Goal: Task Accomplishment & Management: Complete application form

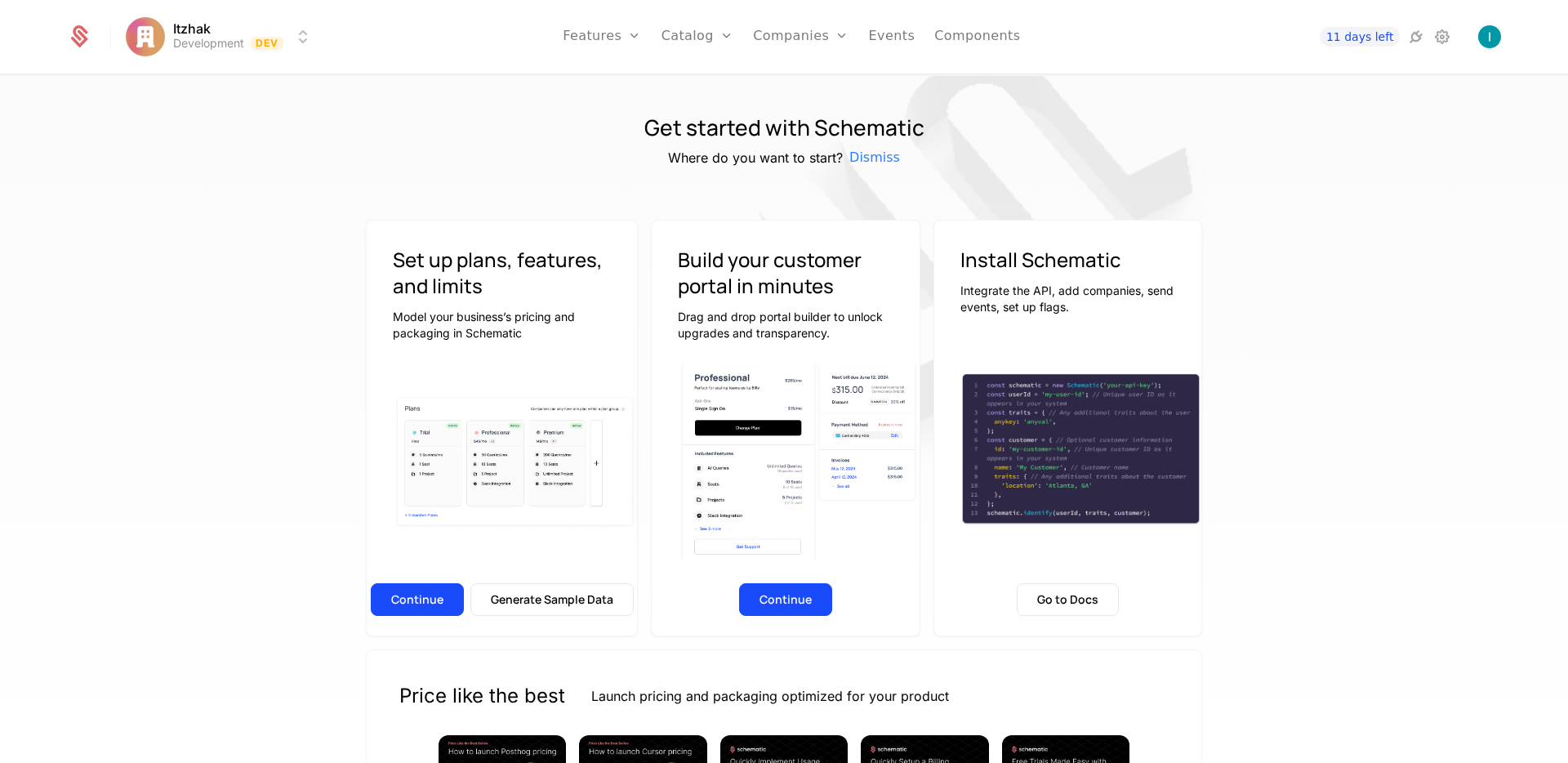
click at [1233, 39] on icon at bounding box center [1415, 36] width 20 height 20
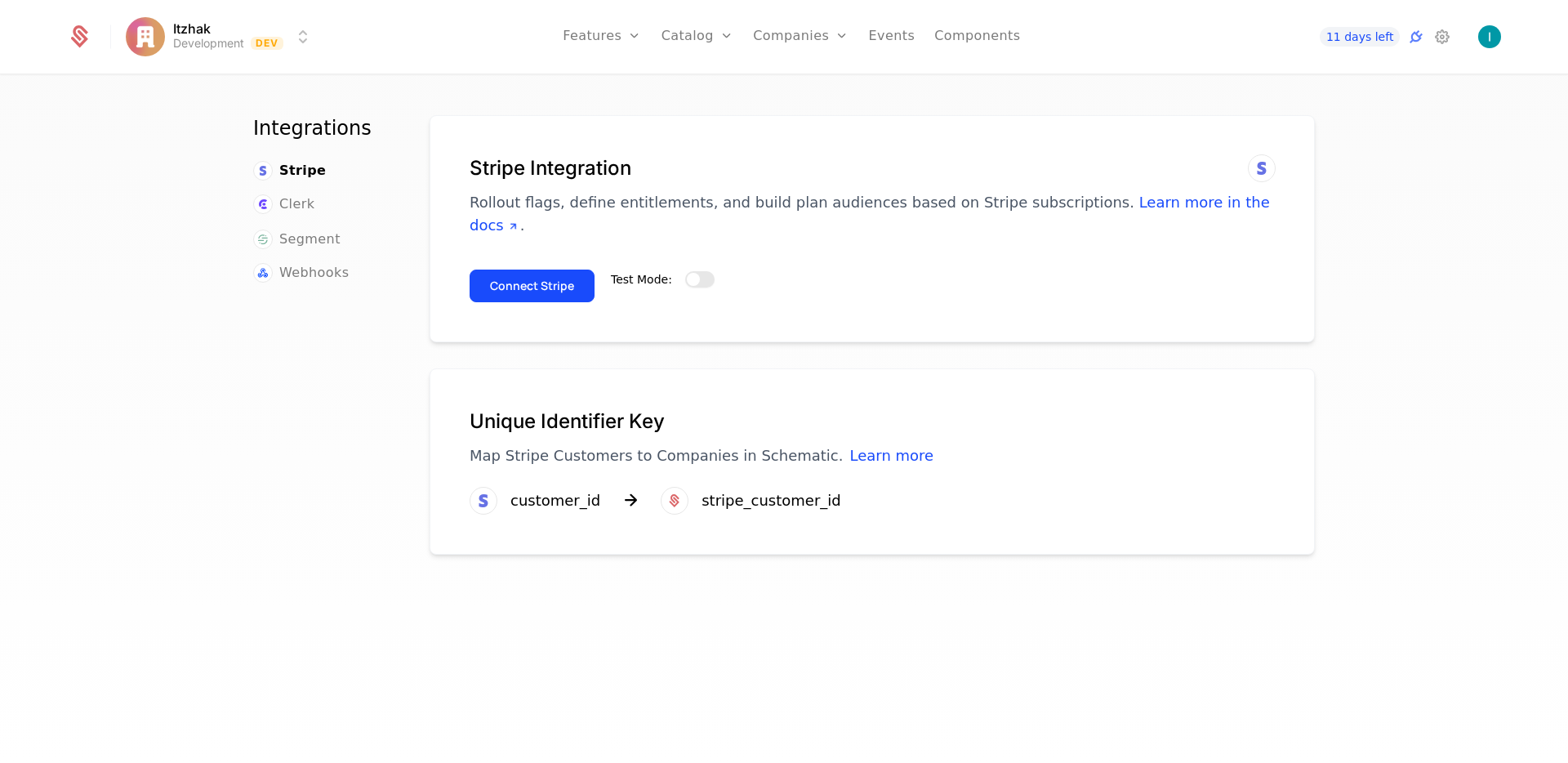
click at [691, 271] on button "Test Mode:" at bounding box center [700, 279] width 29 height 16
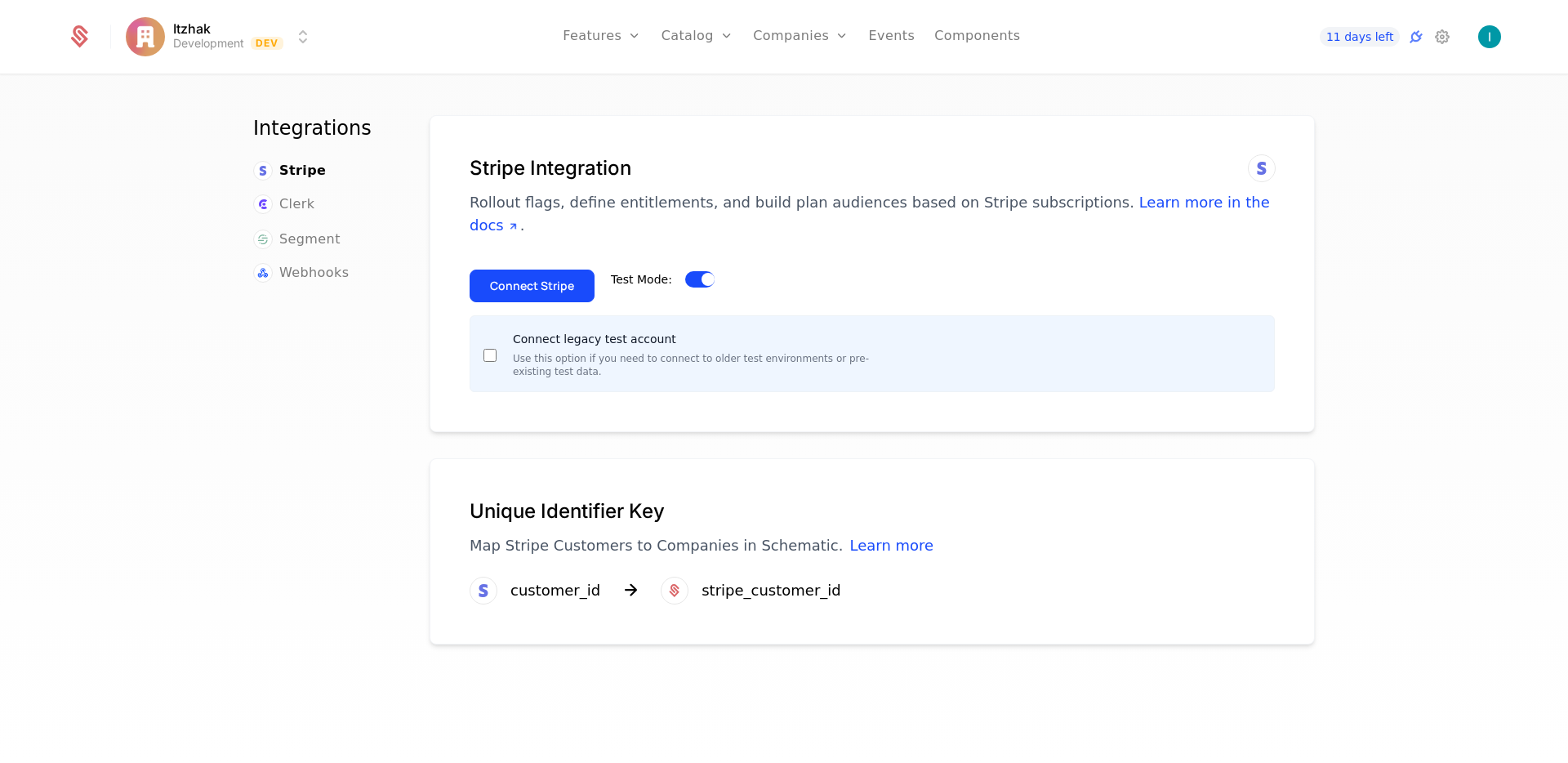
click at [509, 269] on button "Connect Stripe" at bounding box center [532, 286] width 125 height 33
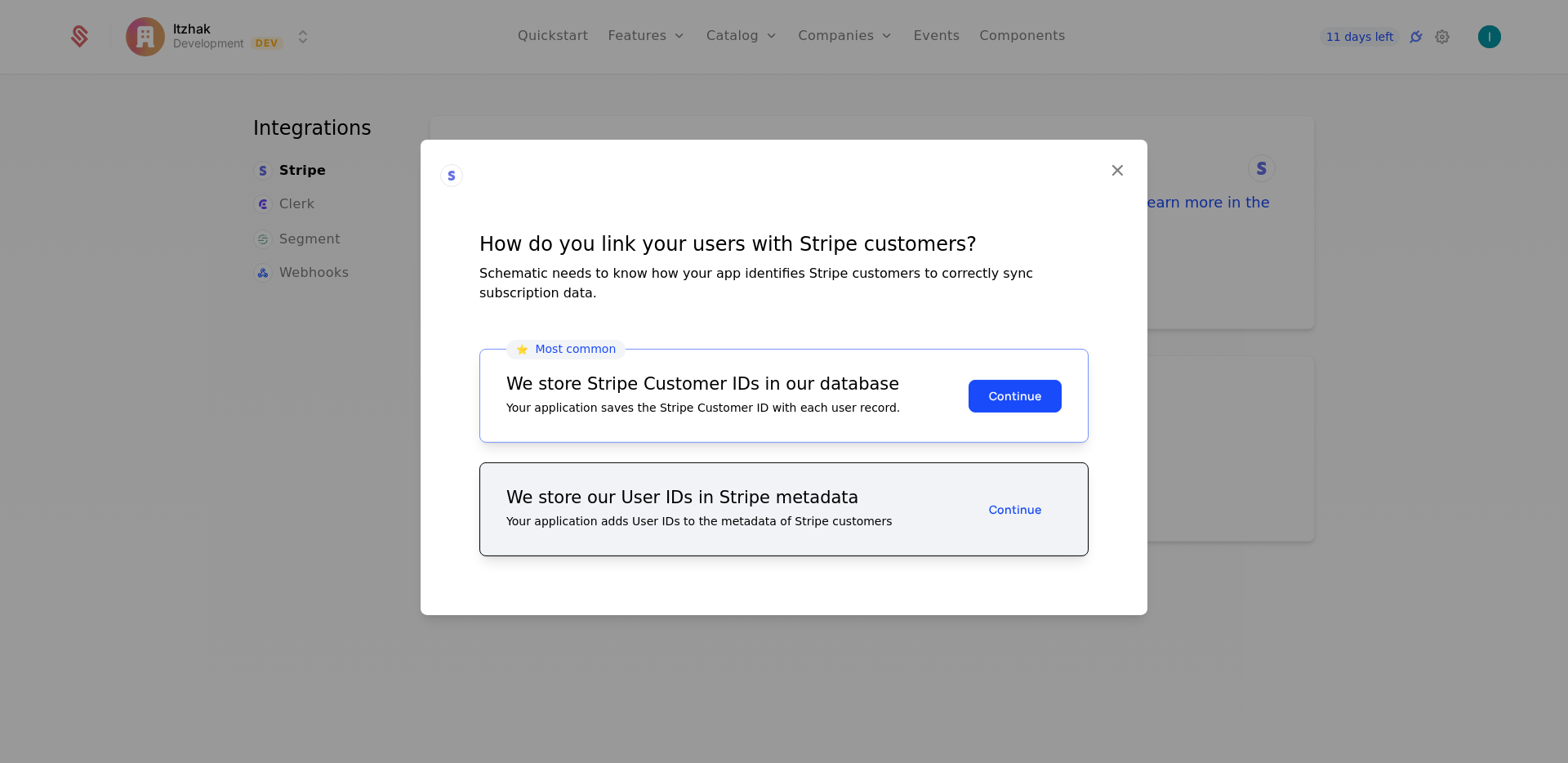
click at [994, 396] on button "Continue" at bounding box center [1015, 396] width 93 height 33
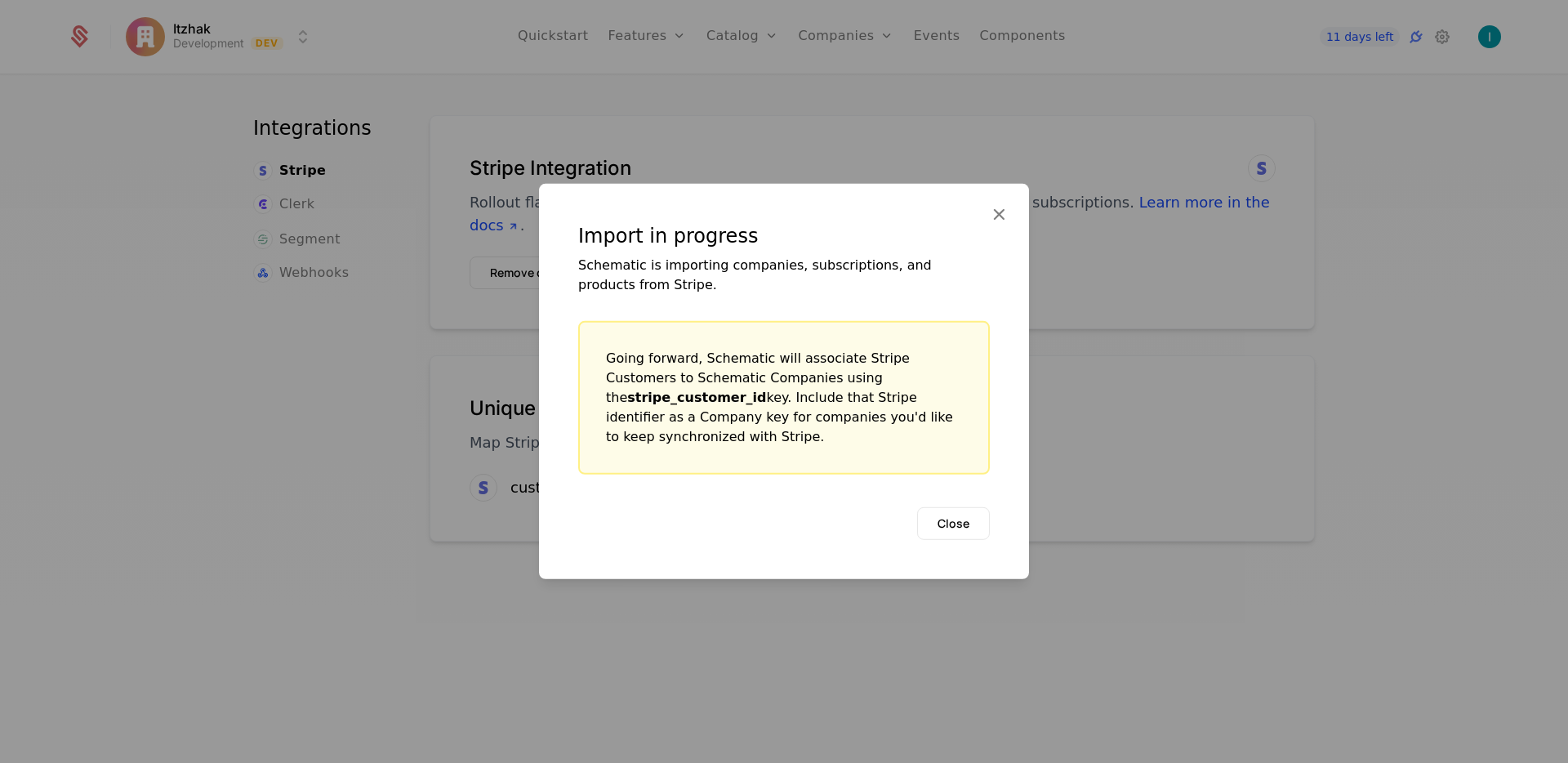
click at [962, 507] on button "Close" at bounding box center [953, 524] width 73 height 33
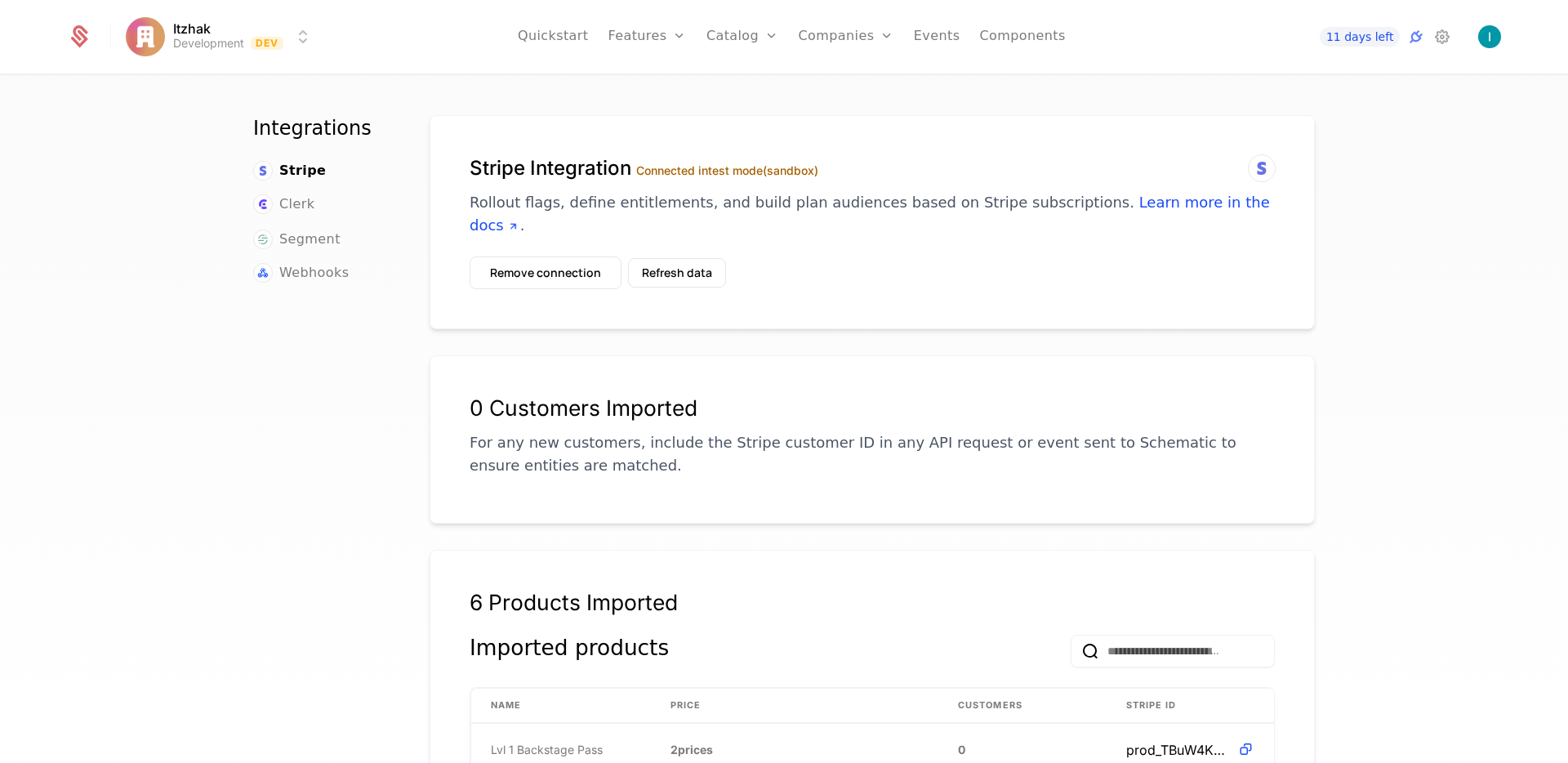
click at [868, 57] on link "Companies" at bounding box center [846, 37] width 95 height 74
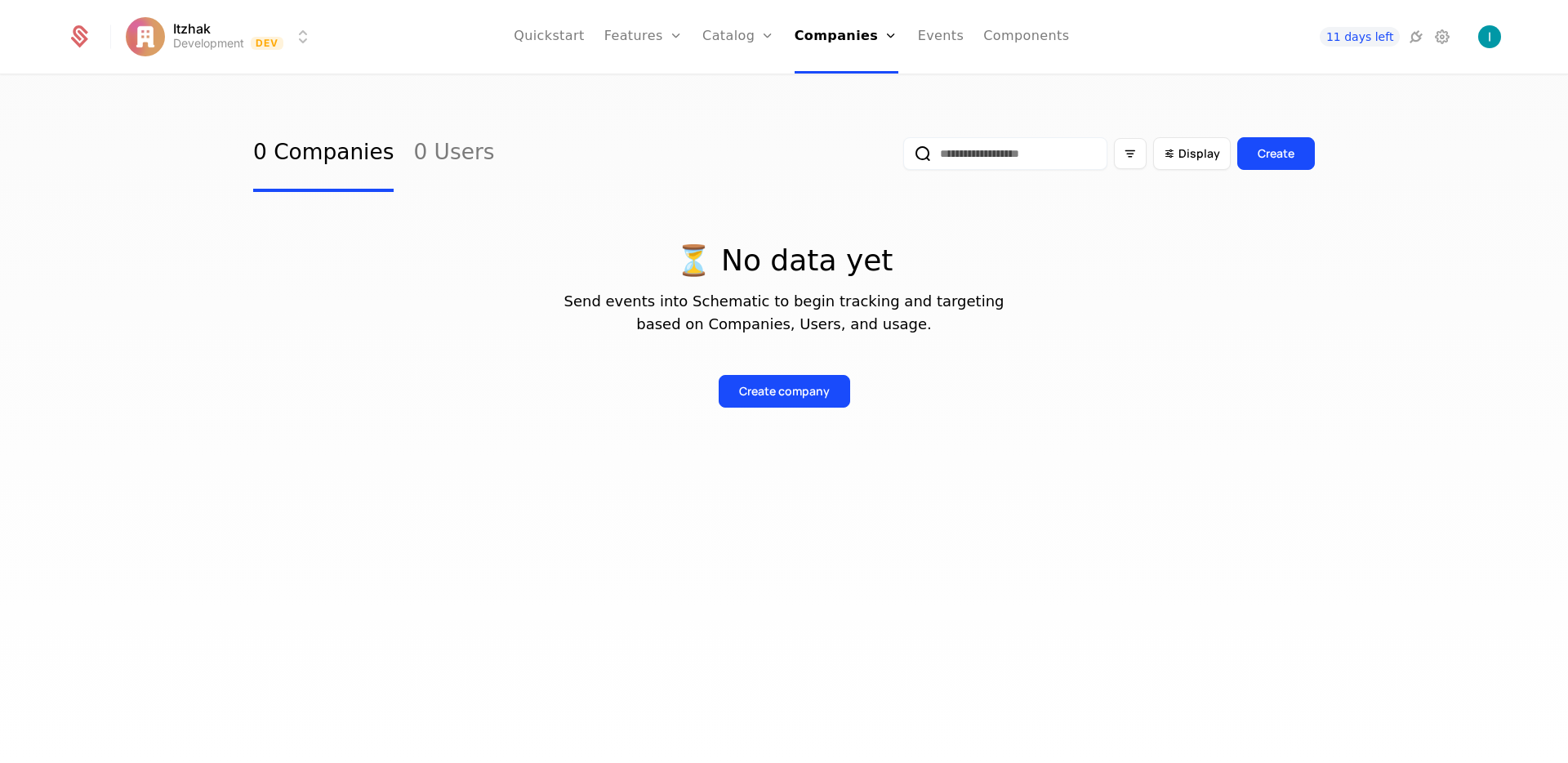
click at [703, 39] on ul "Quickstart Features Features Flags Catalog Plans Add Ons Credits Configuration …" at bounding box center [791, 37] width 555 height 74
click at [720, 40] on link "Catalog" at bounding box center [739, 37] width 73 height 74
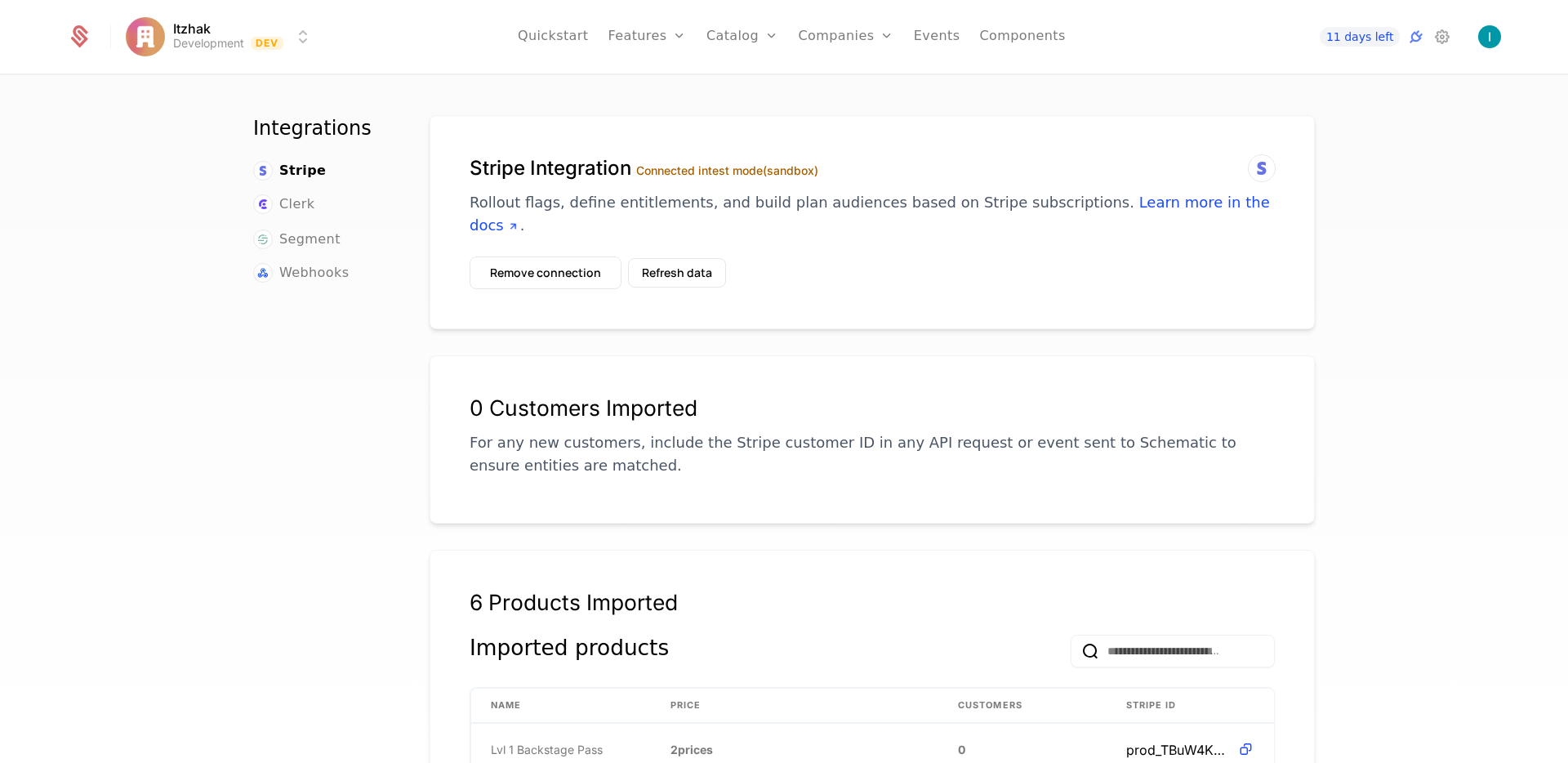
drag, startPoint x: 748, startPoint y: 82, endPoint x: 718, endPoint y: 88, distance: 30.6
click at [747, 81] on link "Plans" at bounding box center [768, 80] width 84 height 13
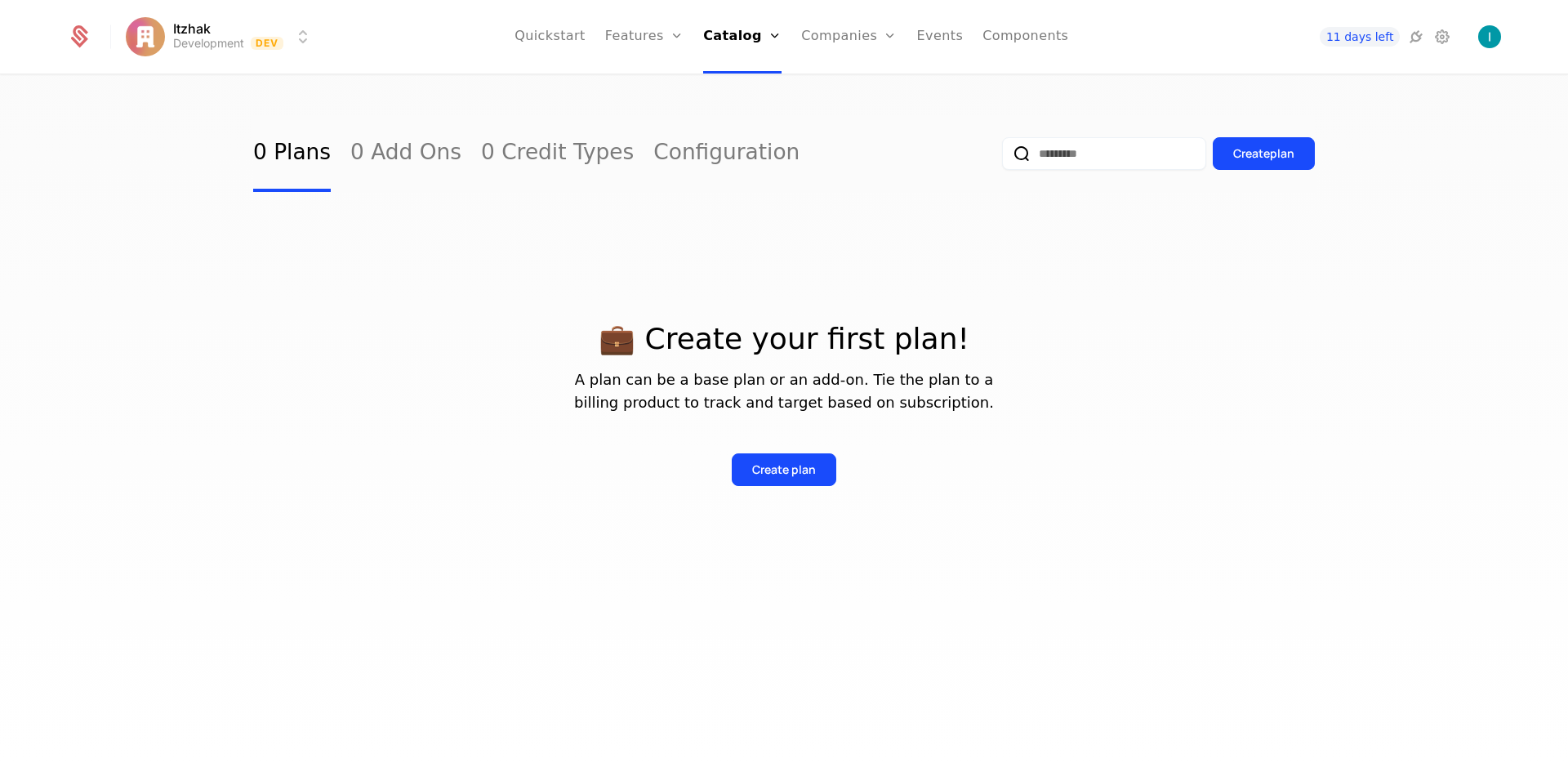
click at [777, 465] on div "Create plan" at bounding box center [784, 469] width 63 height 16
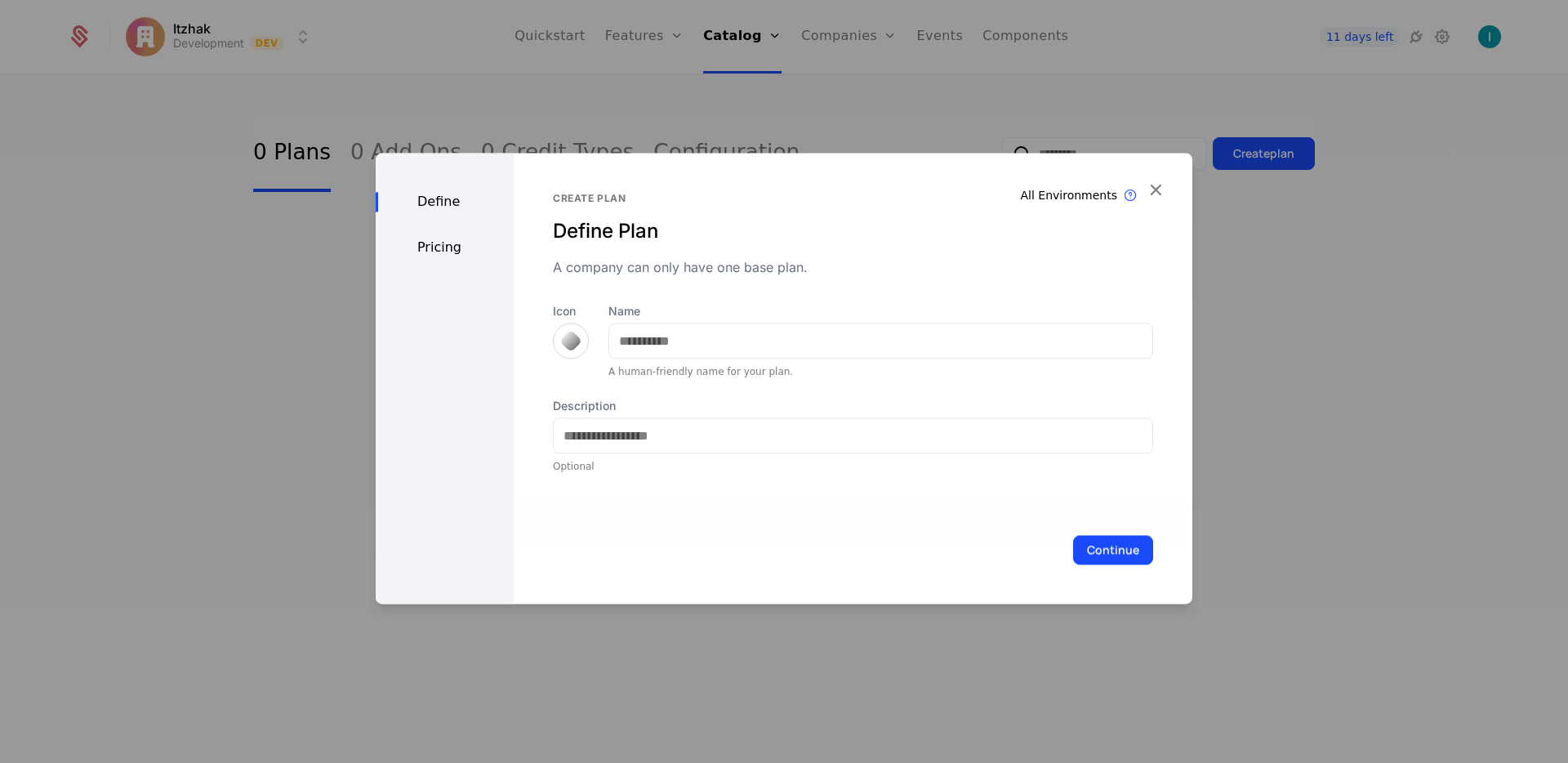
click at [572, 337] on div at bounding box center [570, 341] width 23 height 23
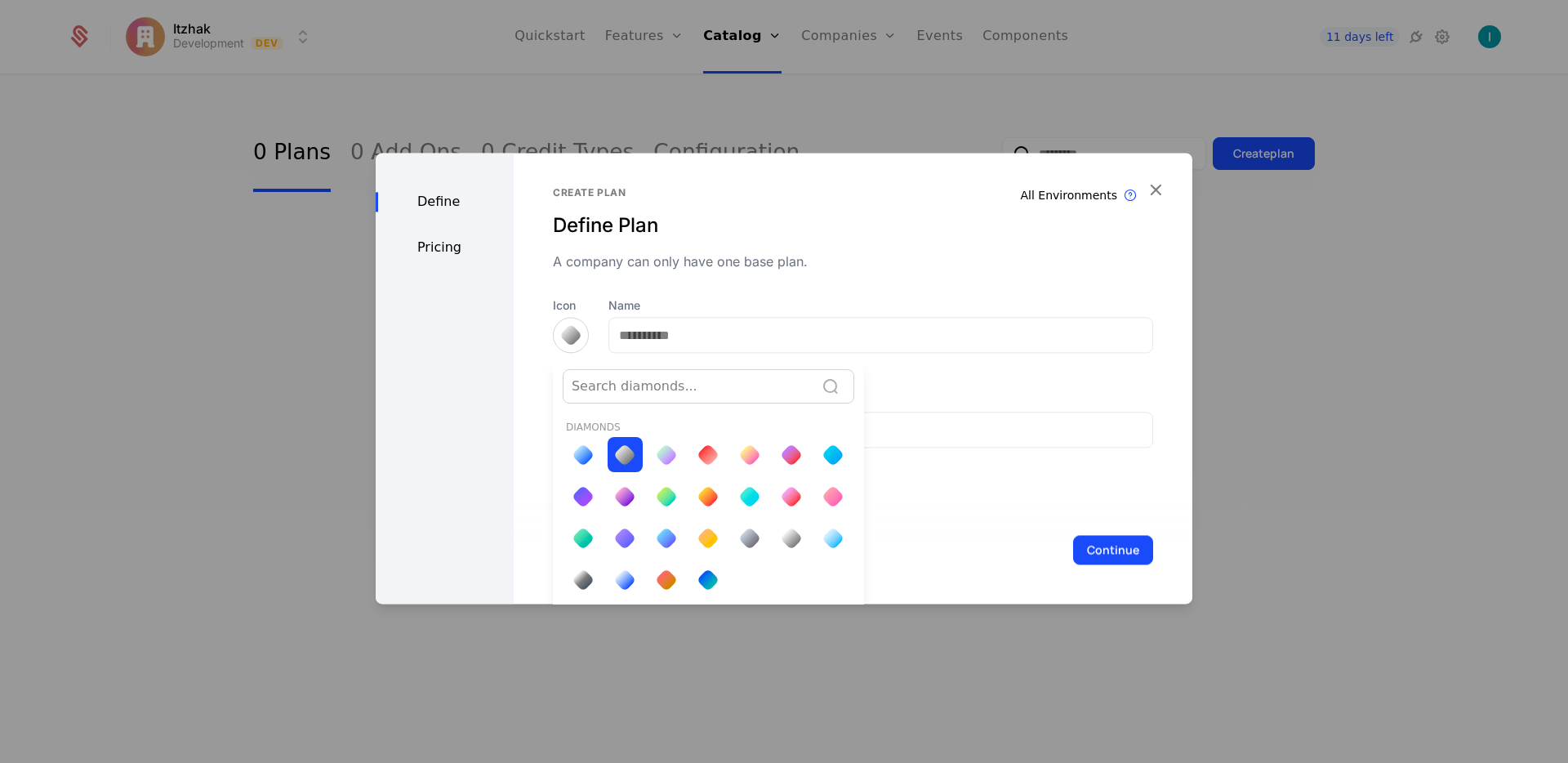
click at [670, 333] on div at bounding box center [784, 378] width 817 height 451
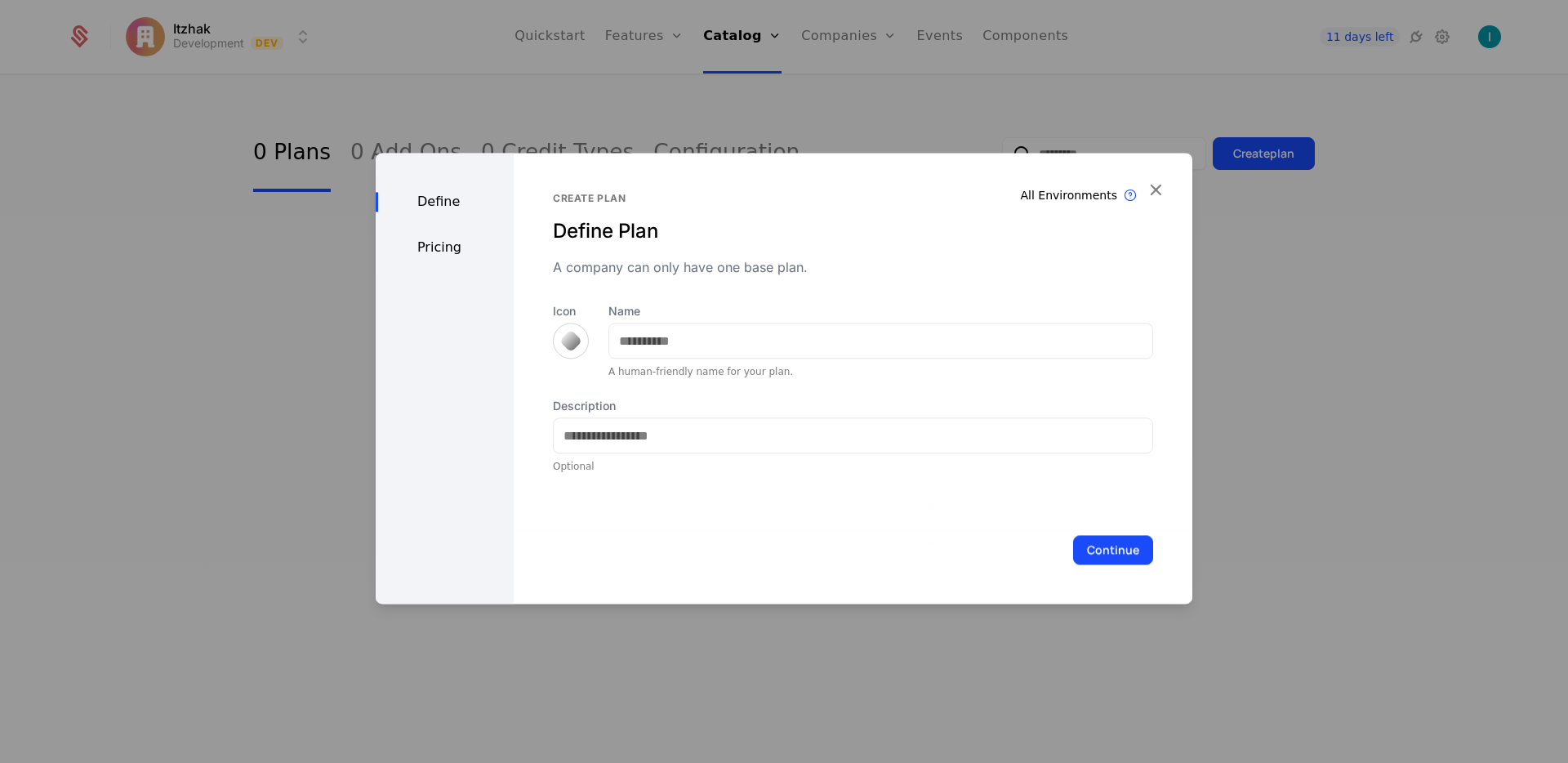
scroll to position [0, 0]
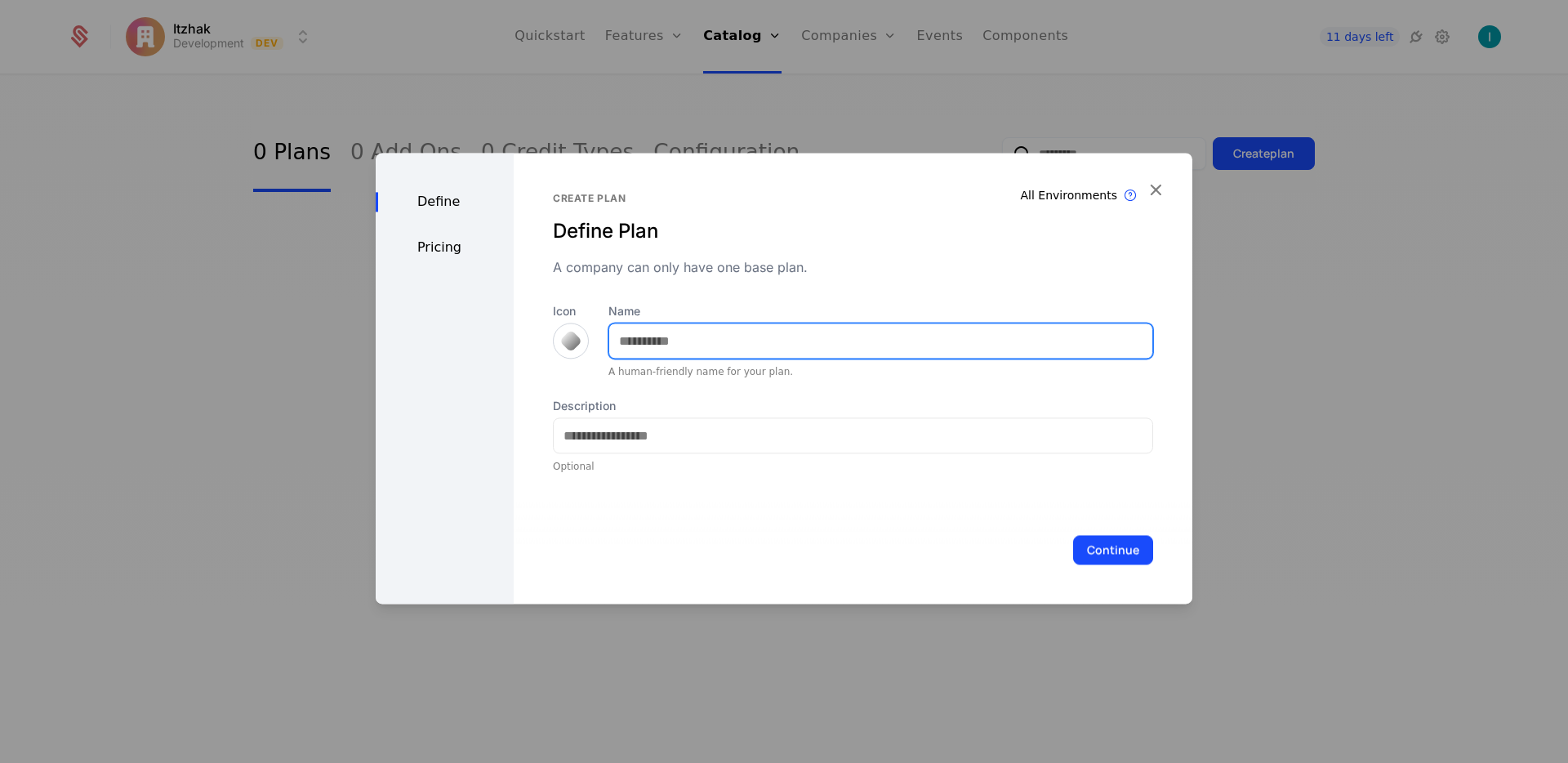
click at [686, 342] on input "Name" at bounding box center [880, 341] width 543 height 34
type input "**********"
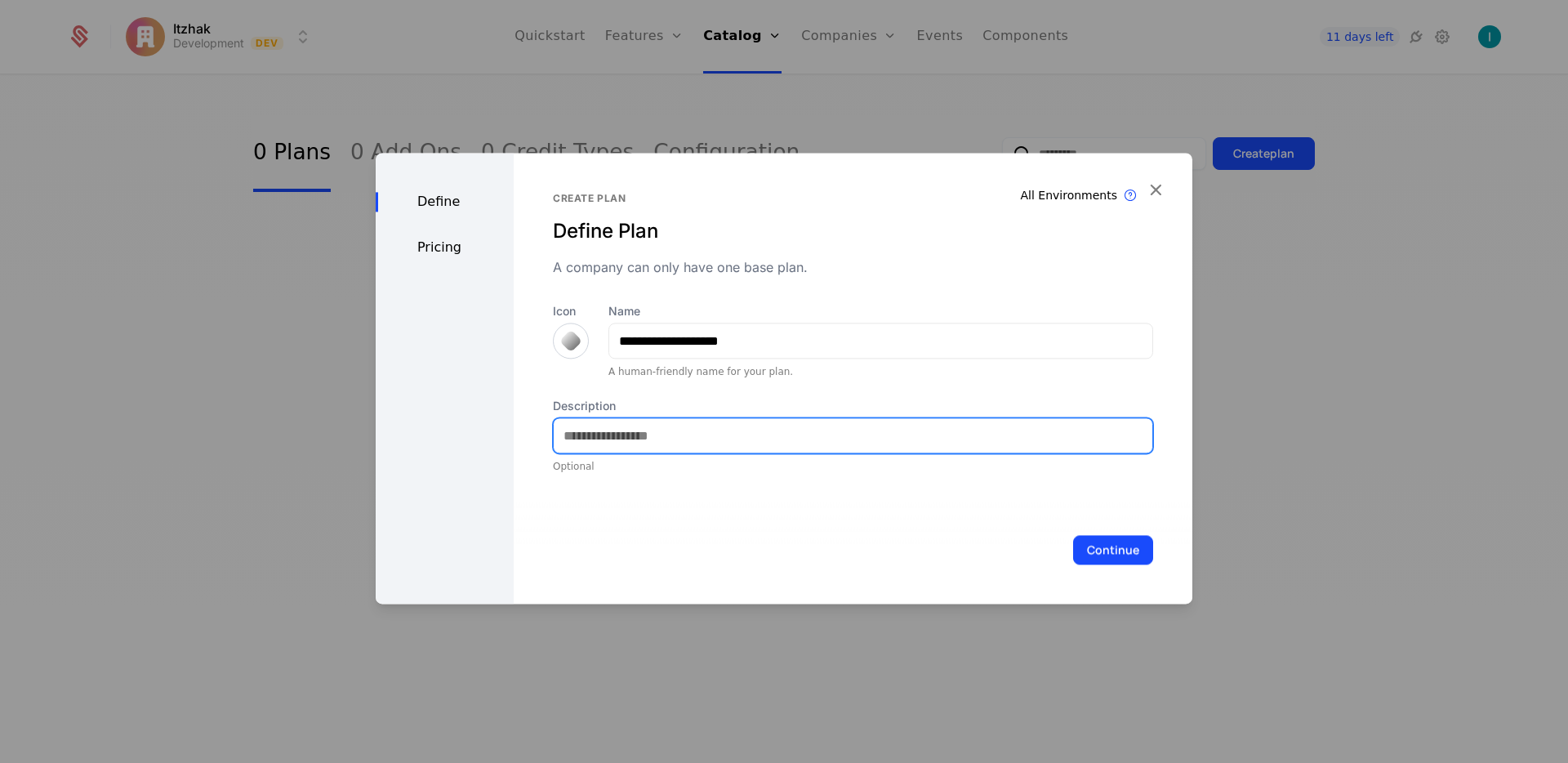
click at [624, 429] on input "Description" at bounding box center [853, 435] width 599 height 34
type input "**********"
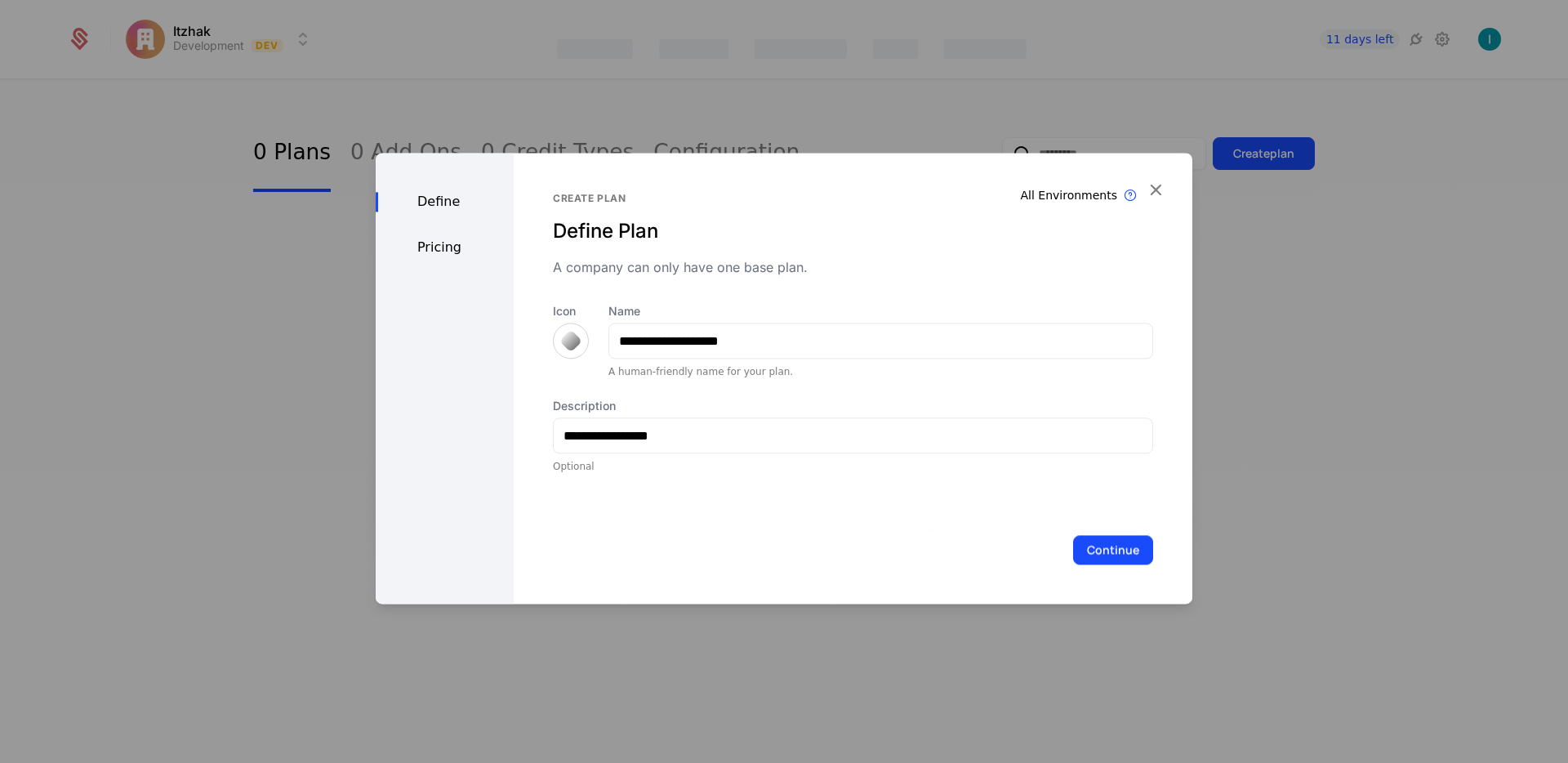
click at [1115, 552] on button "Continue" at bounding box center [1113, 550] width 80 height 29
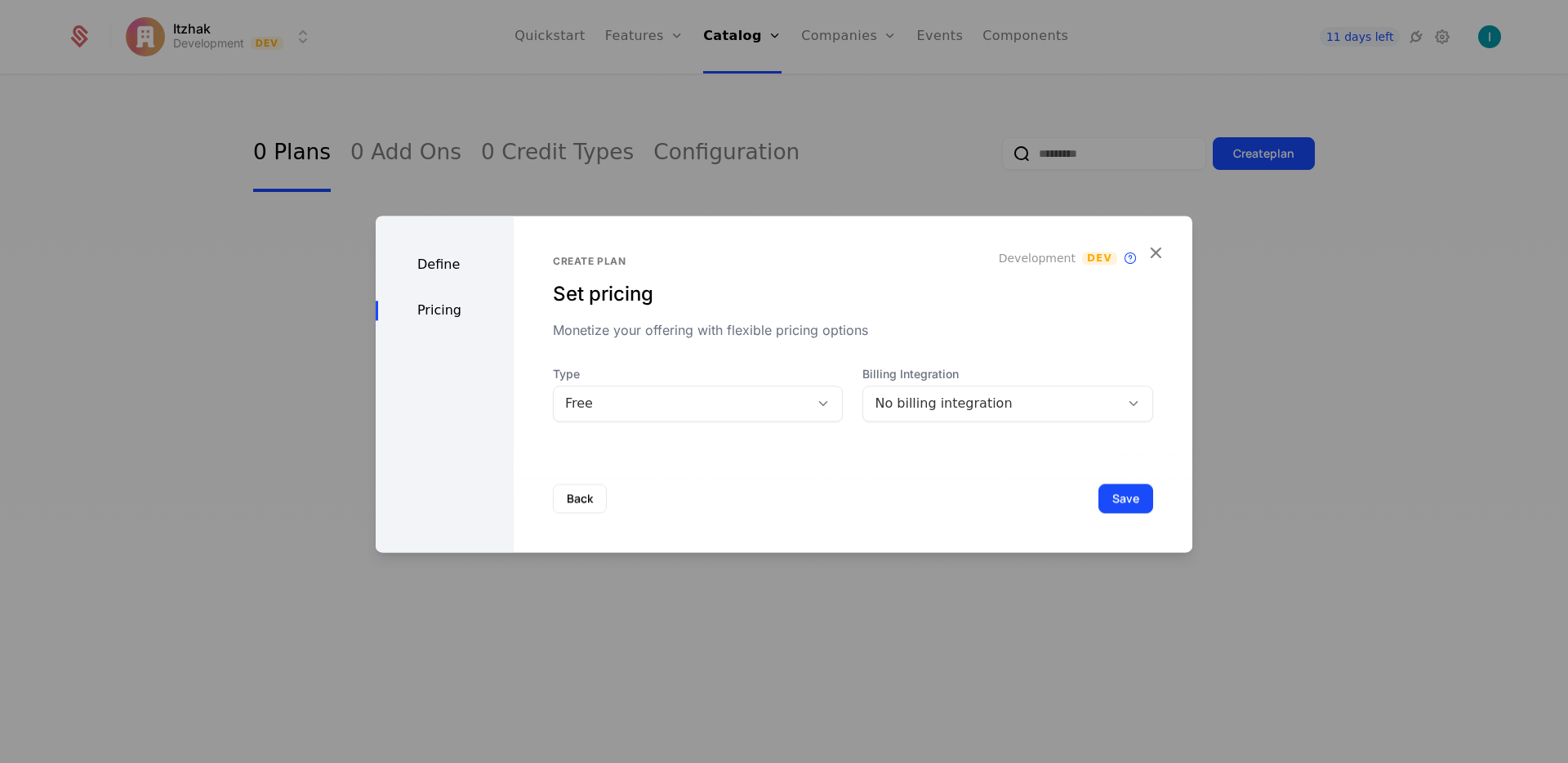
click at [1004, 404] on div "No billing integration" at bounding box center [992, 403] width 233 height 20
click at [944, 403] on div "No billing integration" at bounding box center [992, 403] width 233 height 20
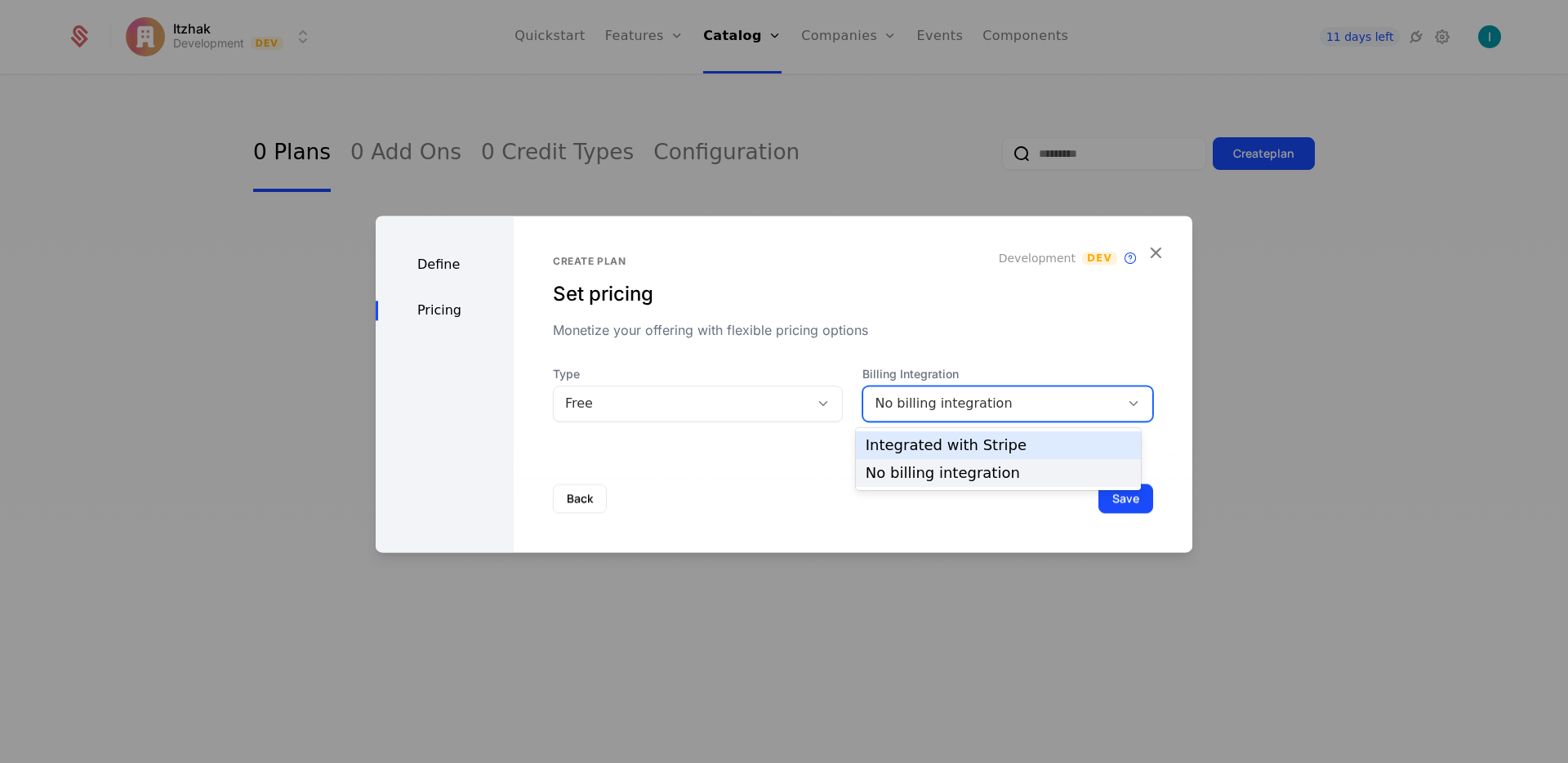
click at [944, 451] on div "Integrated with Stripe" at bounding box center [998, 445] width 265 height 15
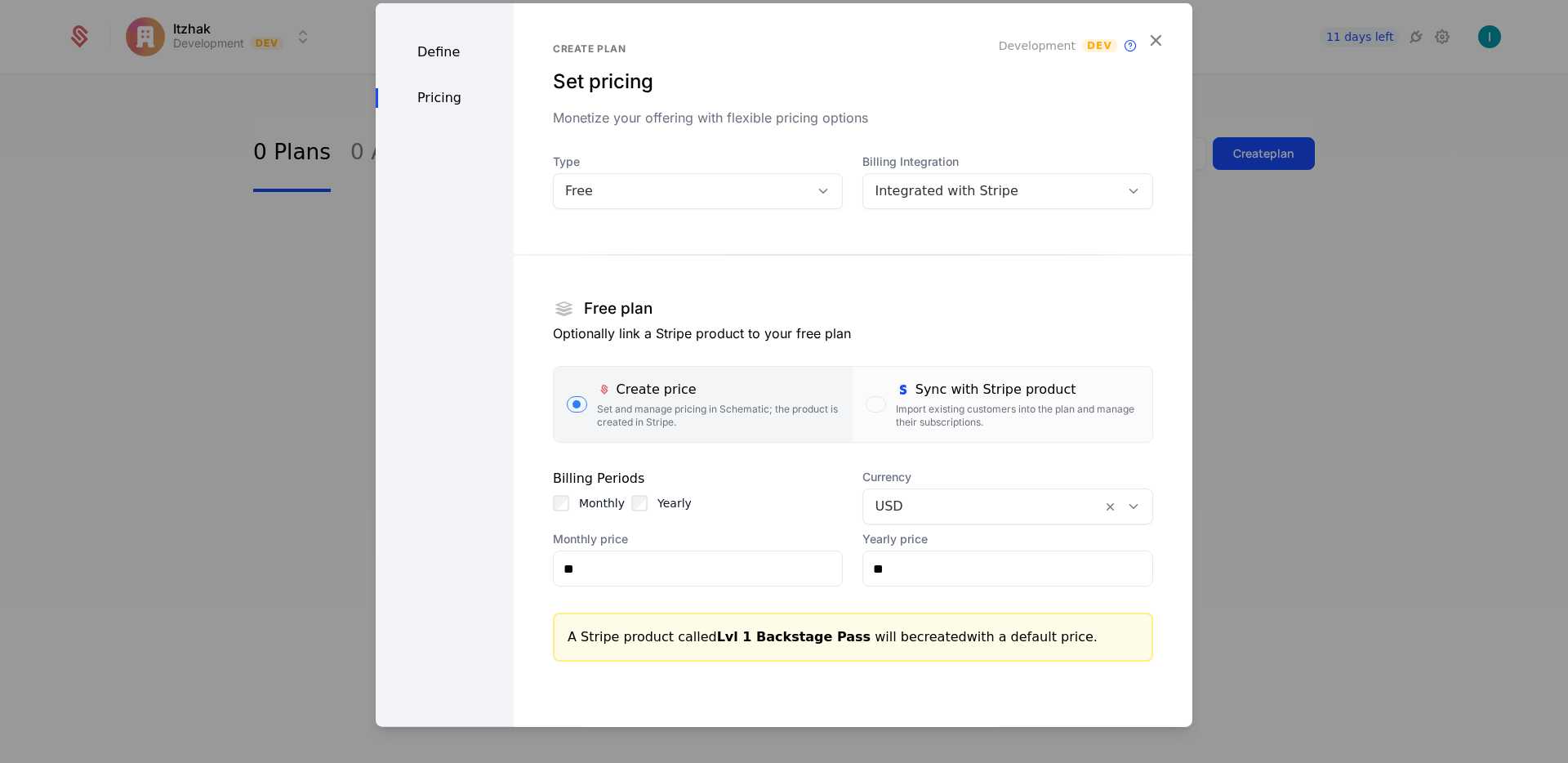
click at [866, 403] on div "button" at bounding box center [875, 404] width 20 height 16
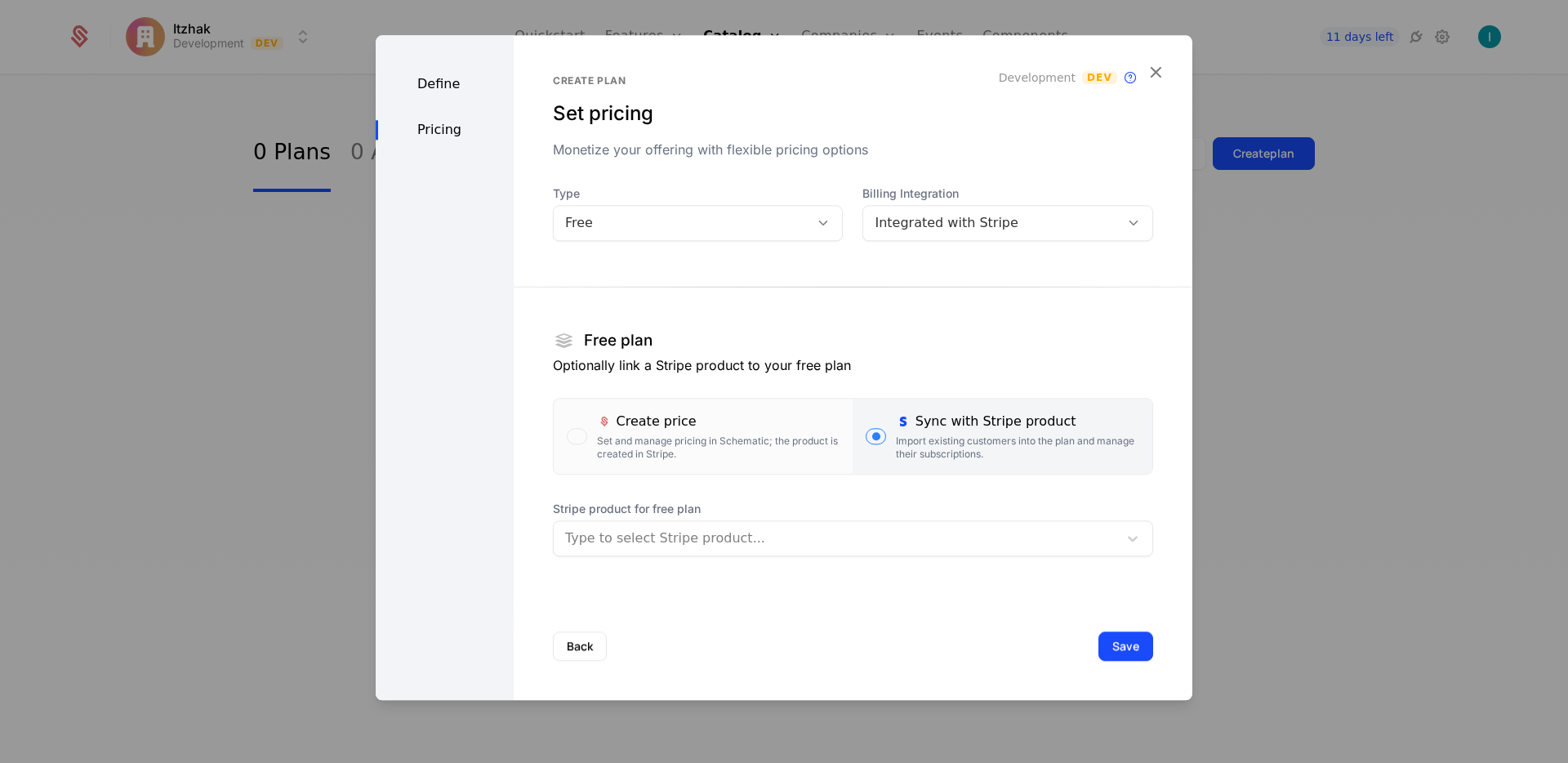
click at [672, 528] on div at bounding box center [835, 538] width 541 height 23
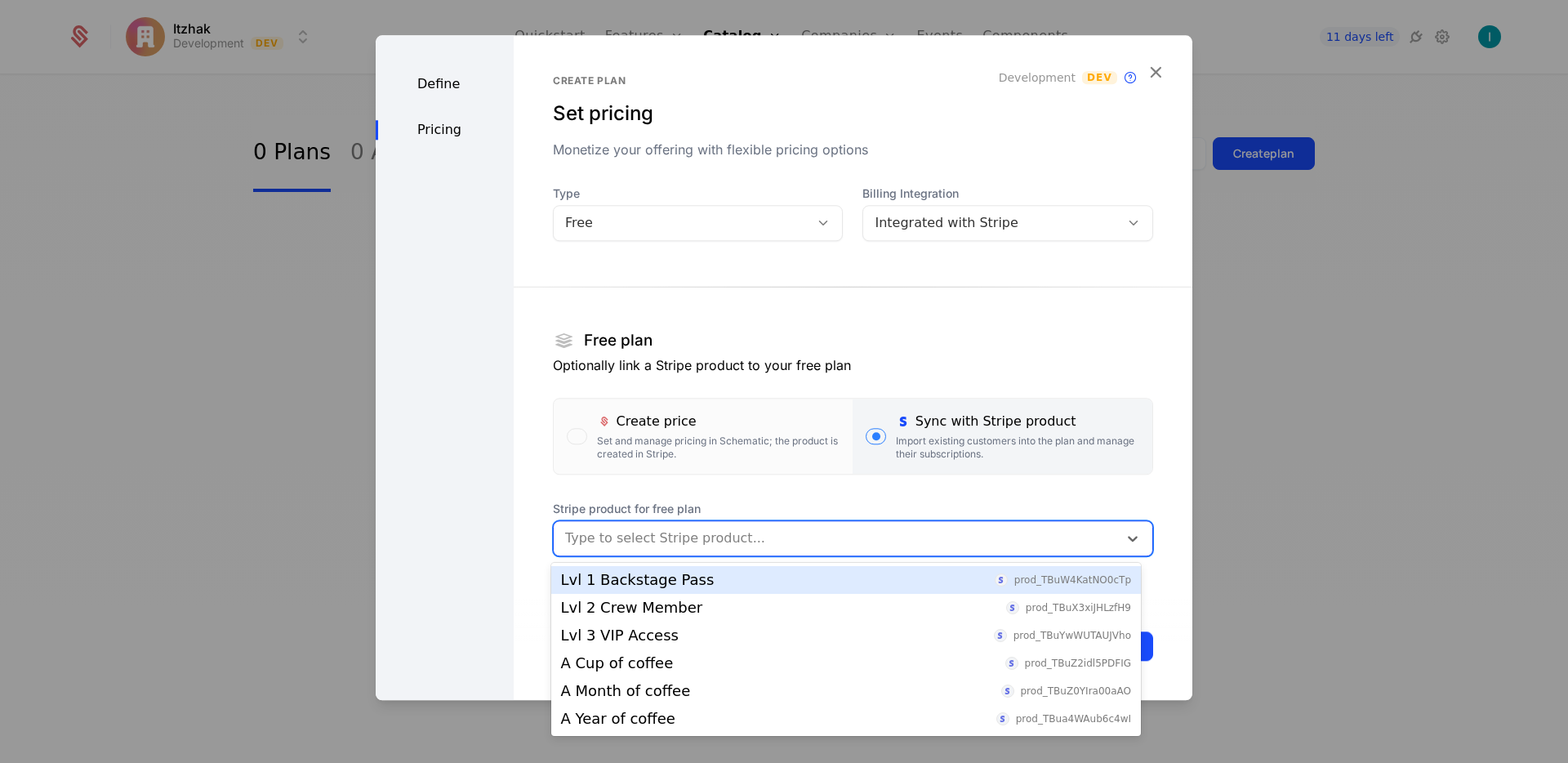
click at [678, 579] on div "Lvl 1 Backstage Pass" at bounding box center [637, 579] width 154 height 15
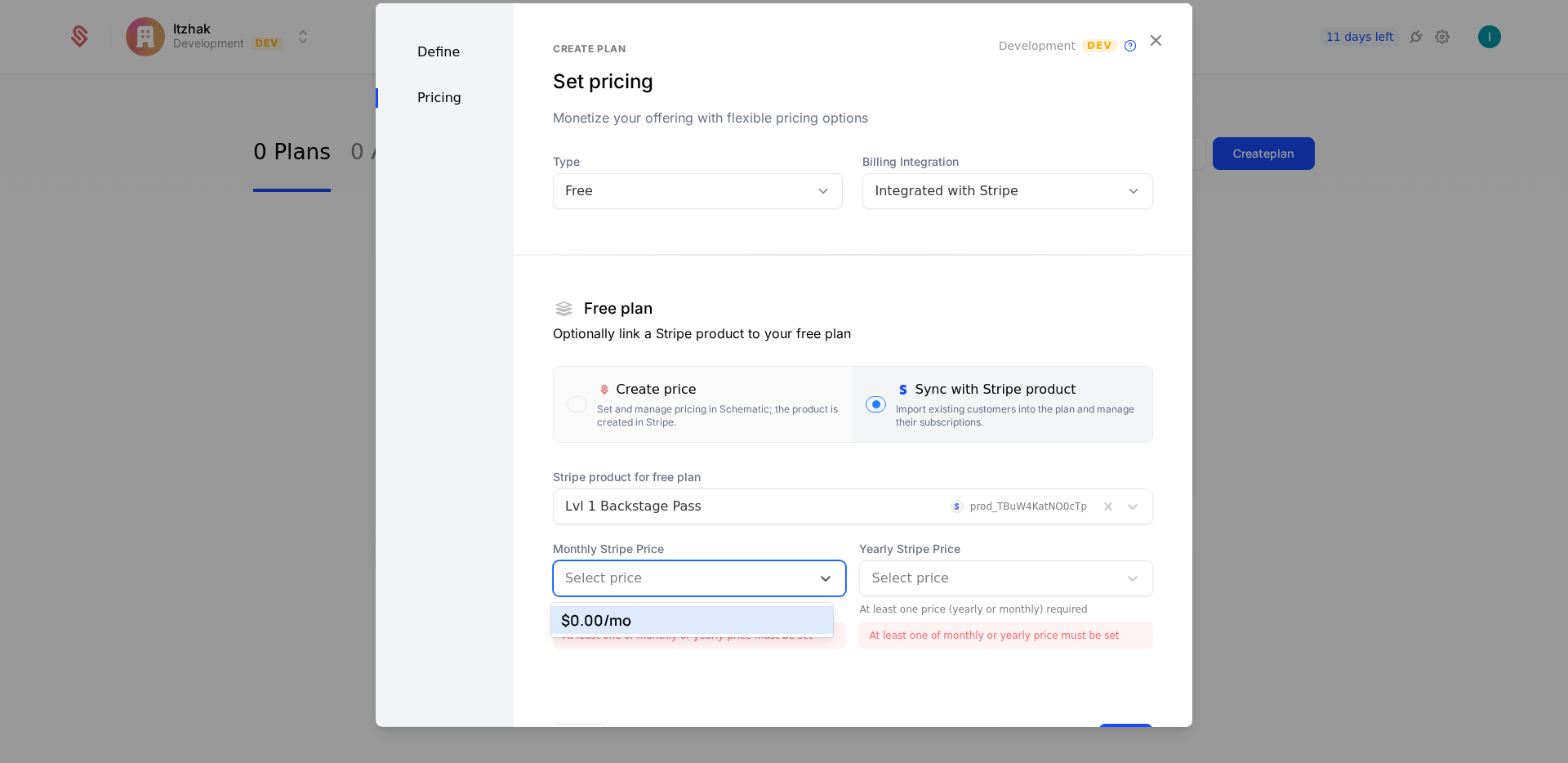
click at [678, 585] on div at bounding box center [683, 578] width 235 height 23
click at [669, 611] on div "$0.00 /mo" at bounding box center [692, 620] width 282 height 27
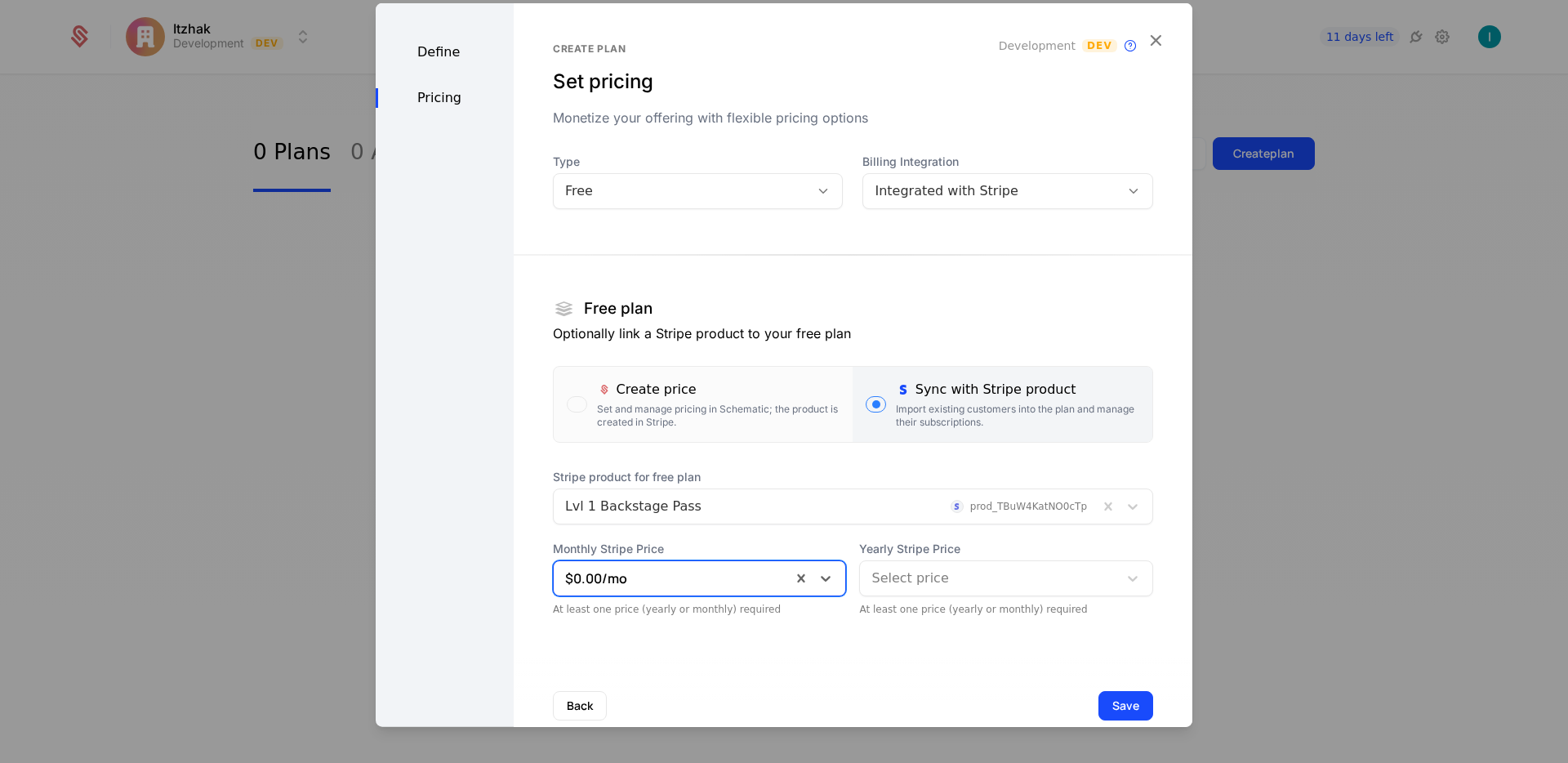
click at [914, 583] on div at bounding box center [989, 578] width 235 height 23
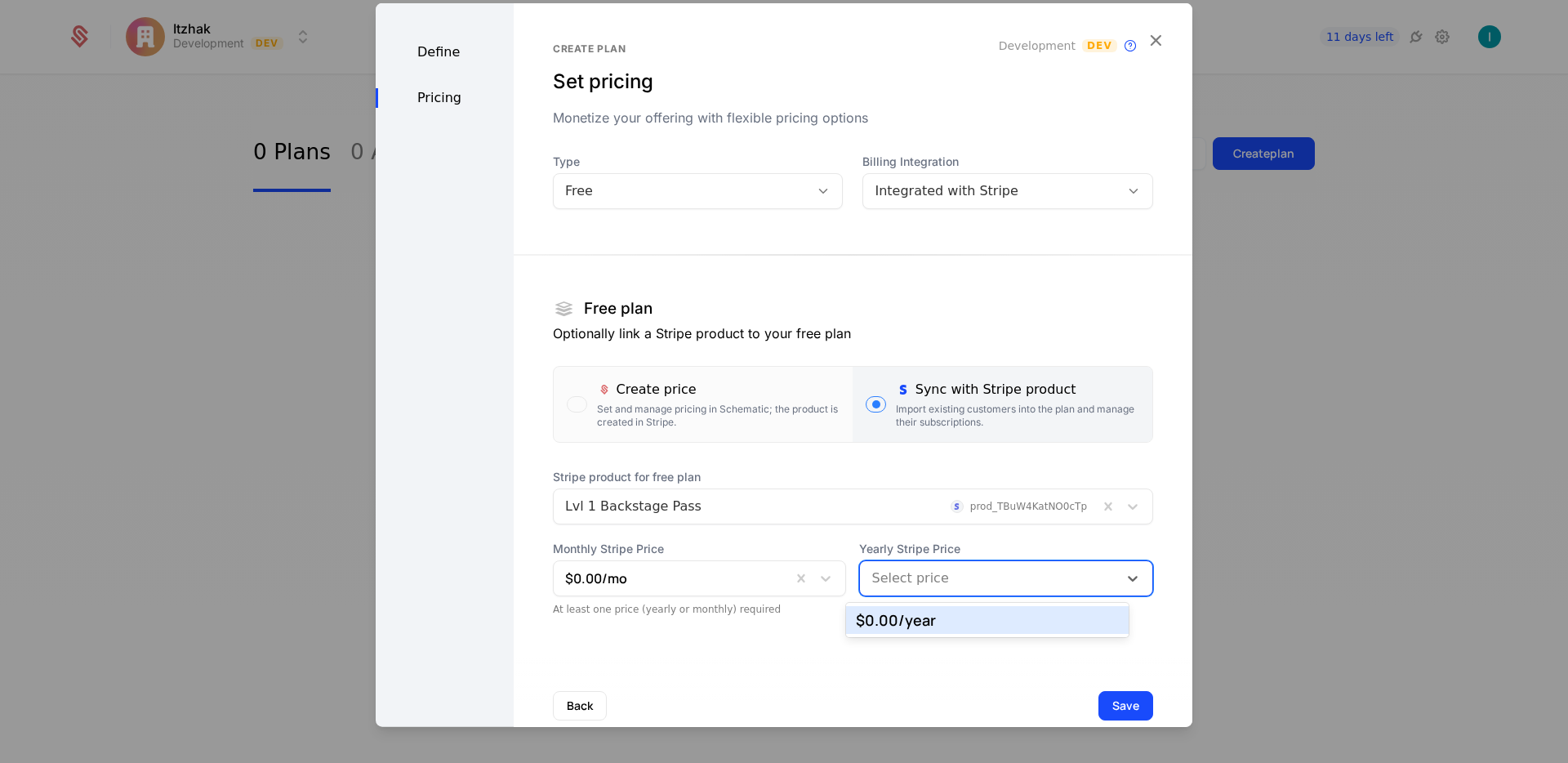
click at [923, 630] on div "$0.00 /year" at bounding box center [986, 620] width 282 height 27
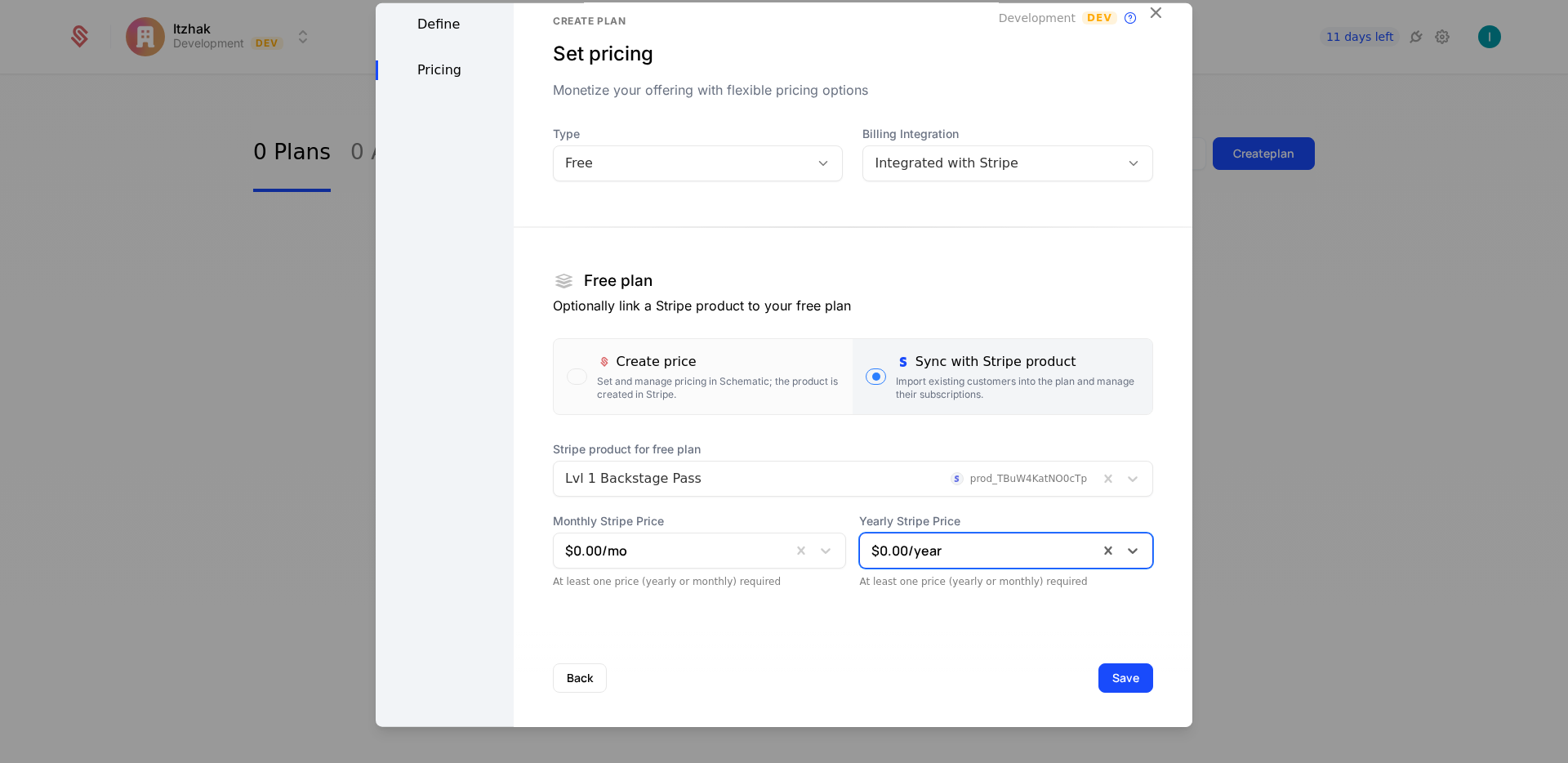
scroll to position [28, 0]
click at [1105, 669] on button "Save" at bounding box center [1125, 677] width 55 height 29
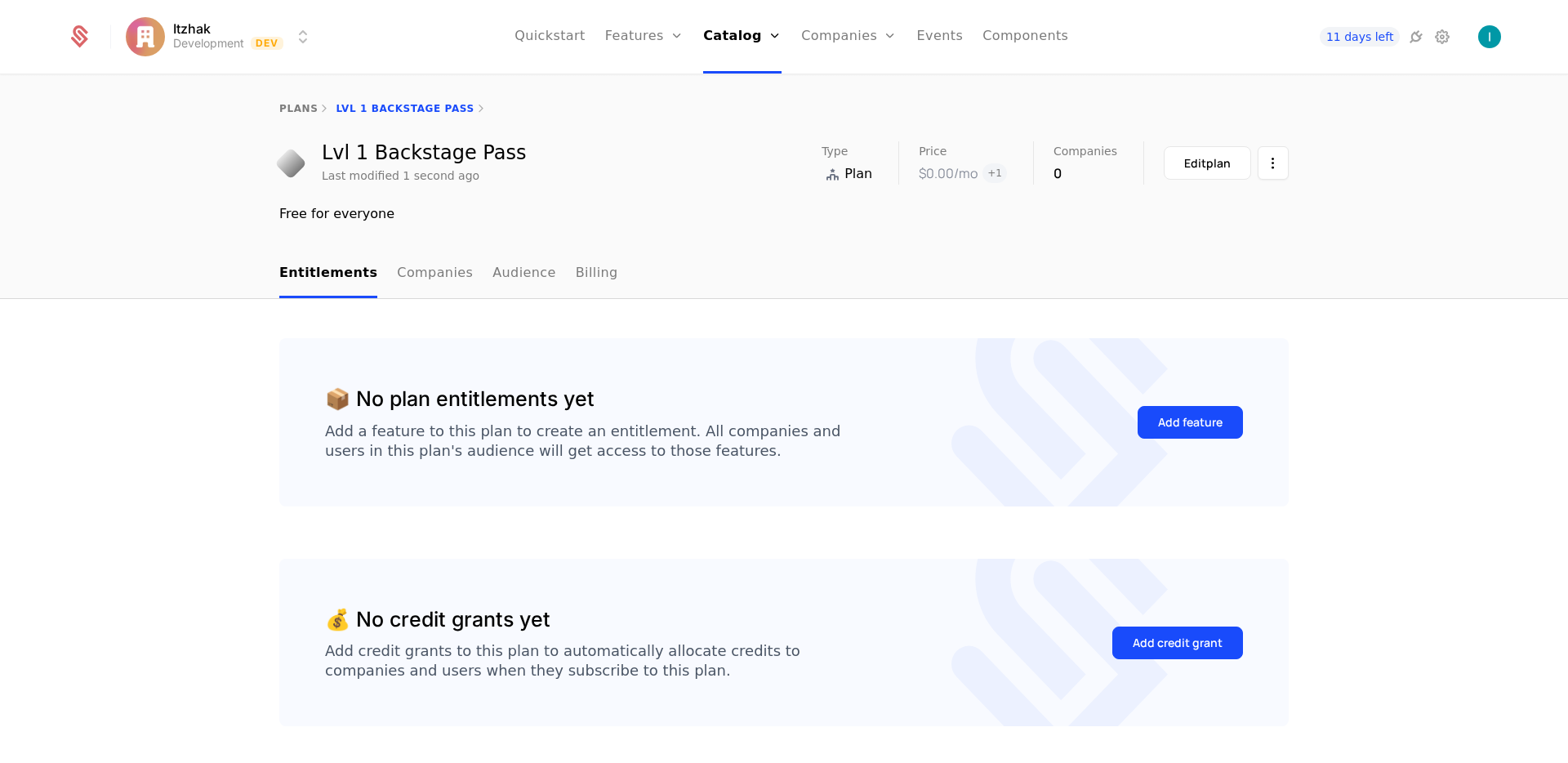
click at [288, 115] on div "plans Lvl 1 Backstage Pass" at bounding box center [784, 109] width 1568 height 65
click at [289, 110] on link "plans" at bounding box center [299, 108] width 39 height 11
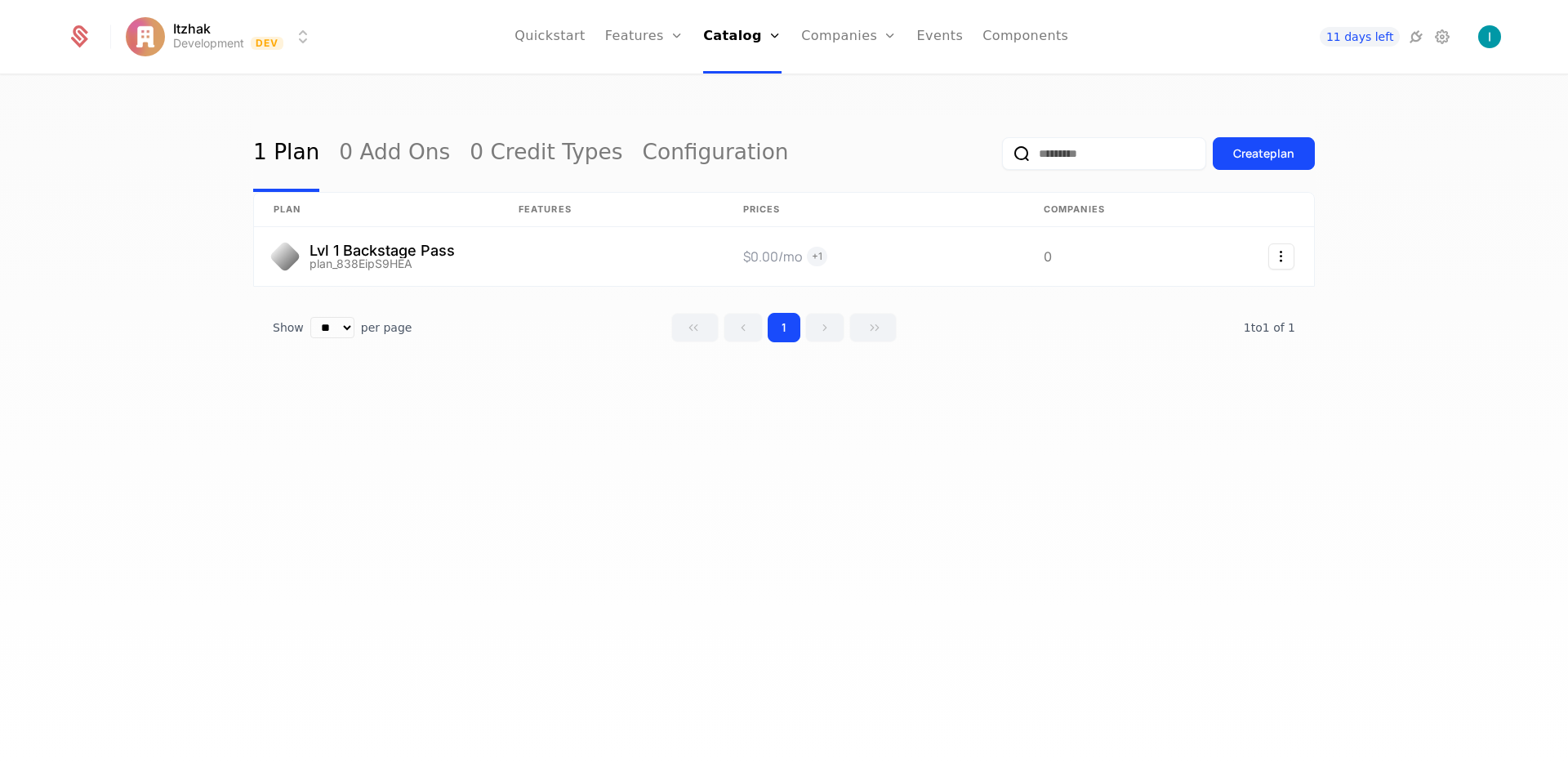
click at [1237, 172] on div "Create plan" at bounding box center [1158, 153] width 313 height 76
click at [1239, 168] on button "Create plan" at bounding box center [1263, 154] width 102 height 33
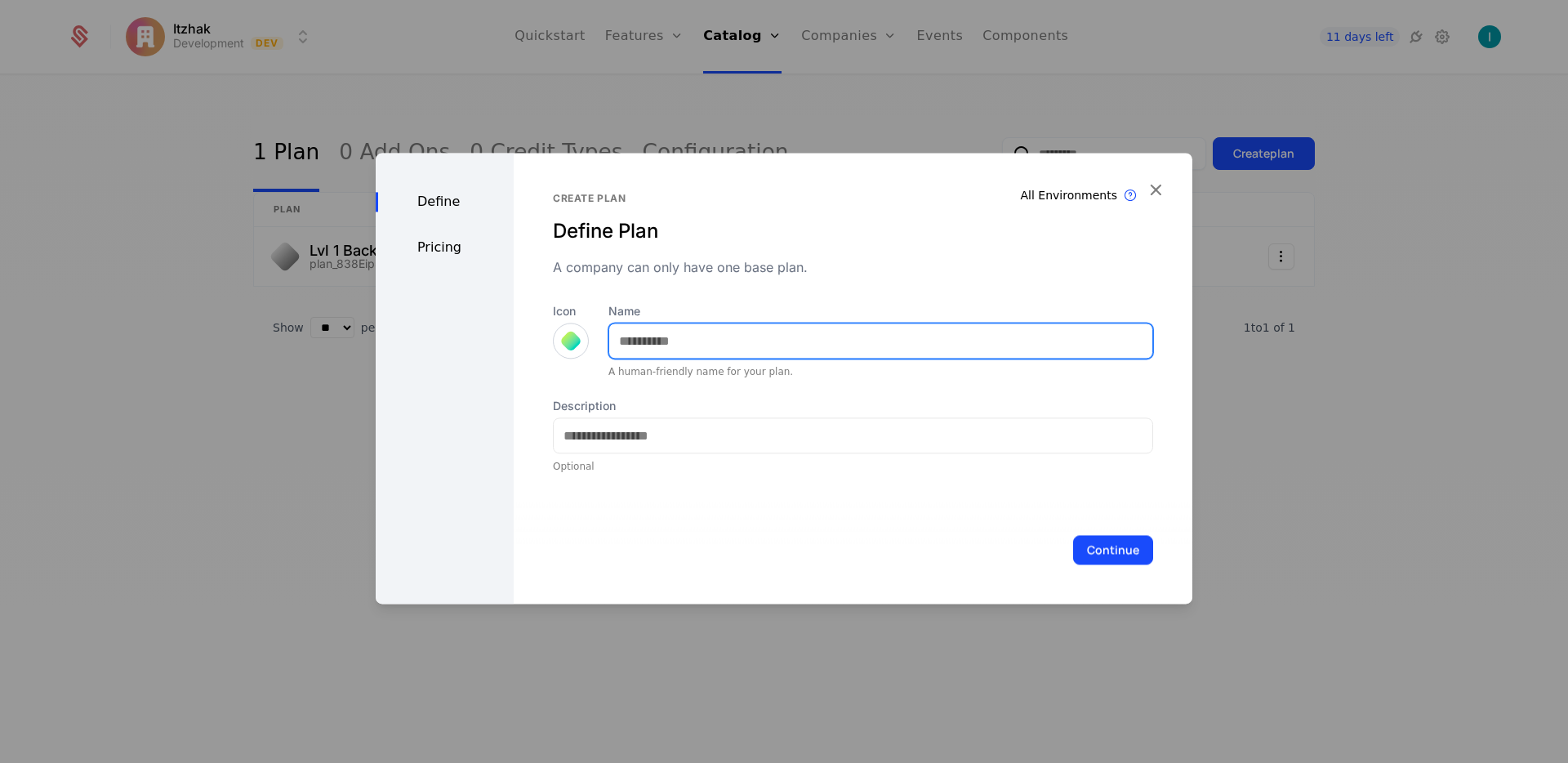
click at [644, 343] on input "Name" at bounding box center [880, 341] width 543 height 34
type input "**********"
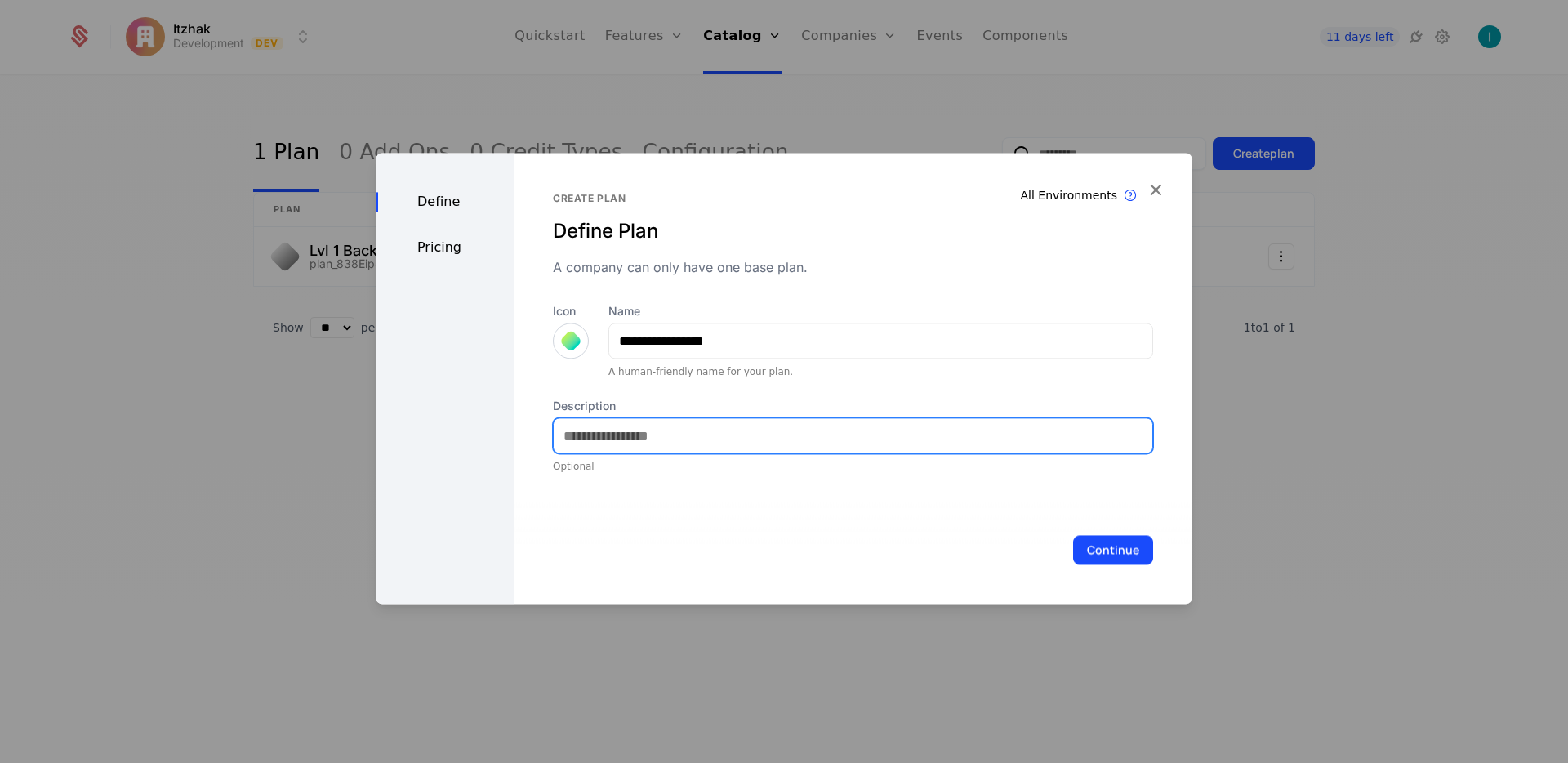
click at [689, 449] on input "Description" at bounding box center [853, 435] width 599 height 34
click at [815, 438] on input "*********" at bounding box center [853, 435] width 599 height 34
click at [648, 439] on input "**********" at bounding box center [853, 435] width 599 height 34
type input "**********"
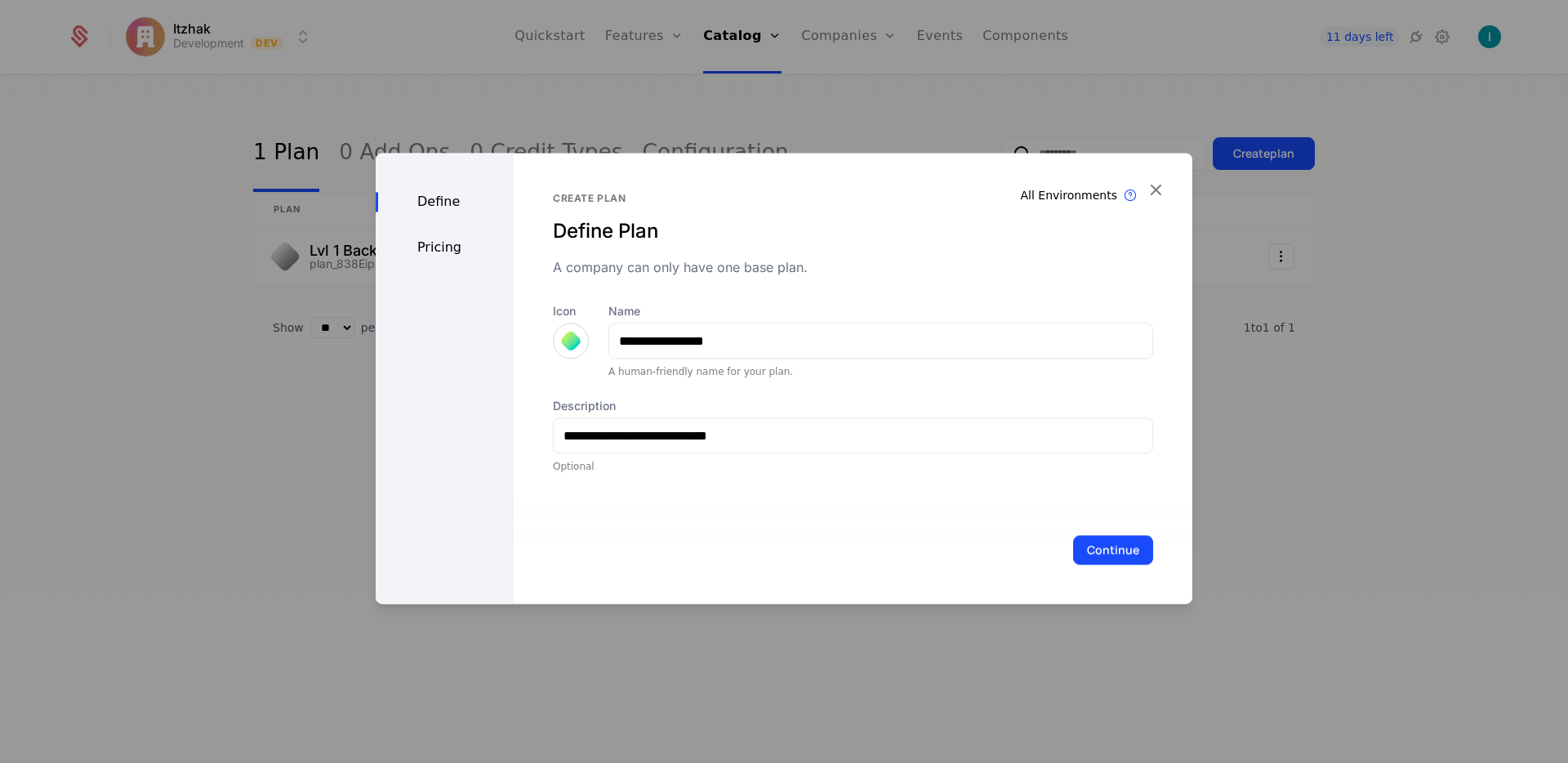
click at [1091, 542] on button "Continue" at bounding box center [1113, 550] width 80 height 29
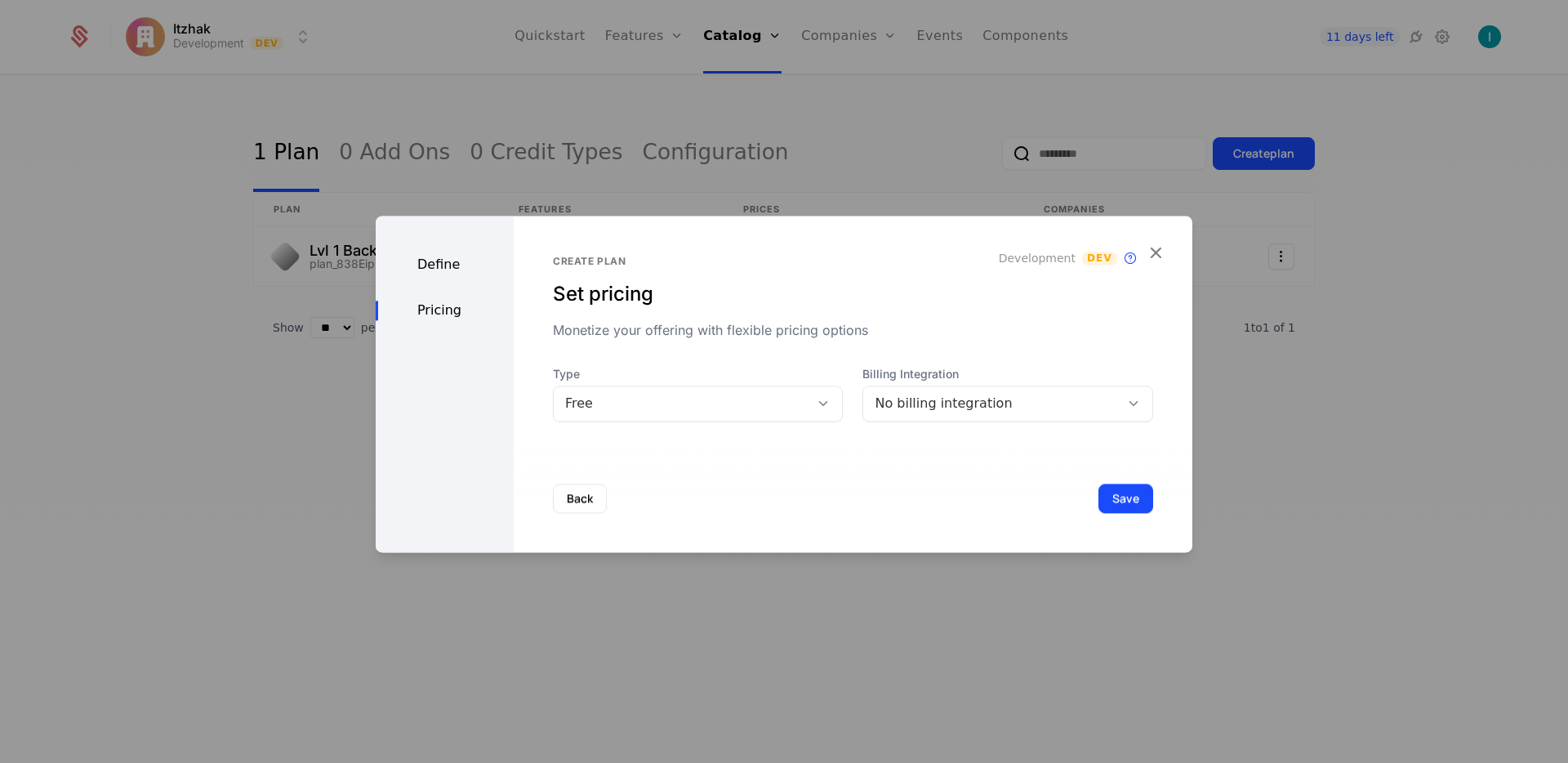
click at [884, 413] on div "No billing integration" at bounding box center [992, 403] width 233 height 20
click at [885, 412] on div "No billing integration" at bounding box center [992, 403] width 233 height 20
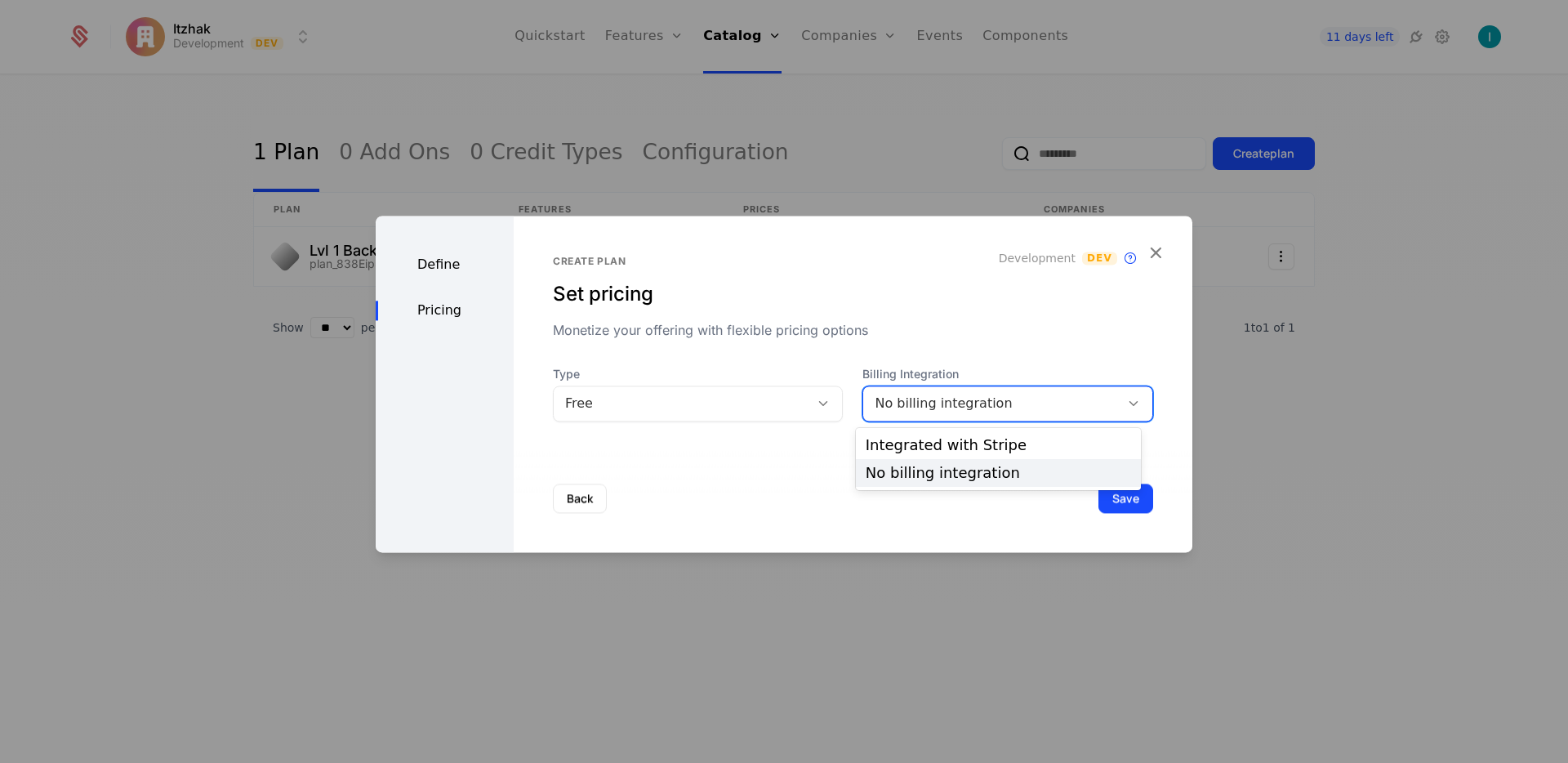
click at [895, 409] on div "No billing integration" at bounding box center [992, 403] width 233 height 20
click at [912, 438] on div "Integrated with Stripe" at bounding box center [998, 445] width 265 height 15
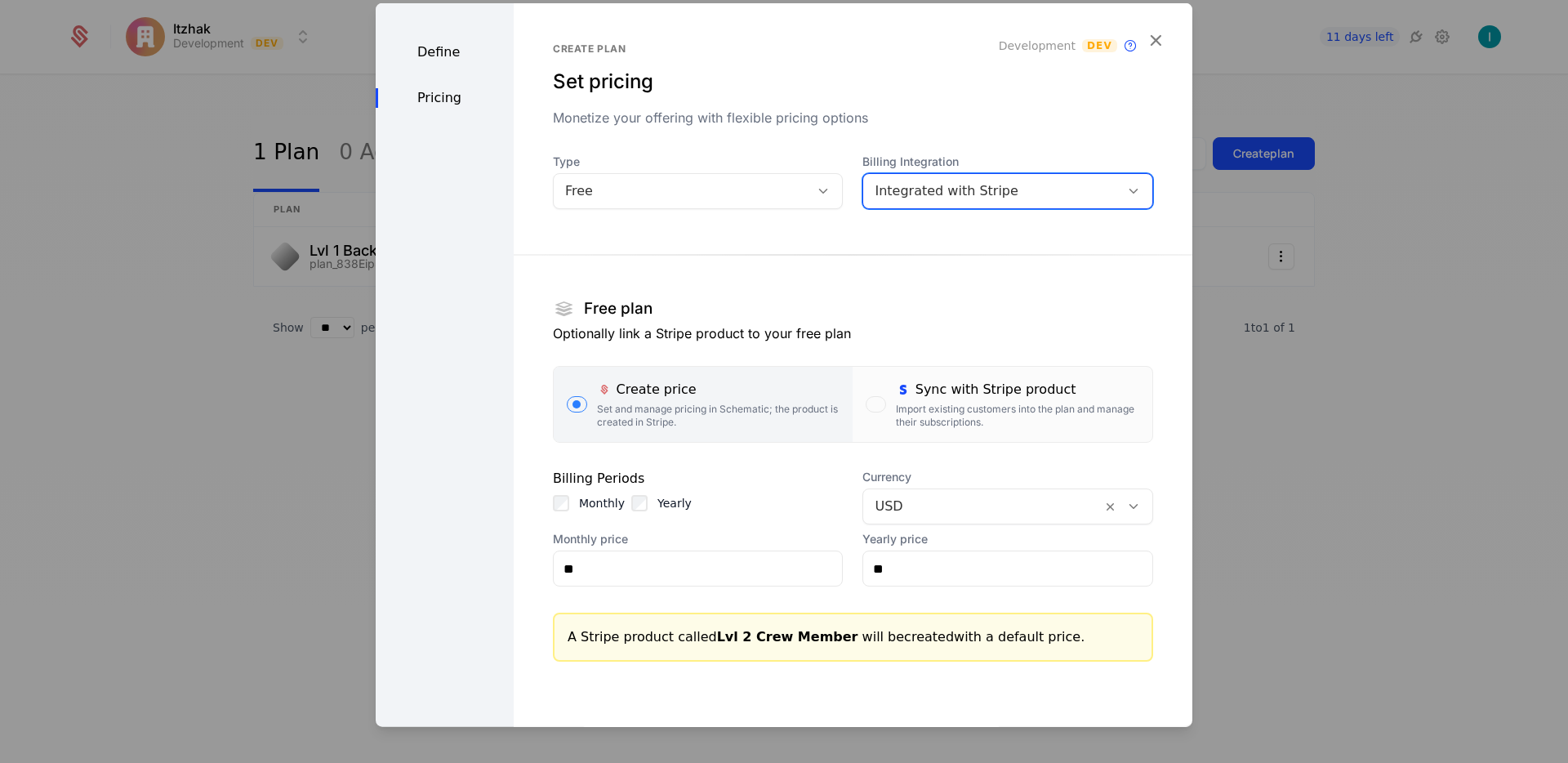
click at [905, 397] on div "Sync with Stripe product" at bounding box center [1017, 390] width 244 height 20
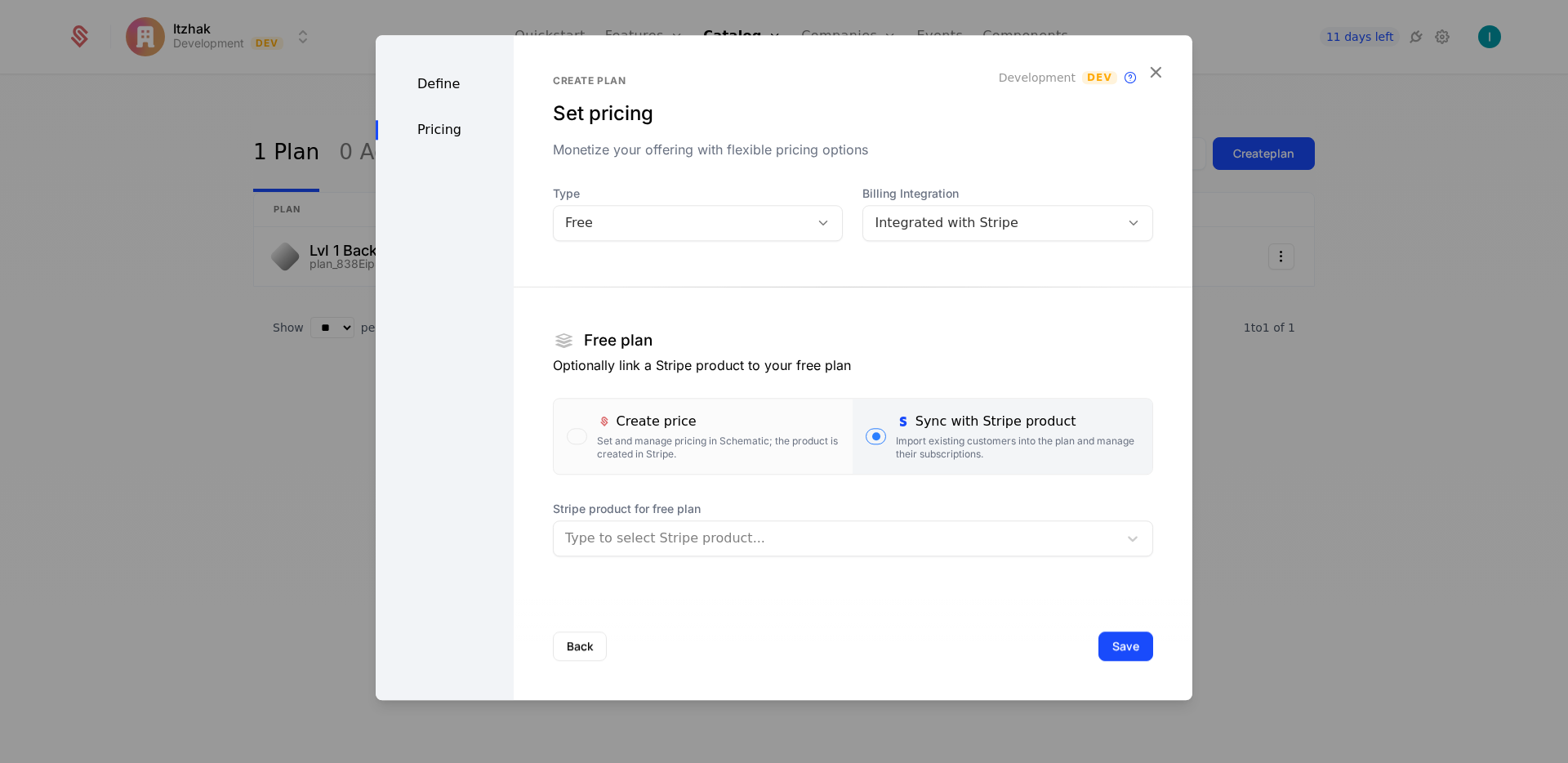
click at [636, 541] on div at bounding box center [835, 538] width 541 height 23
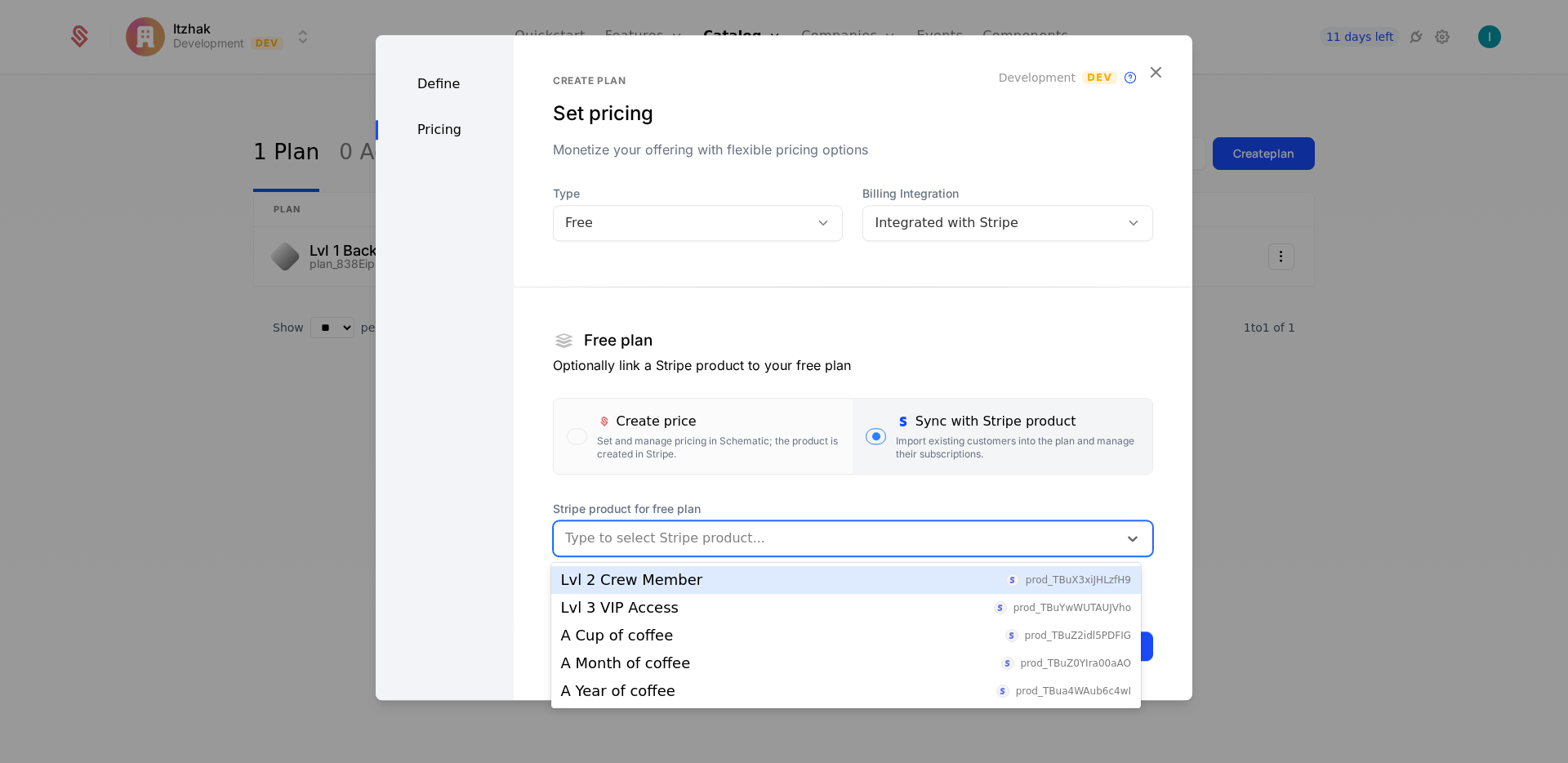
click at [642, 587] on div "Lvl 2 Crew Member" at bounding box center [632, 579] width 142 height 15
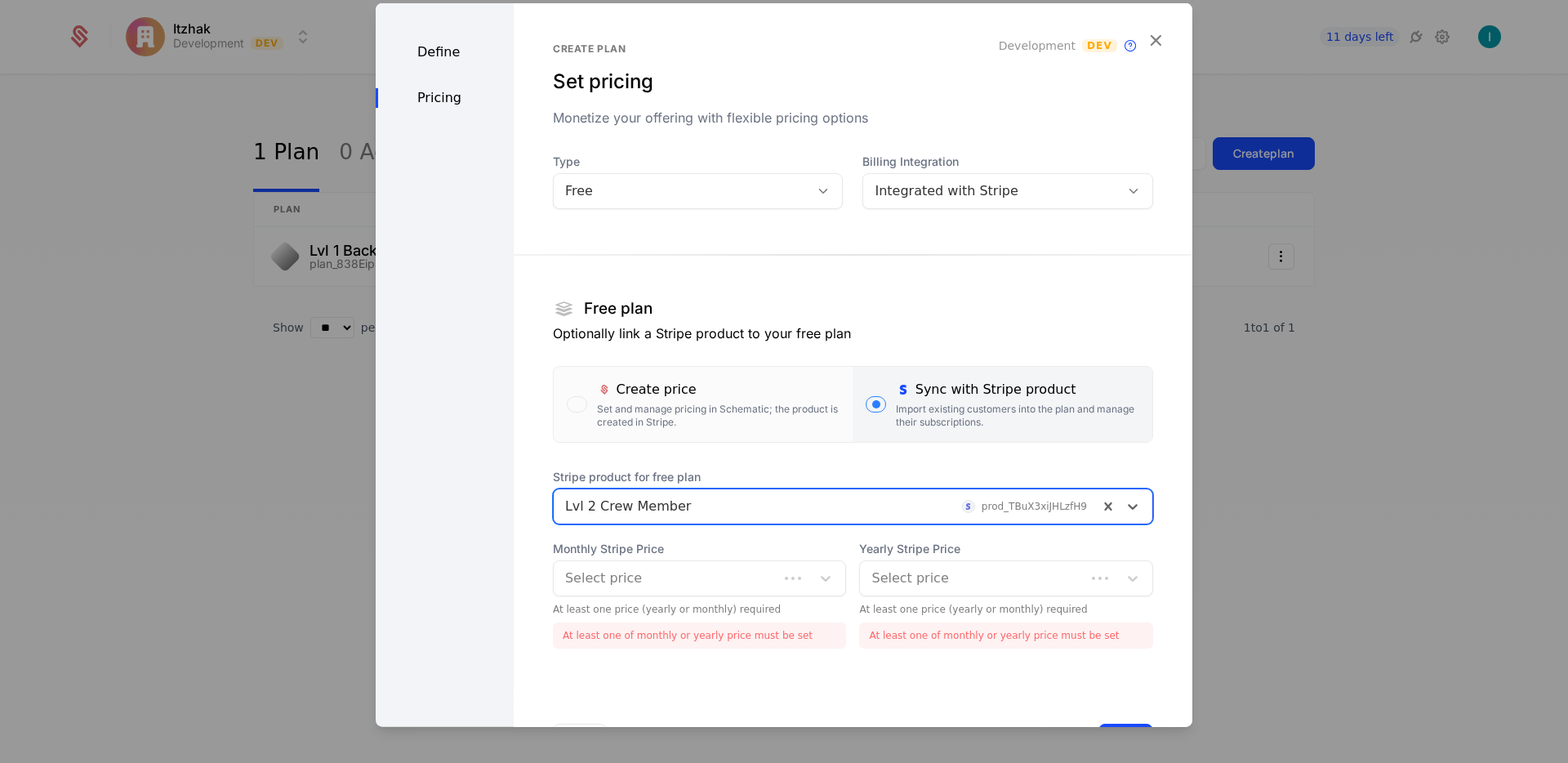
click at [637, 570] on div at bounding box center [666, 578] width 202 height 23
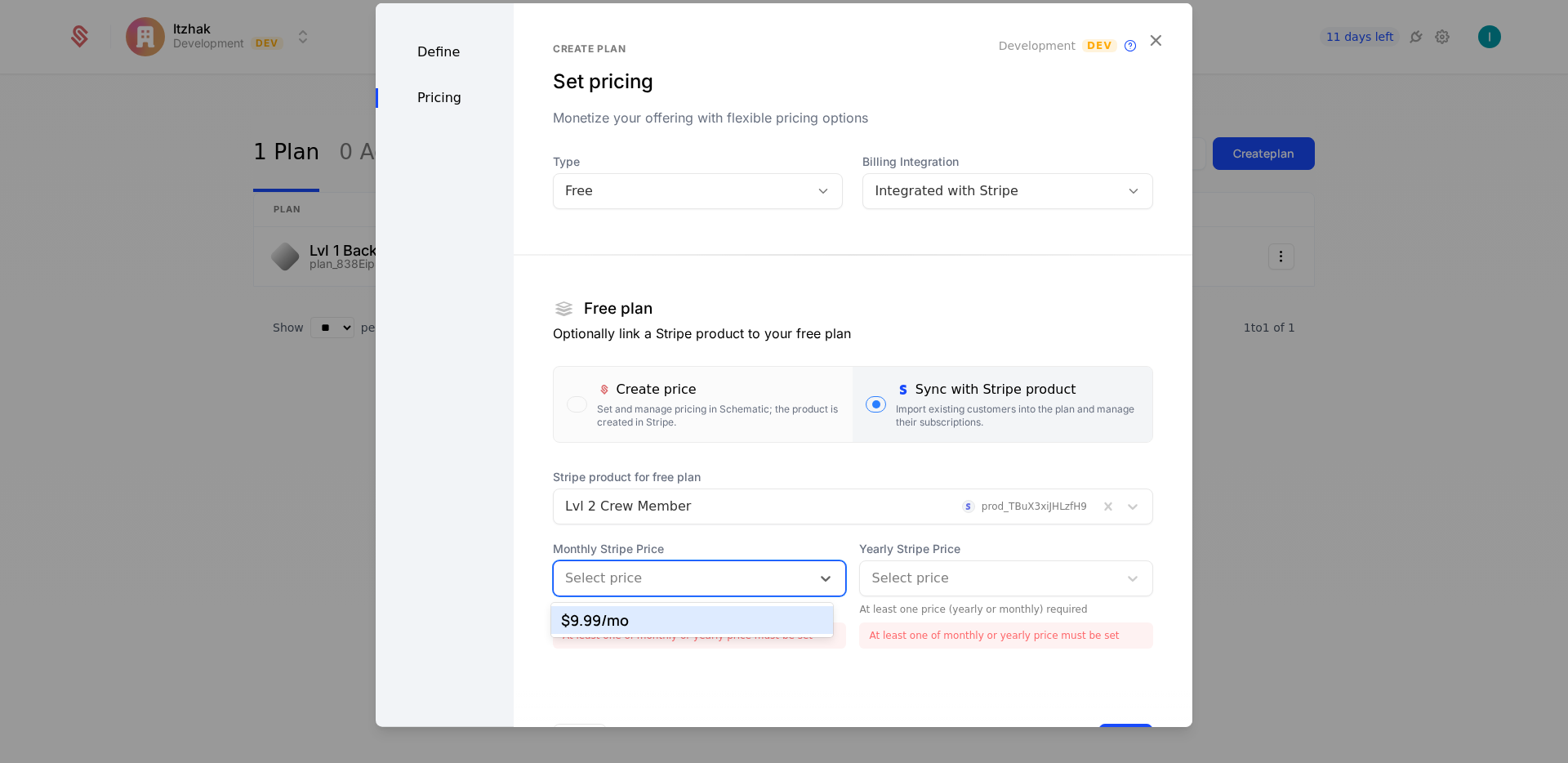
click at [650, 609] on div "$9.99 /mo" at bounding box center [692, 620] width 282 height 27
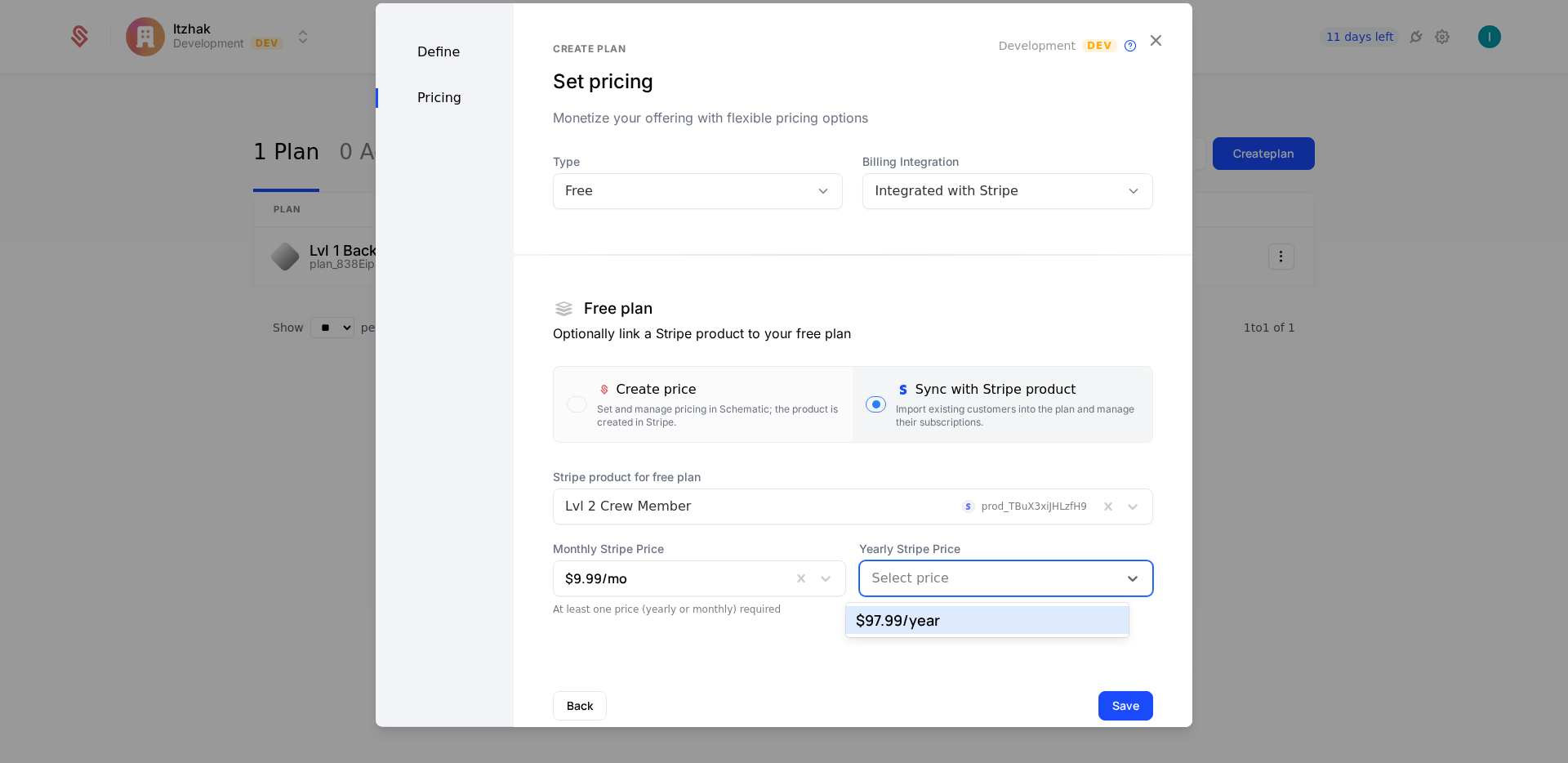
click at [902, 584] on div at bounding box center [989, 578] width 235 height 23
click at [910, 618] on div "$97.99 /year" at bounding box center [987, 620] width 263 height 15
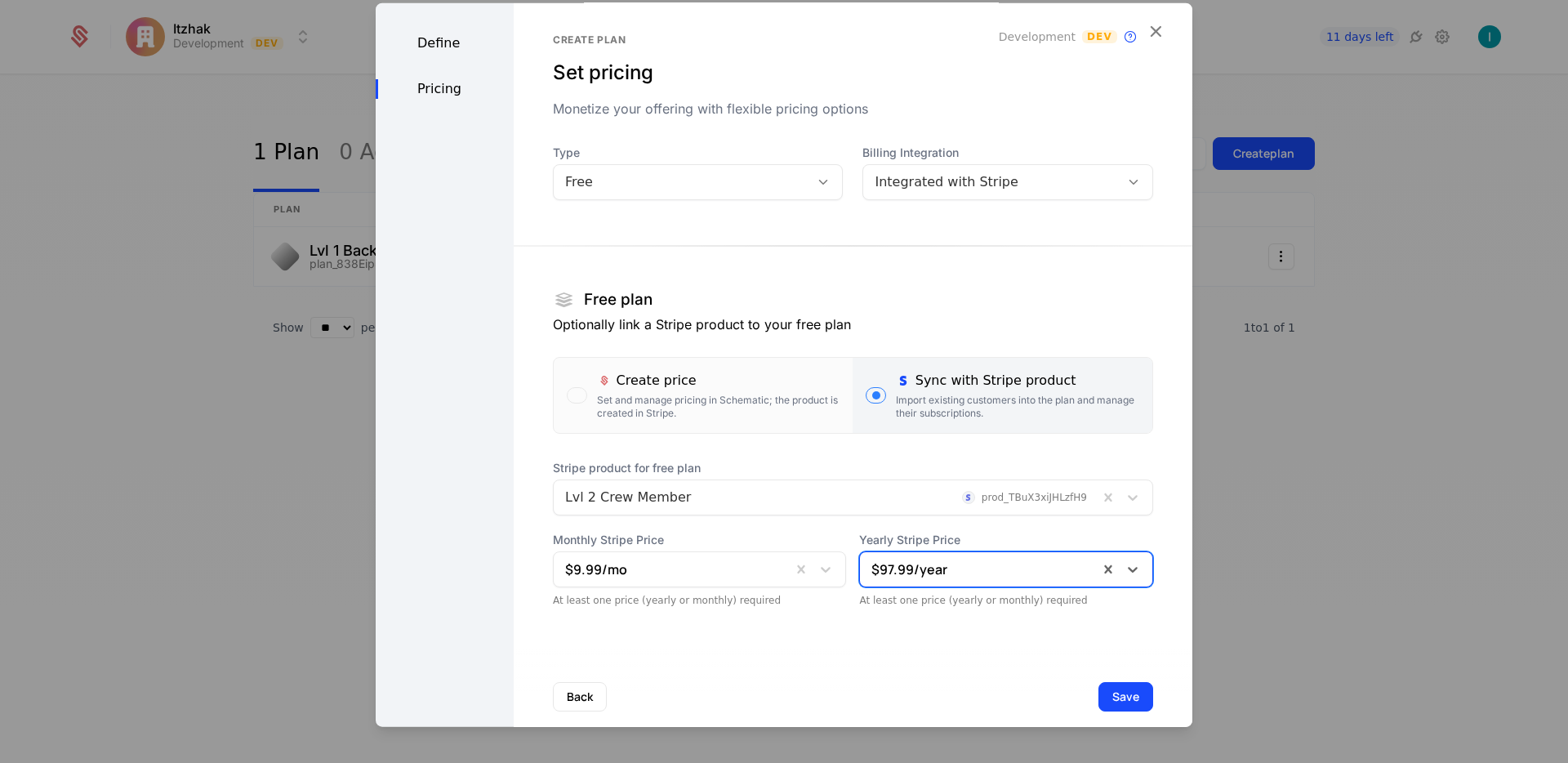
scroll to position [33, 0]
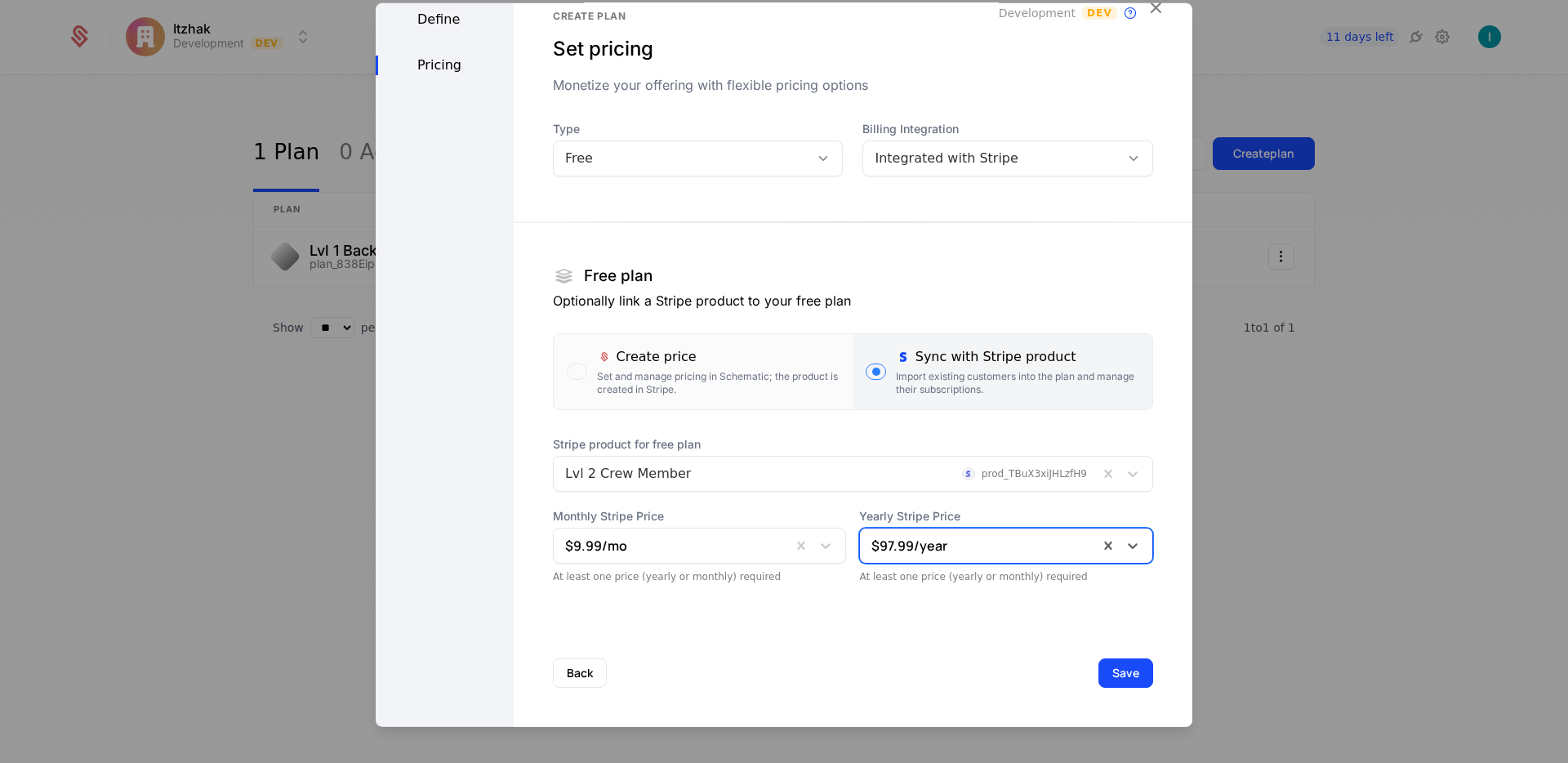
click at [1098, 675] on button "Save" at bounding box center [1125, 673] width 55 height 29
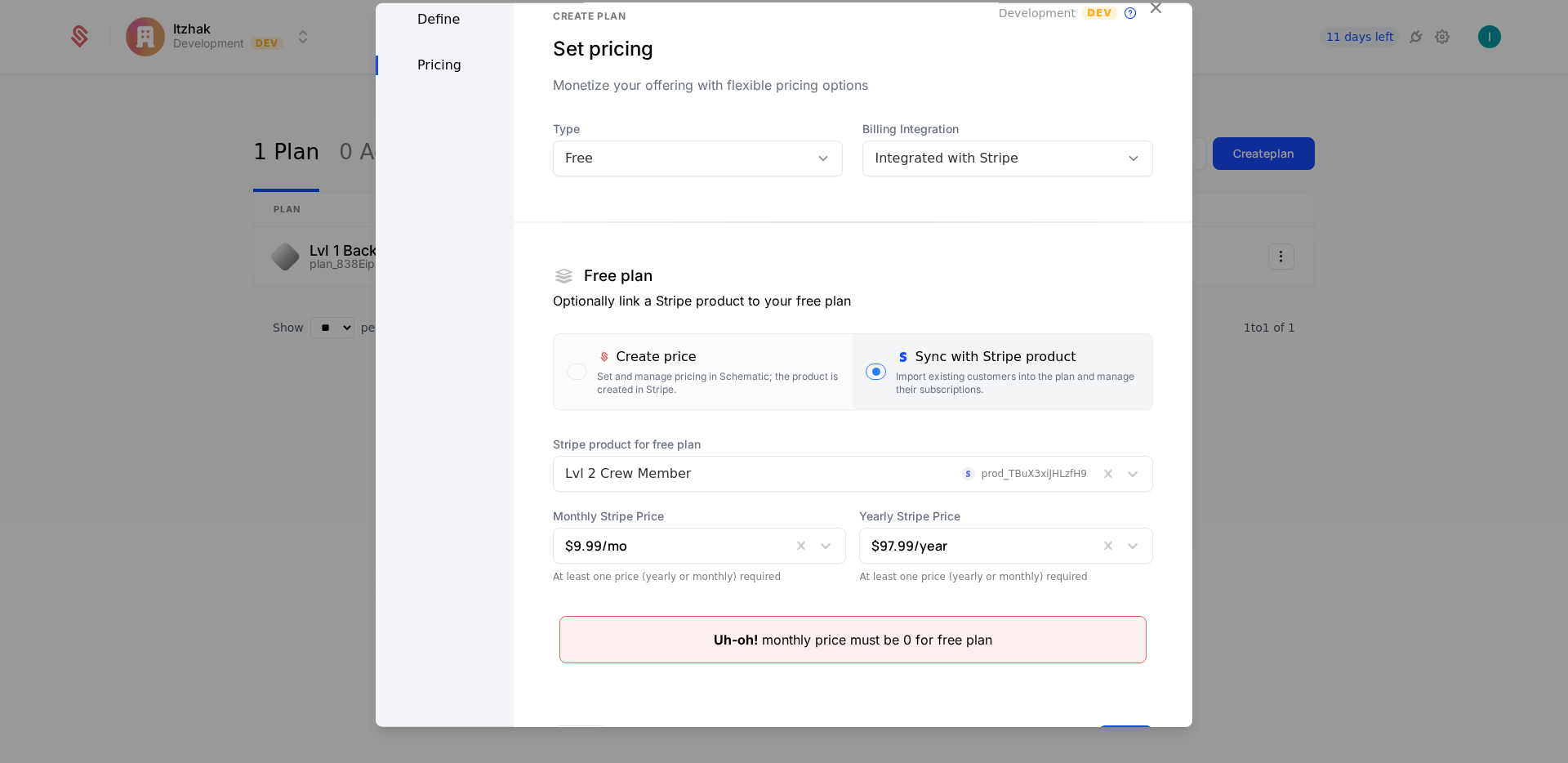
click at [637, 151] on div "Free" at bounding box center [682, 158] width 233 height 20
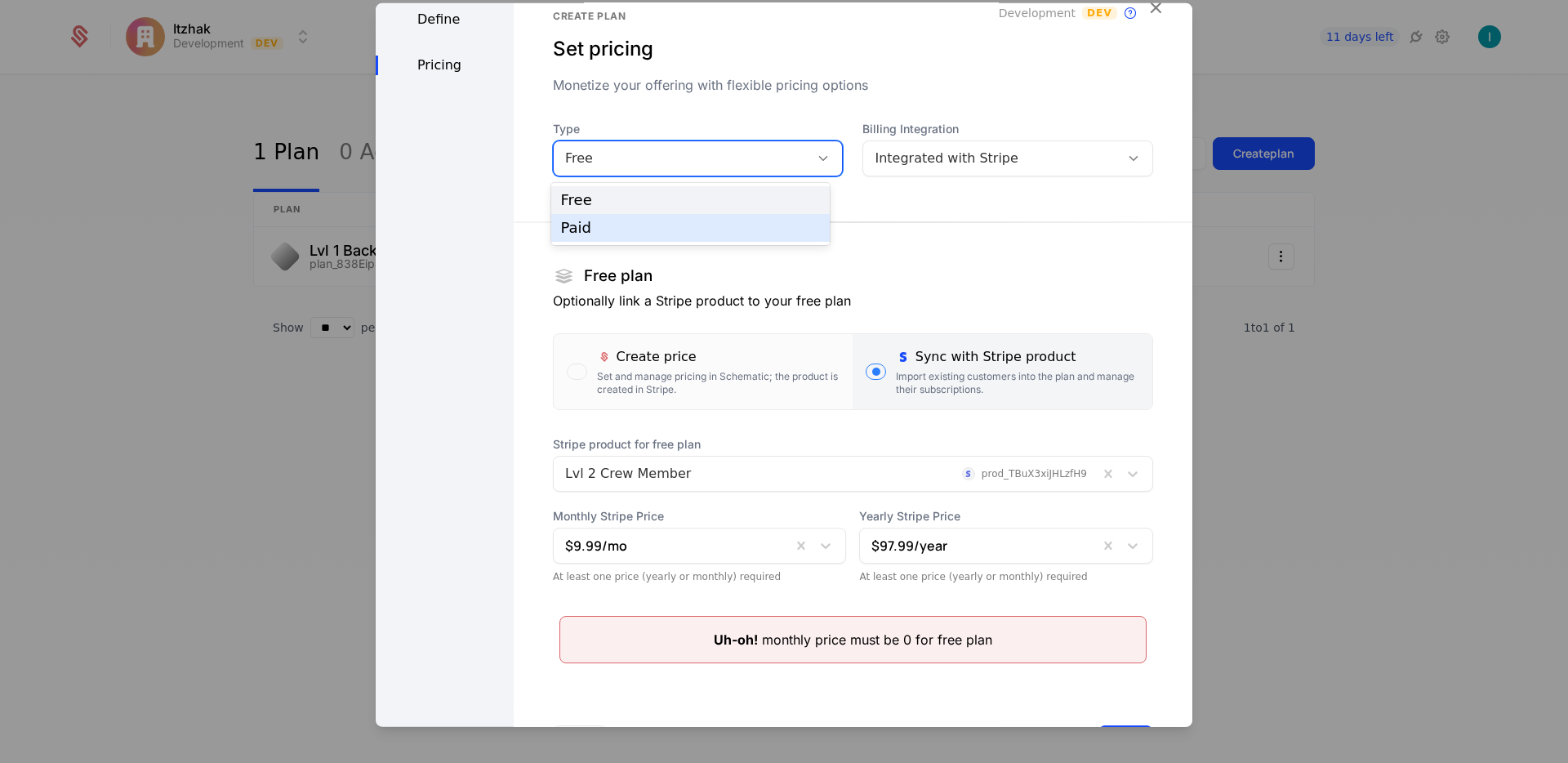
click at [635, 221] on div "Paid" at bounding box center [691, 227] width 260 height 15
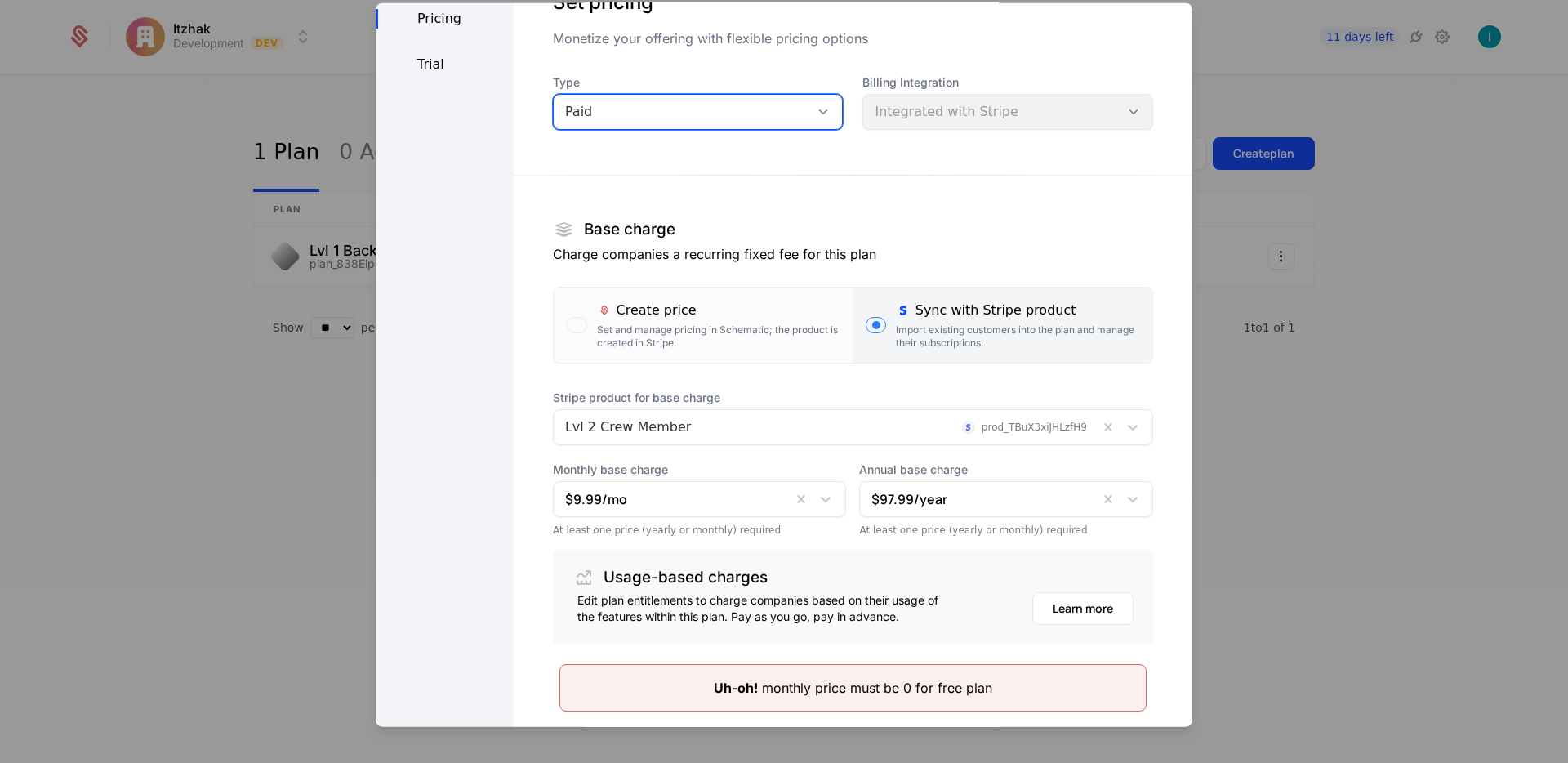
scroll to position [195, 0]
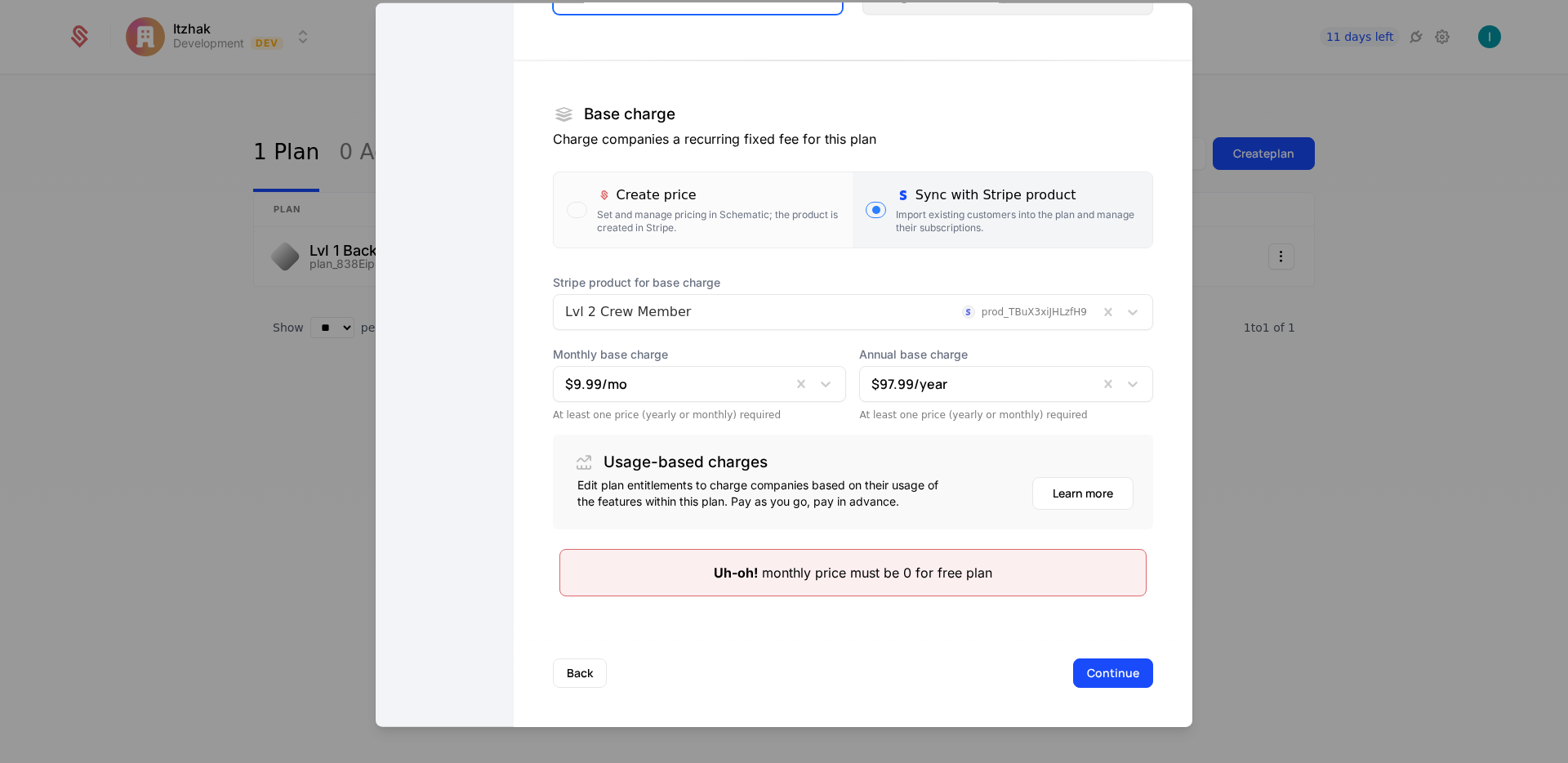
click at [582, 670] on button "Back" at bounding box center [579, 673] width 54 height 29
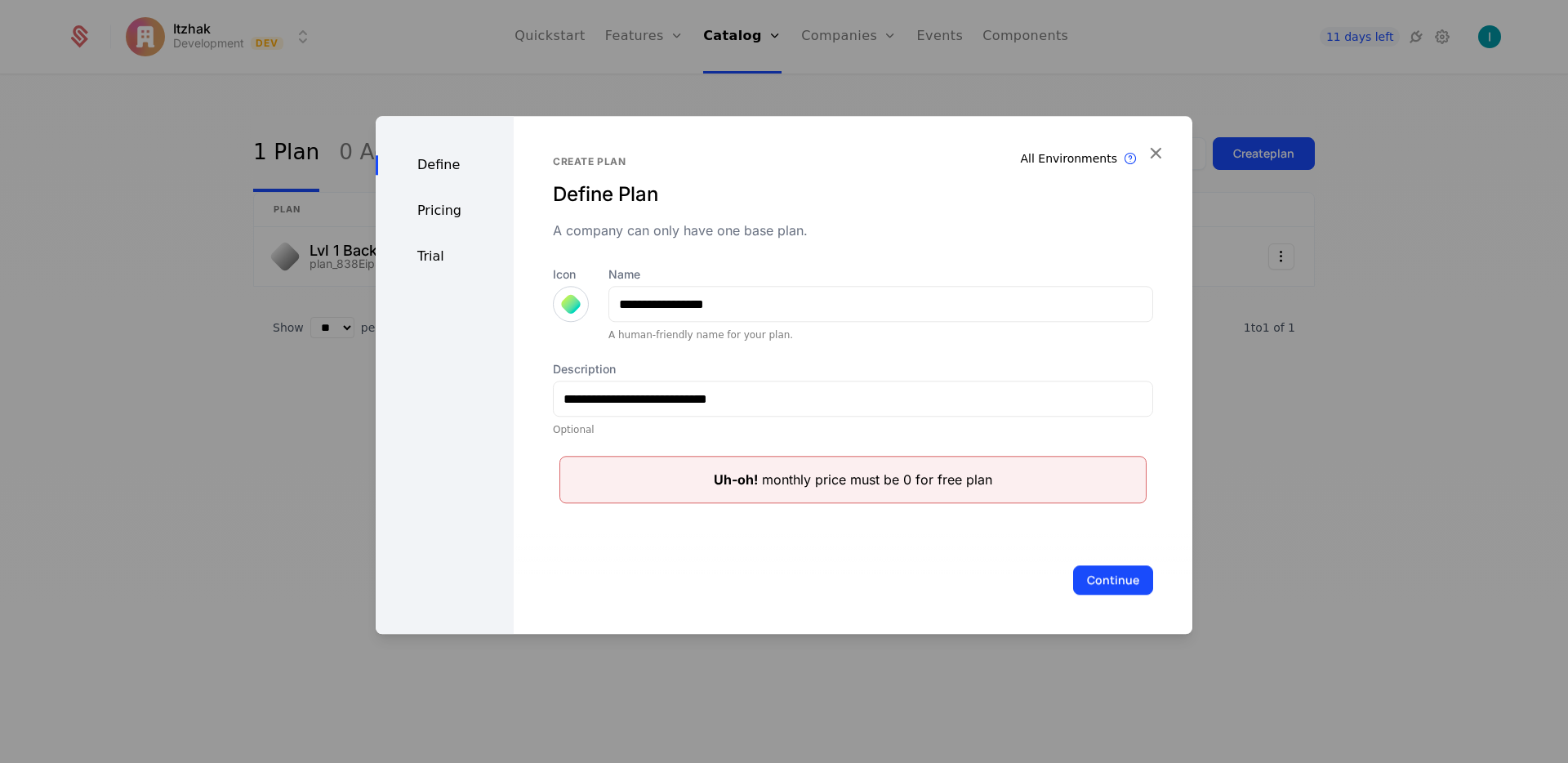
scroll to position [0, 0]
click at [437, 161] on div "Define" at bounding box center [444, 165] width 138 height 20
click at [1101, 578] on button "Continue" at bounding box center [1113, 580] width 80 height 29
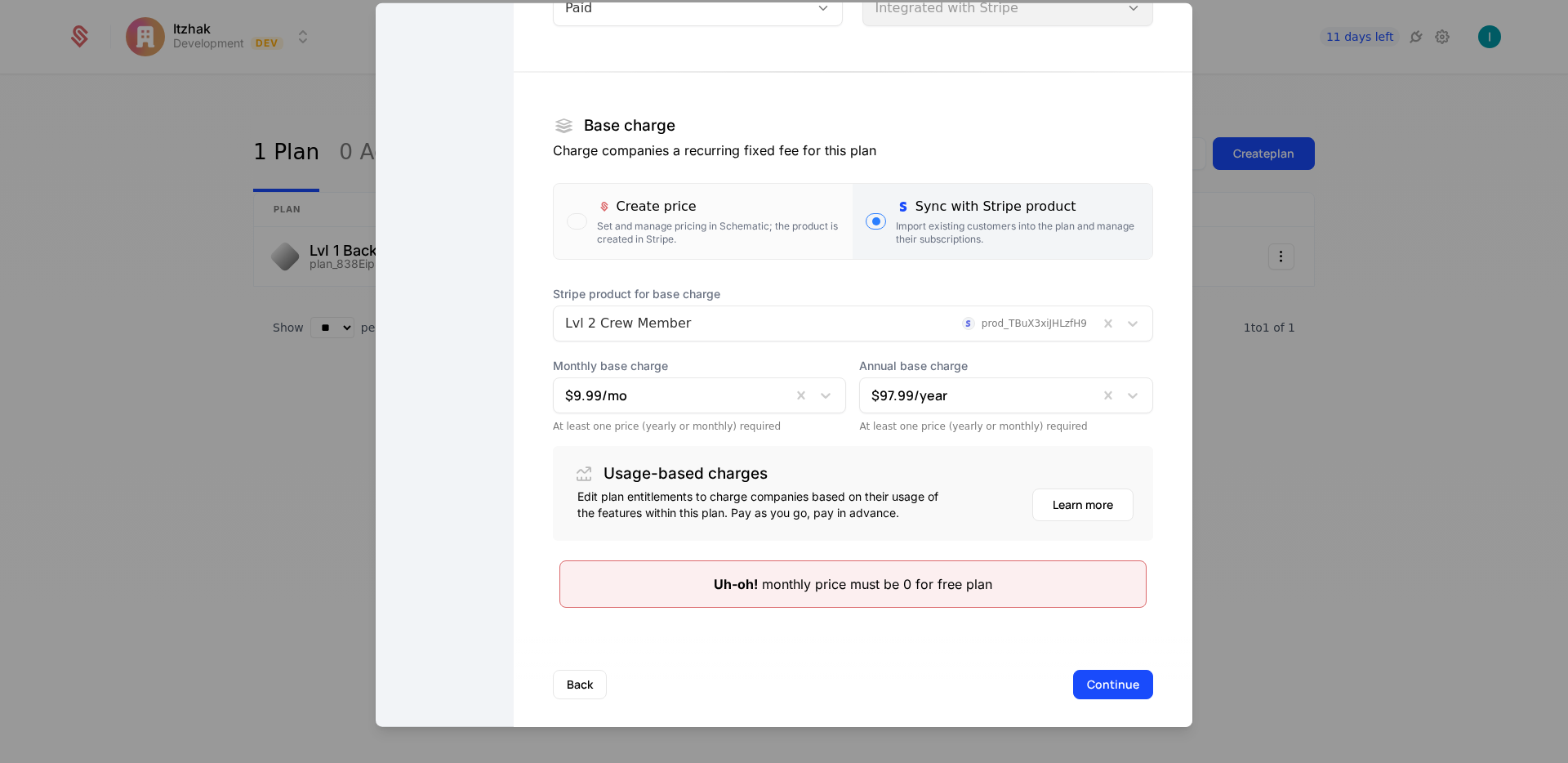
scroll to position [195, 0]
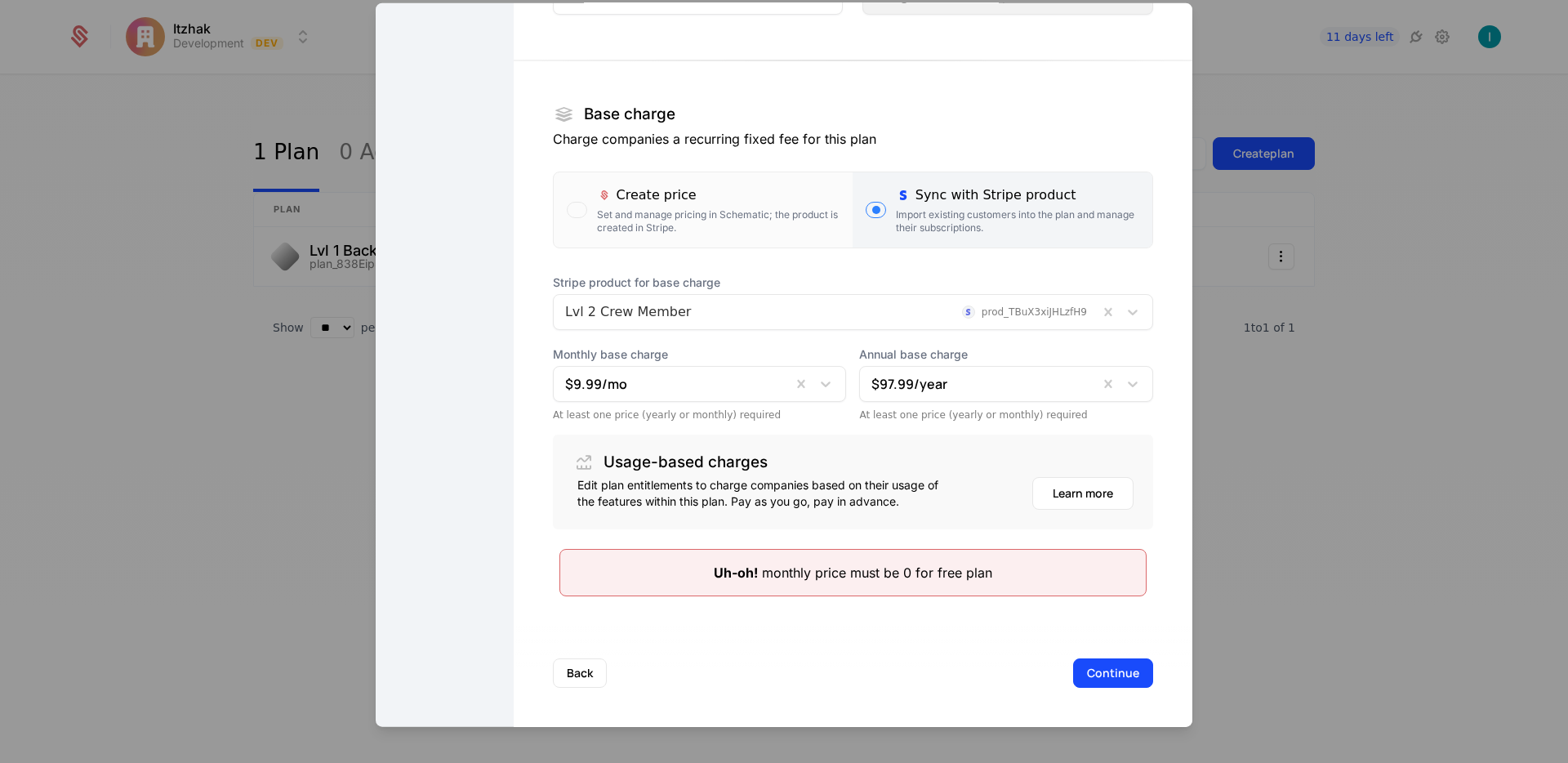
click at [1089, 675] on button "Continue" at bounding box center [1113, 673] width 80 height 29
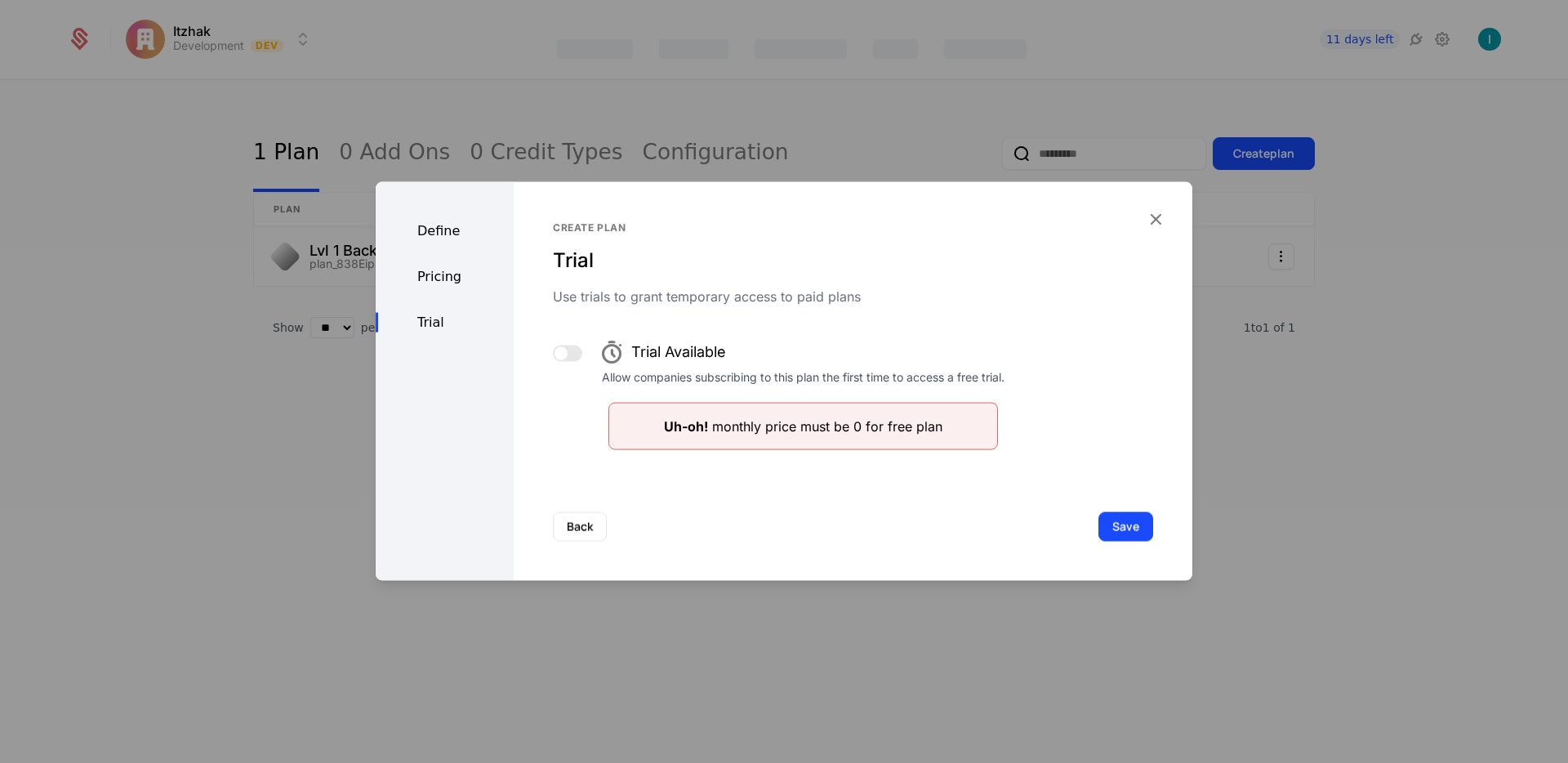
click at [1098, 518] on button "Save" at bounding box center [1125, 527] width 55 height 29
click at [570, 354] on button "button" at bounding box center [567, 354] width 29 height 16
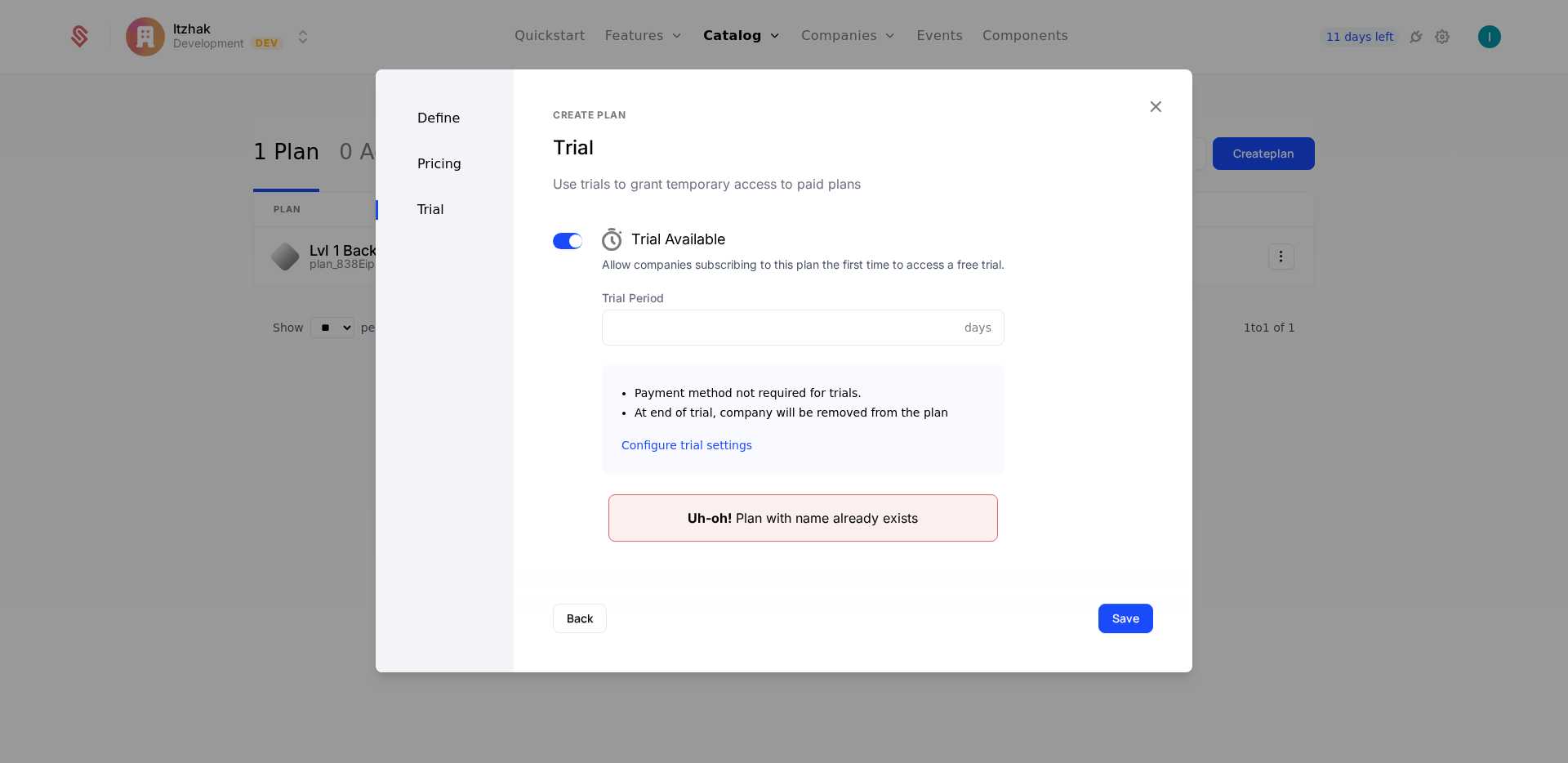
click at [557, 245] on button "button" at bounding box center [567, 240] width 29 height 16
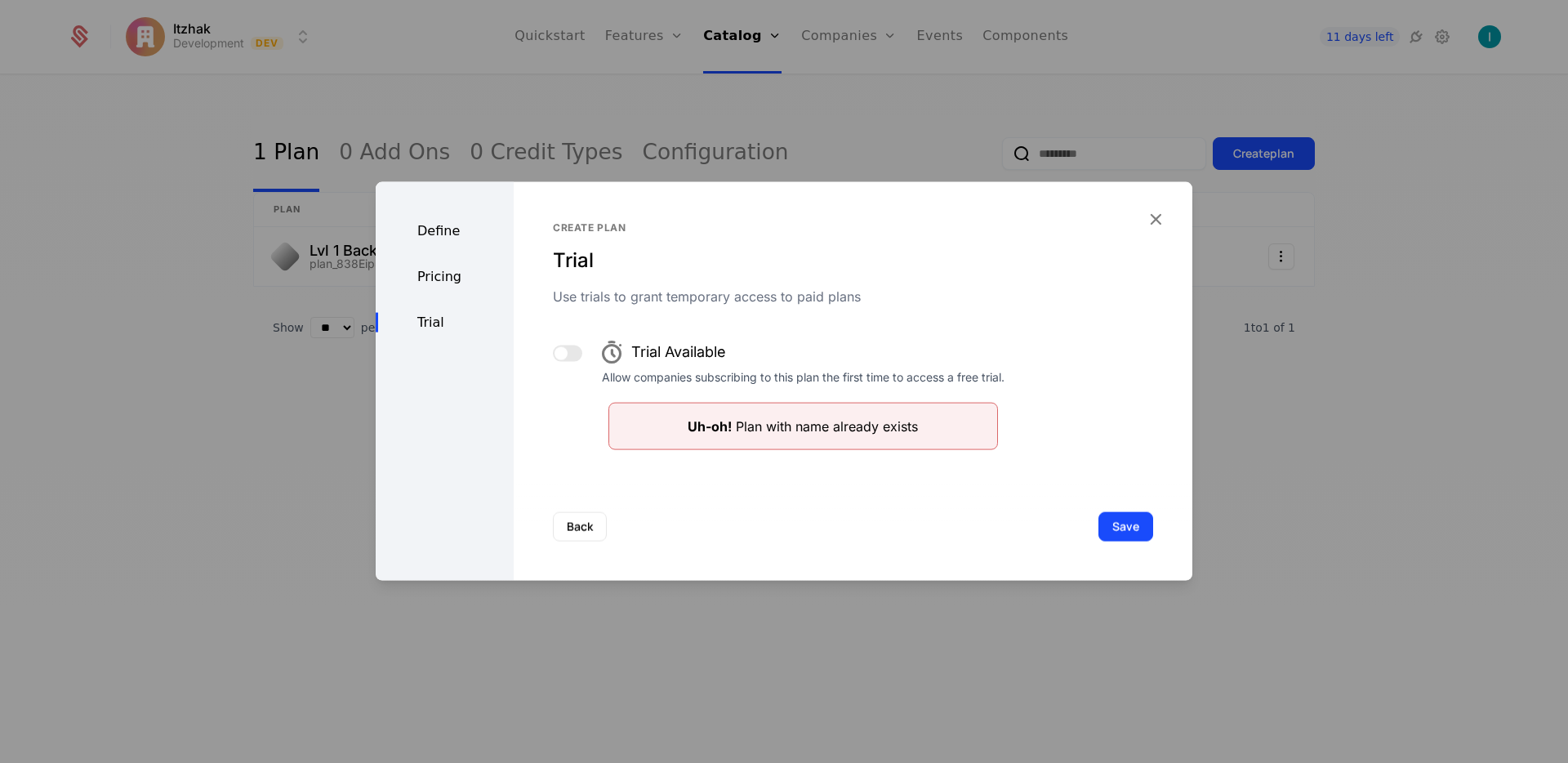
click at [1149, 218] on icon "button" at bounding box center [1155, 219] width 21 height 21
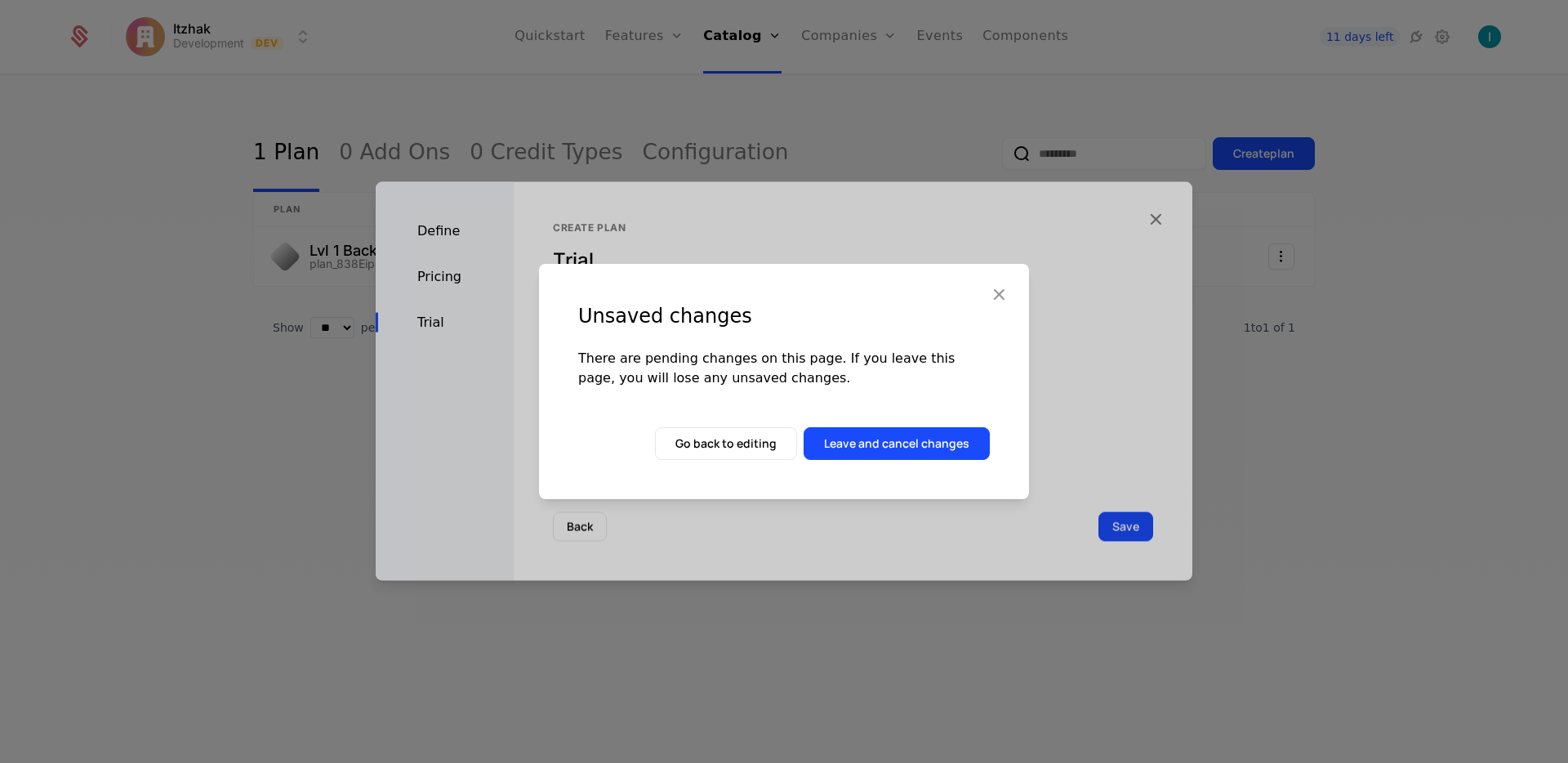
click at [878, 453] on button "Leave and cancel changes" at bounding box center [896, 444] width 186 height 33
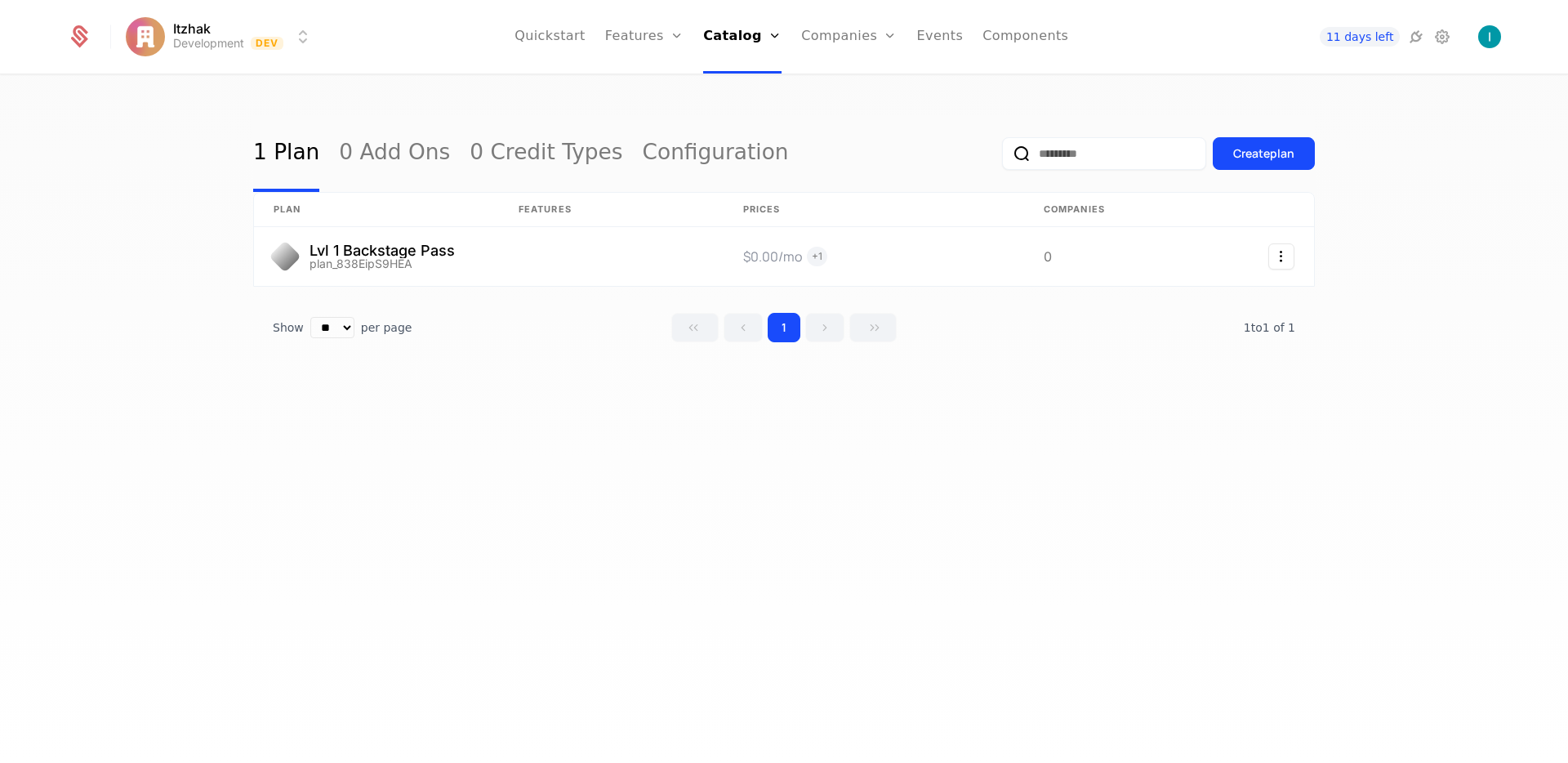
click at [817, 499] on div "1 Plan 0 Add Ons 0 Credit Types Configuration Create plan plan Features Prices …" at bounding box center [784, 425] width 1568 height 697
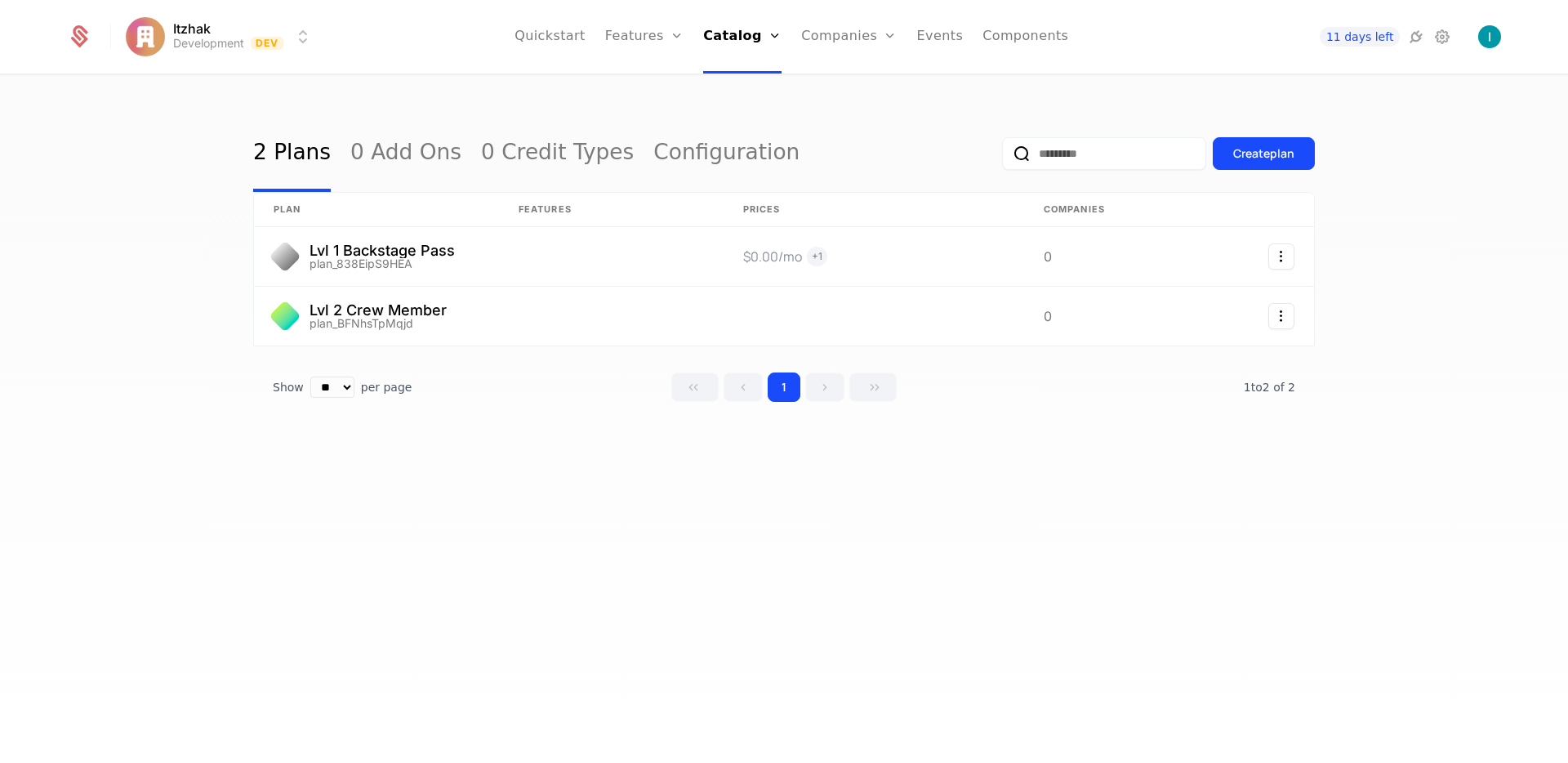
click at [736, 43] on link "Catalog" at bounding box center [742, 37] width 78 height 74
click at [747, 81] on link "Plans" at bounding box center [764, 80] width 84 height 13
click at [372, 302] on link at bounding box center [377, 316] width 245 height 59
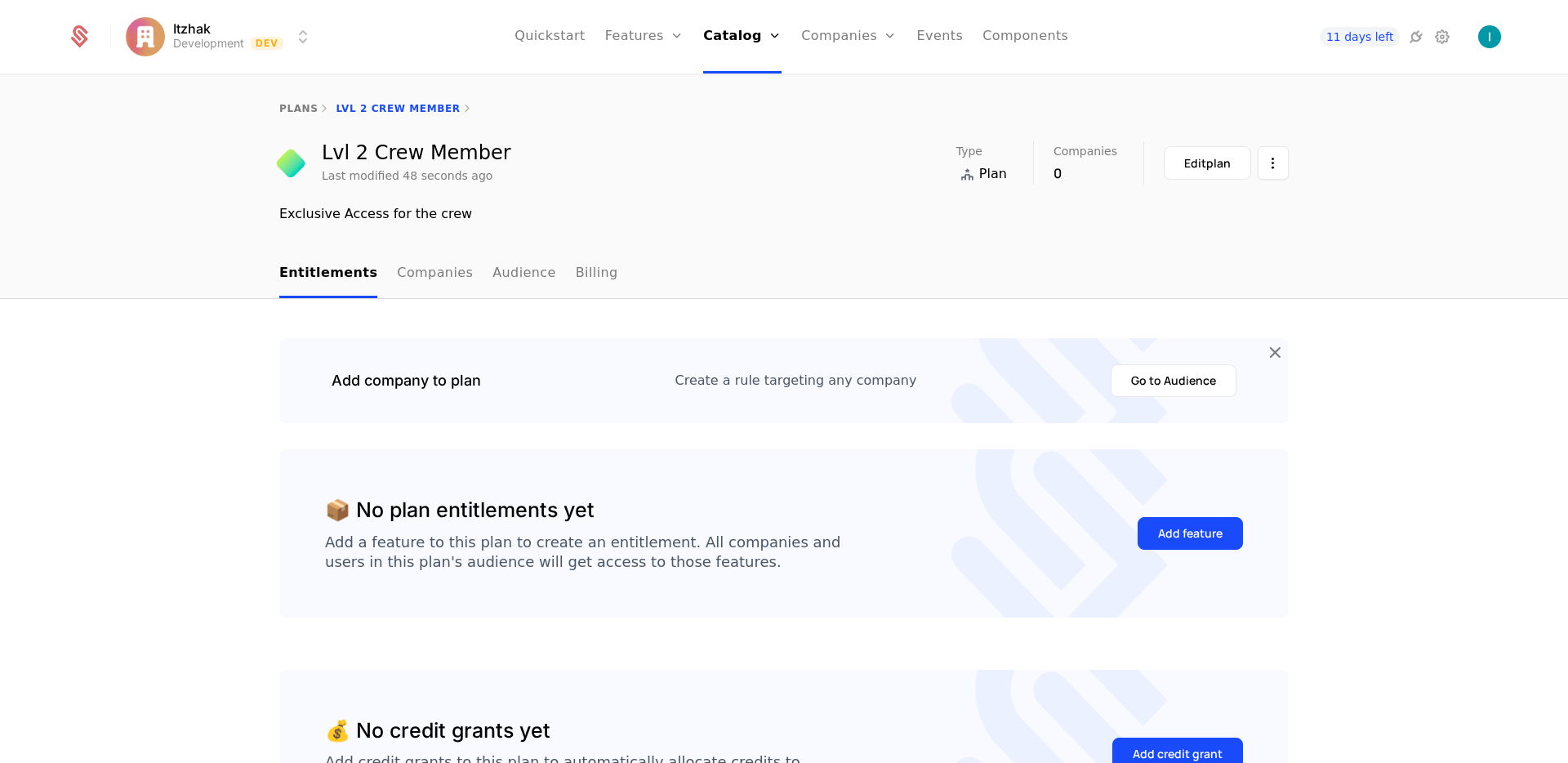
click at [1209, 168] on div "Edit plan" at bounding box center [1207, 163] width 46 height 16
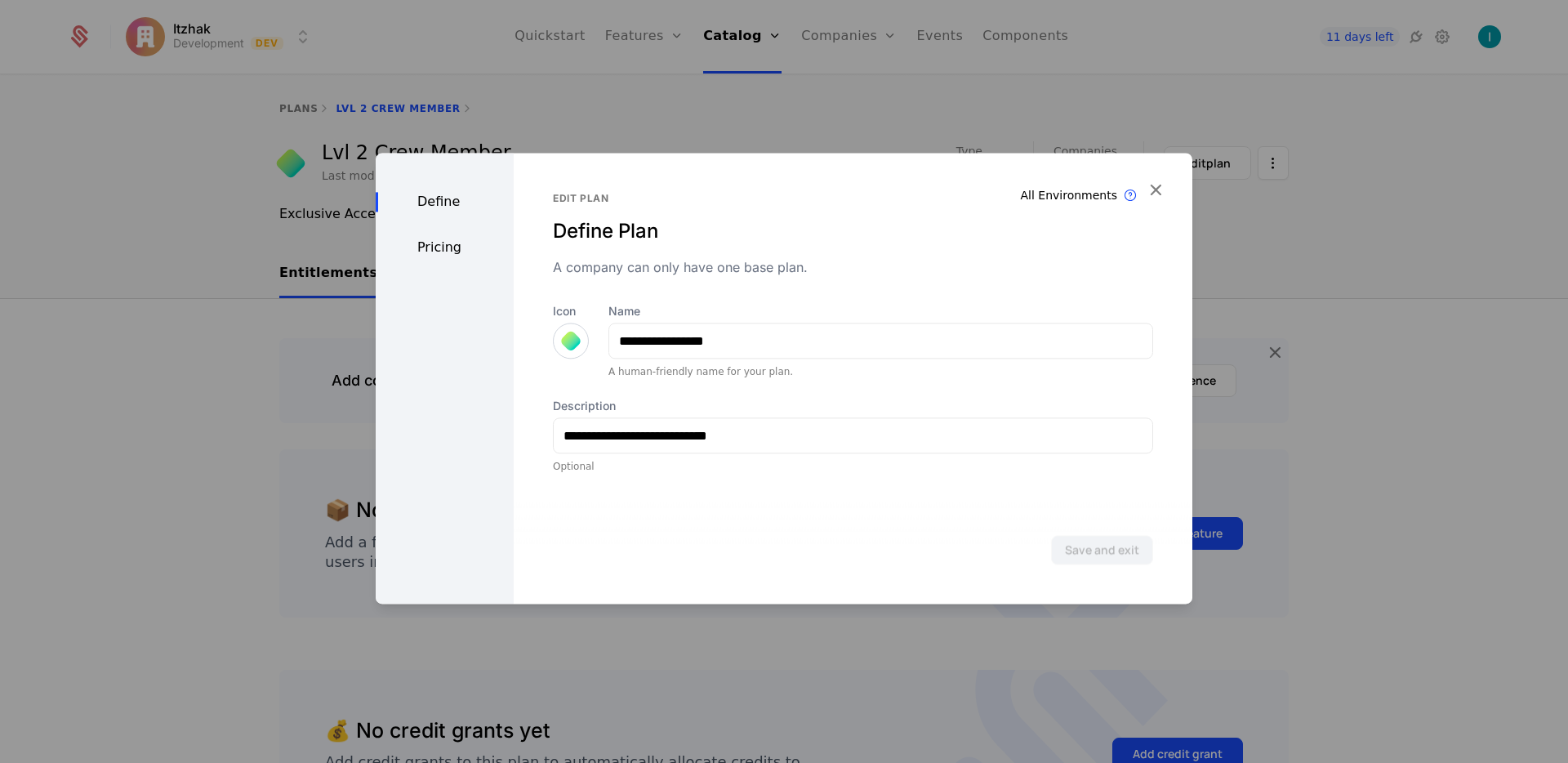
click at [458, 248] on div "Pricing" at bounding box center [444, 247] width 138 height 20
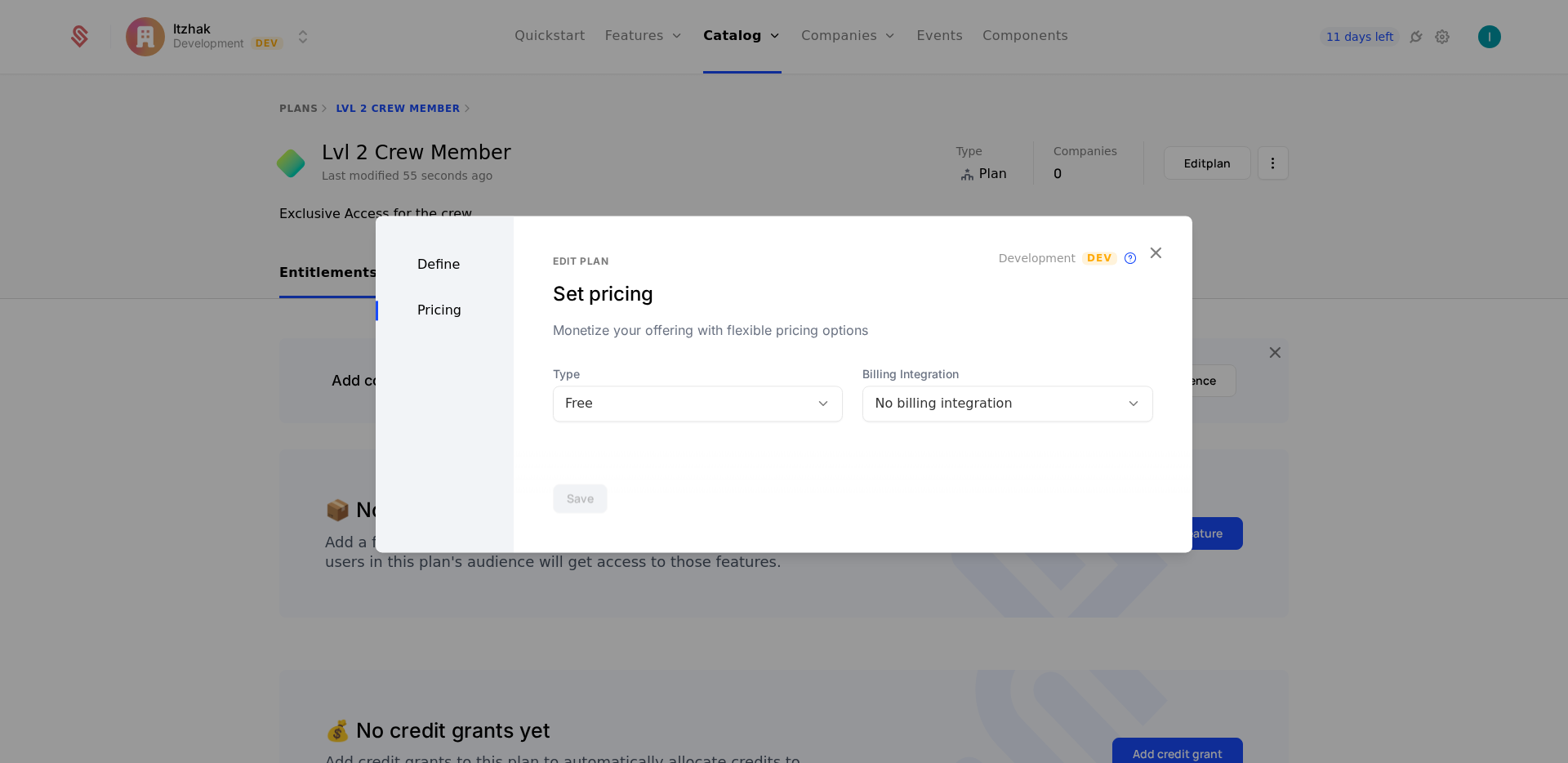
click at [450, 261] on div "Define" at bounding box center [444, 264] width 138 height 20
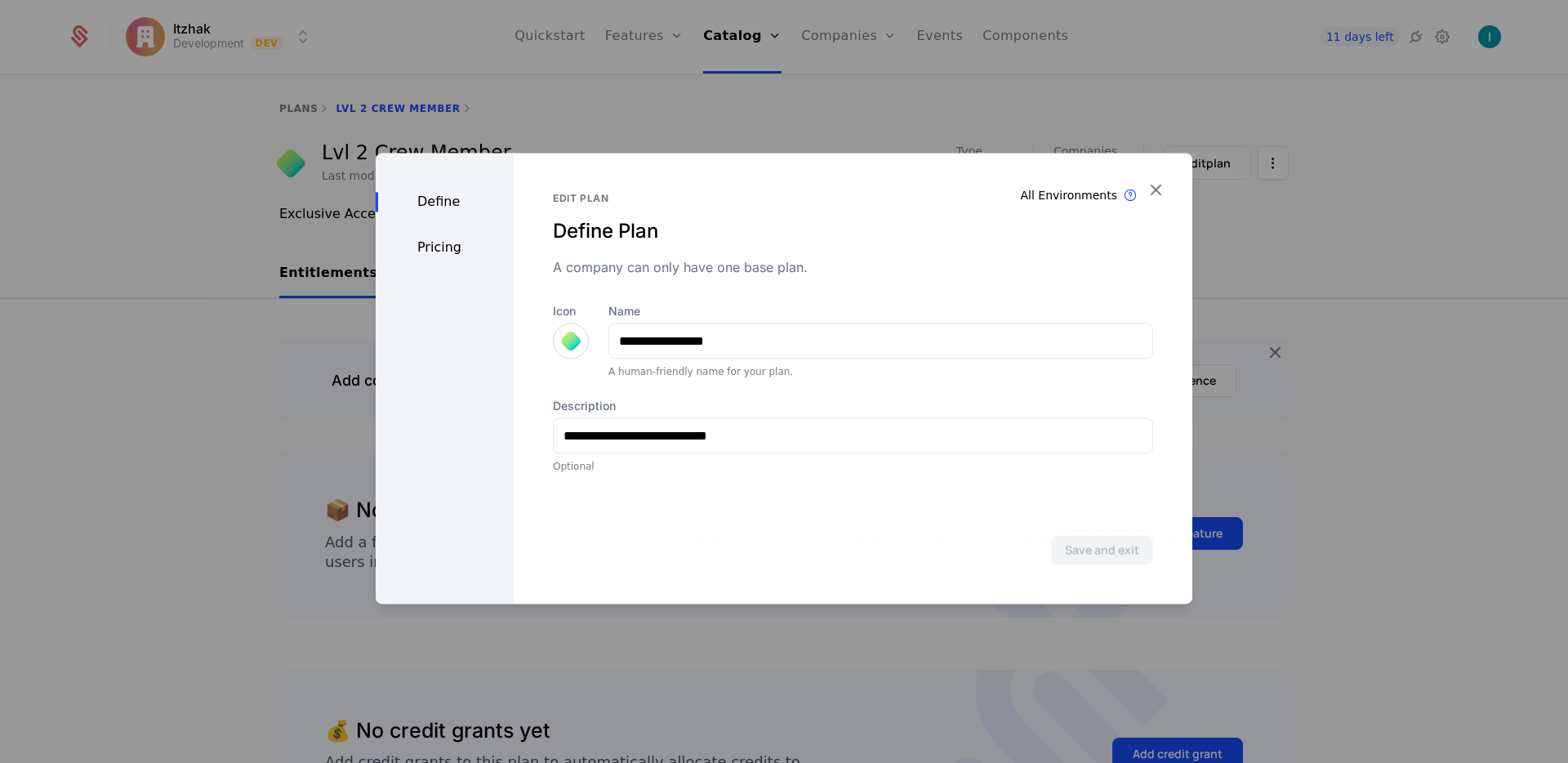
click at [1169, 182] on div "**********" at bounding box center [853, 378] width 678 height 451
click at [1161, 182] on icon "button" at bounding box center [1155, 189] width 21 height 21
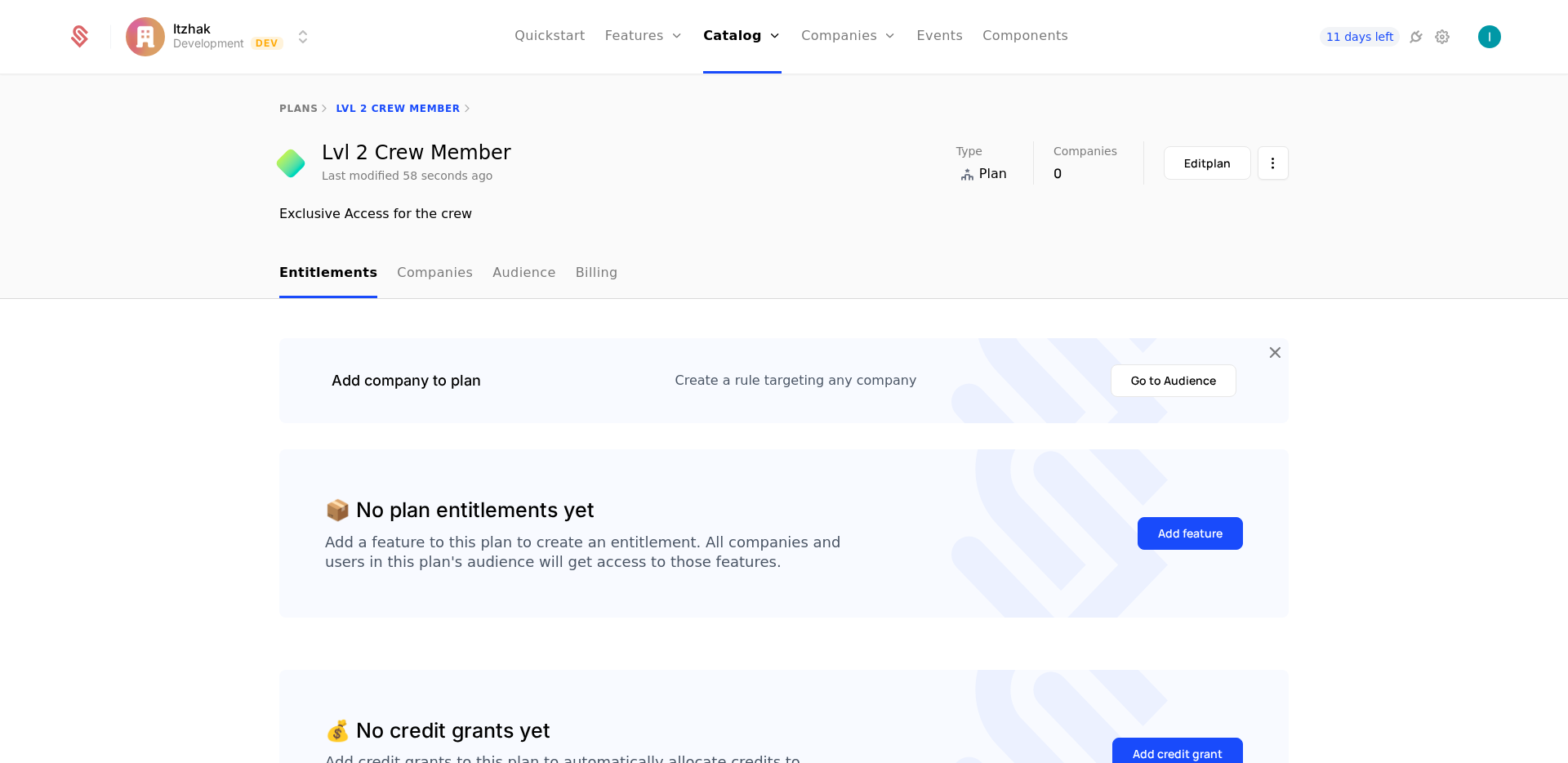
click at [400, 260] on link "Companies" at bounding box center [435, 274] width 76 height 48
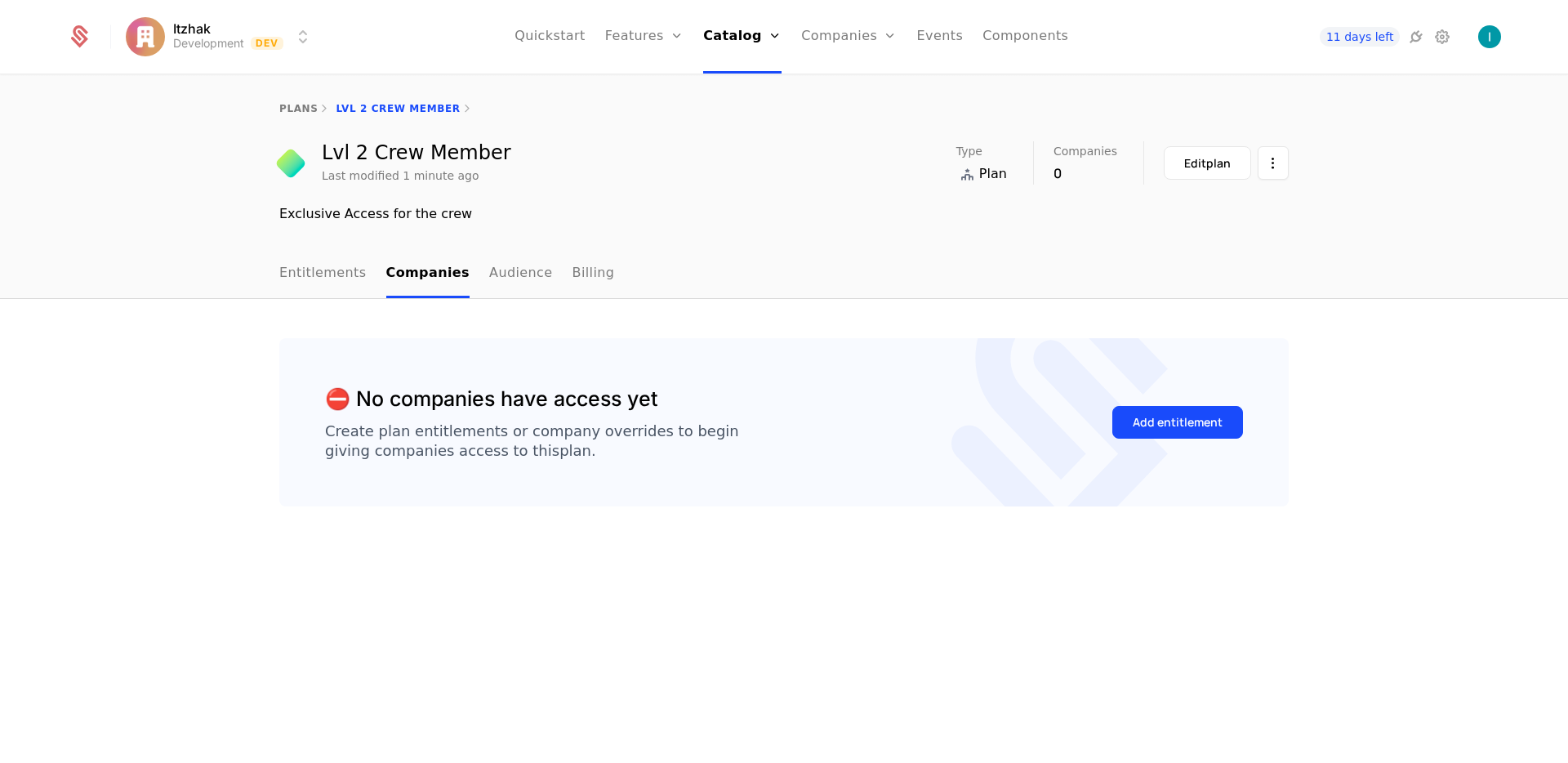
click at [501, 282] on link "Audience" at bounding box center [521, 274] width 63 height 48
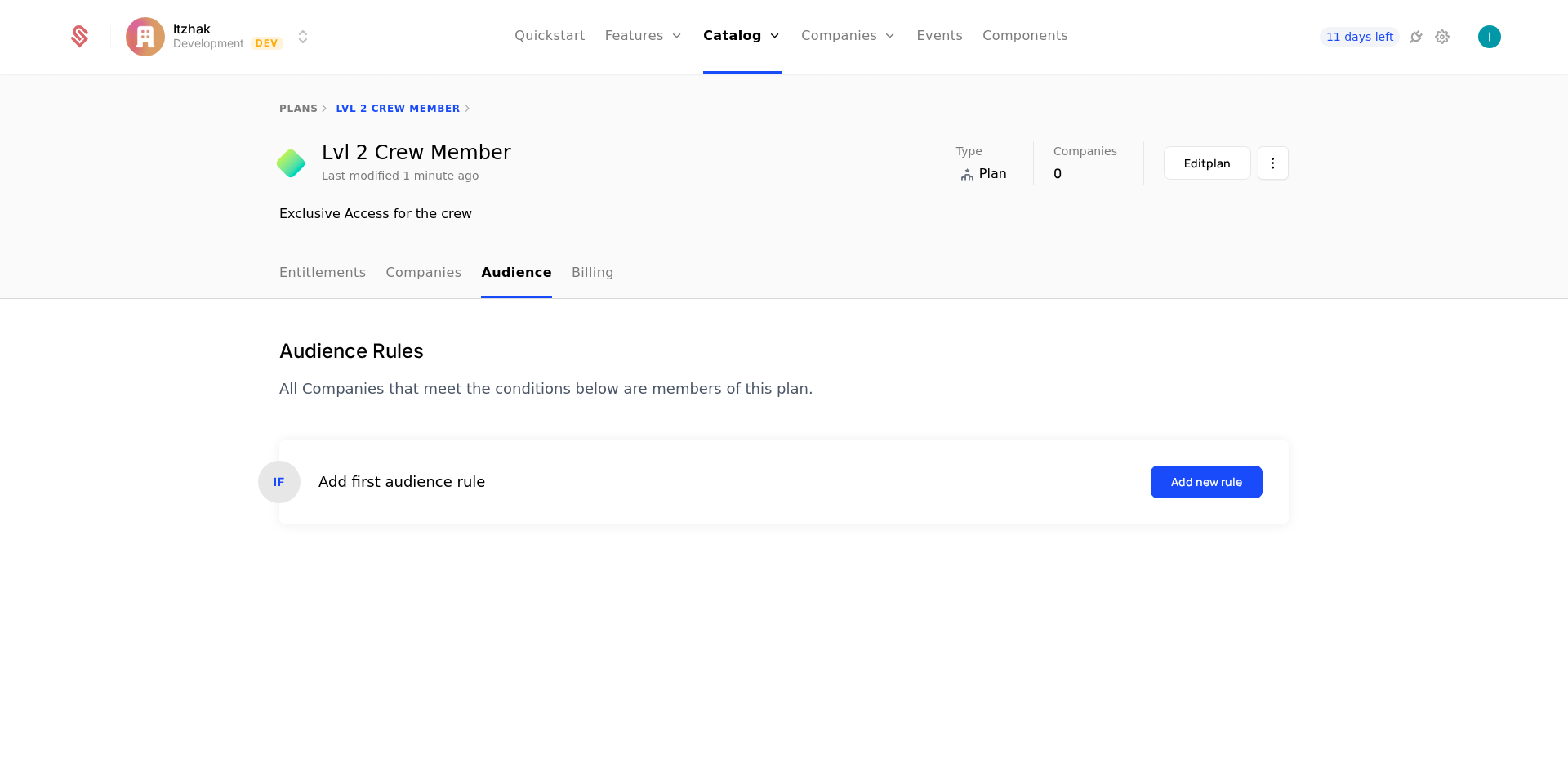
click at [577, 282] on link "Billing" at bounding box center [593, 274] width 43 height 48
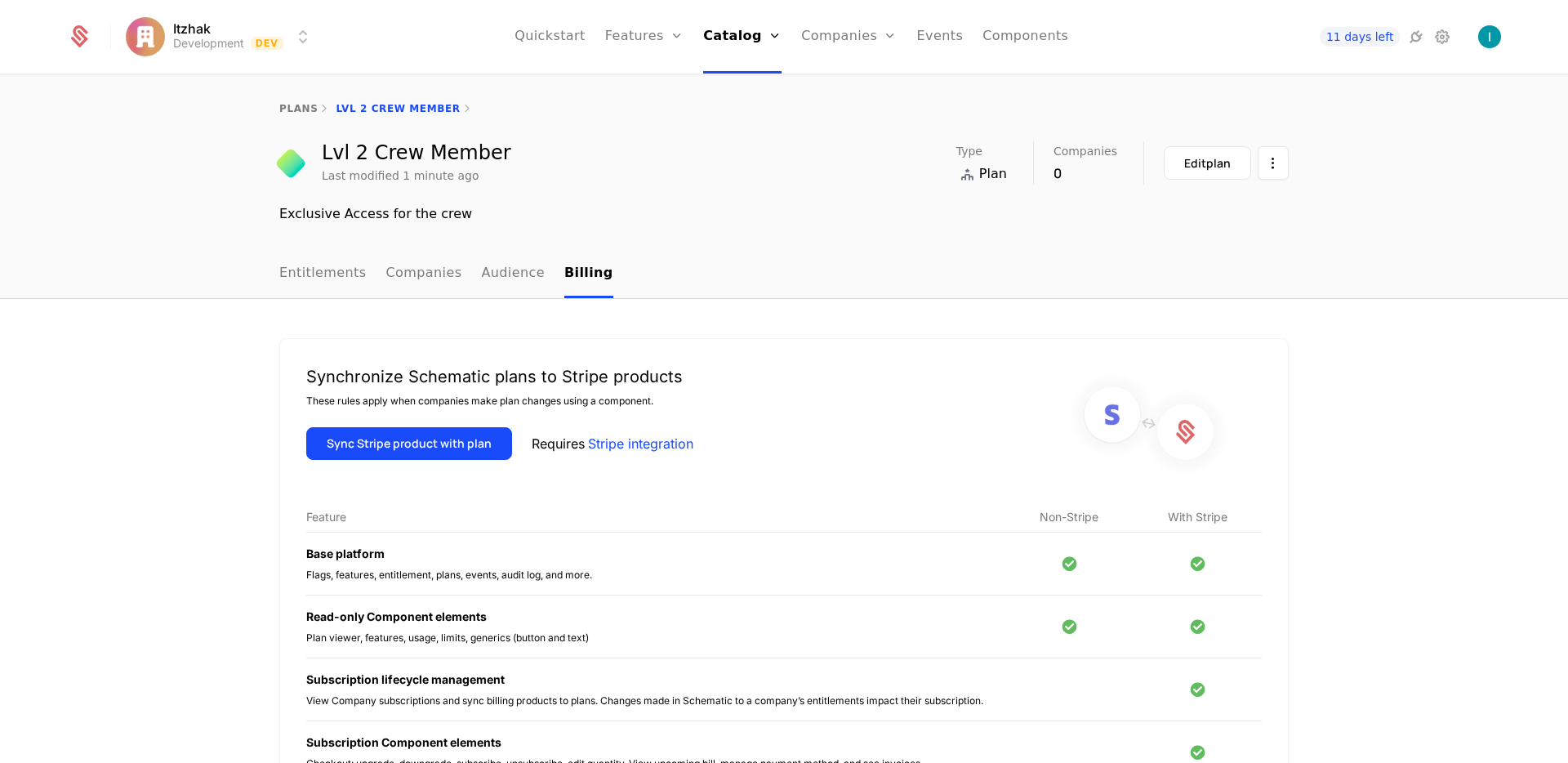
click at [1275, 164] on html "Itzhak Development Dev Quickstart Features Features Flags Catalog Plans Add Ons…" at bounding box center [784, 381] width 1568 height 763
click at [1231, 218] on div "Delete plan" at bounding box center [1201, 211] width 124 height 23
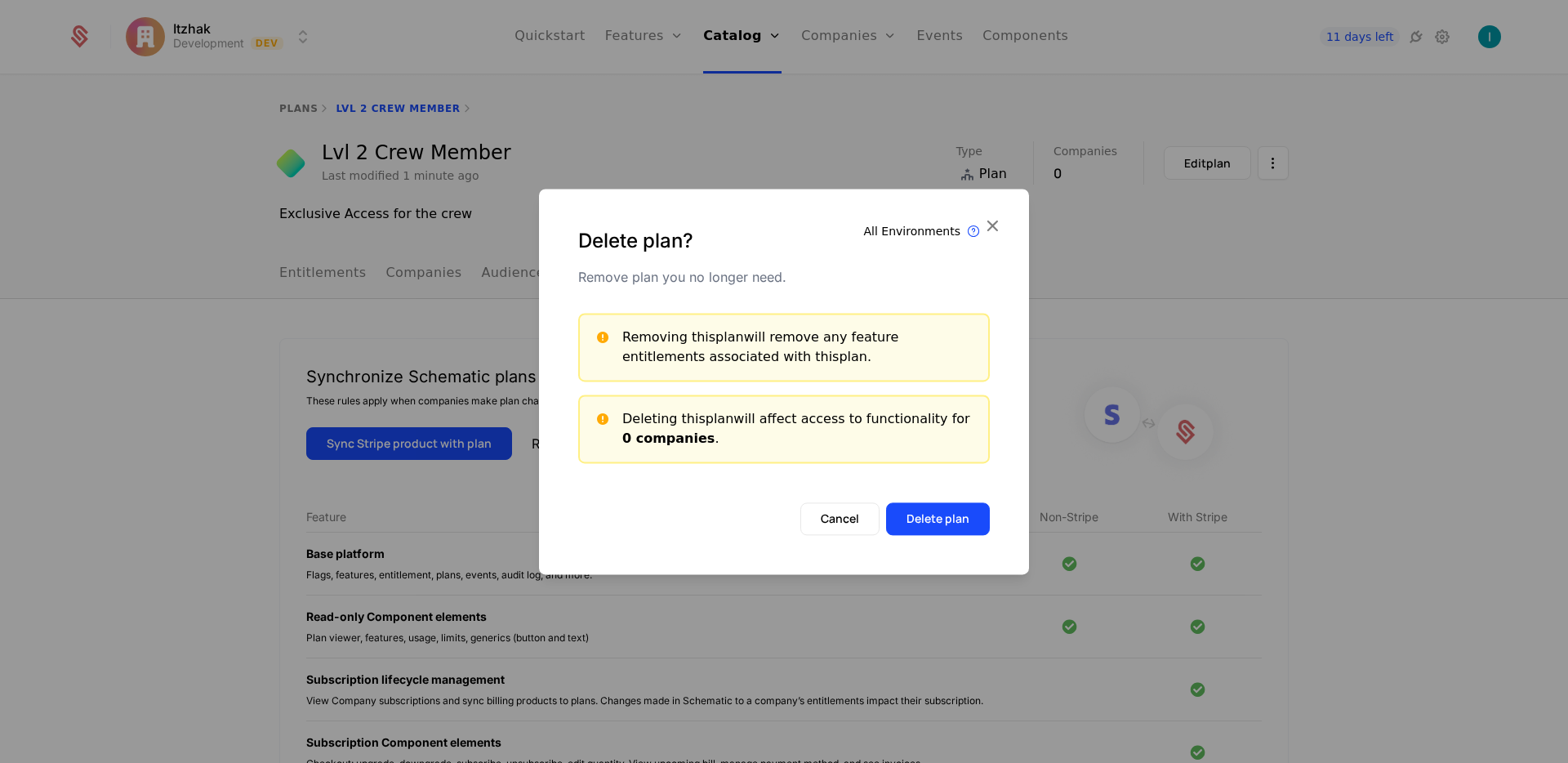
click at [930, 522] on button "Delete plan" at bounding box center [938, 518] width 104 height 33
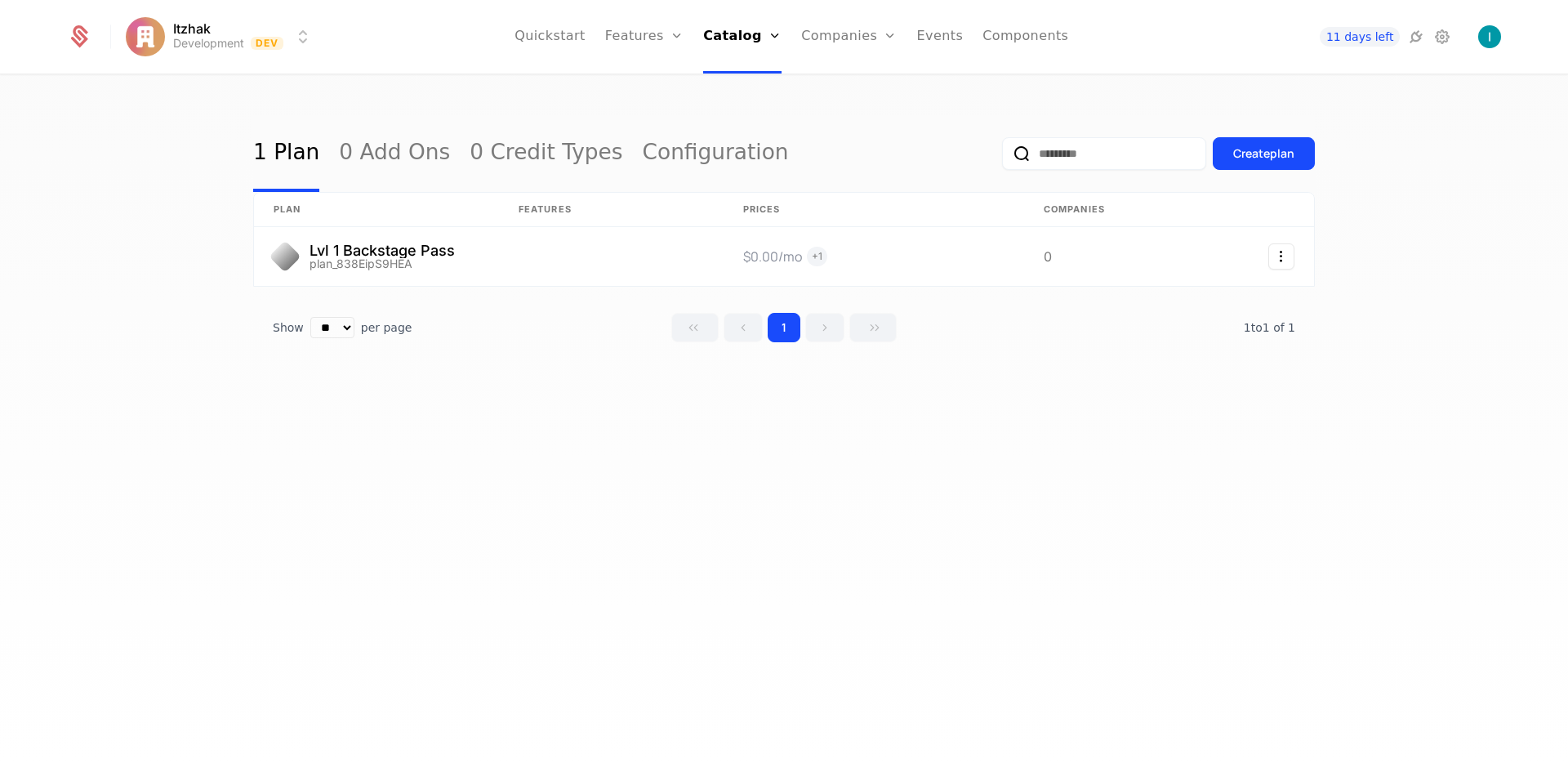
click at [1253, 160] on div "Create plan" at bounding box center [1263, 153] width 61 height 16
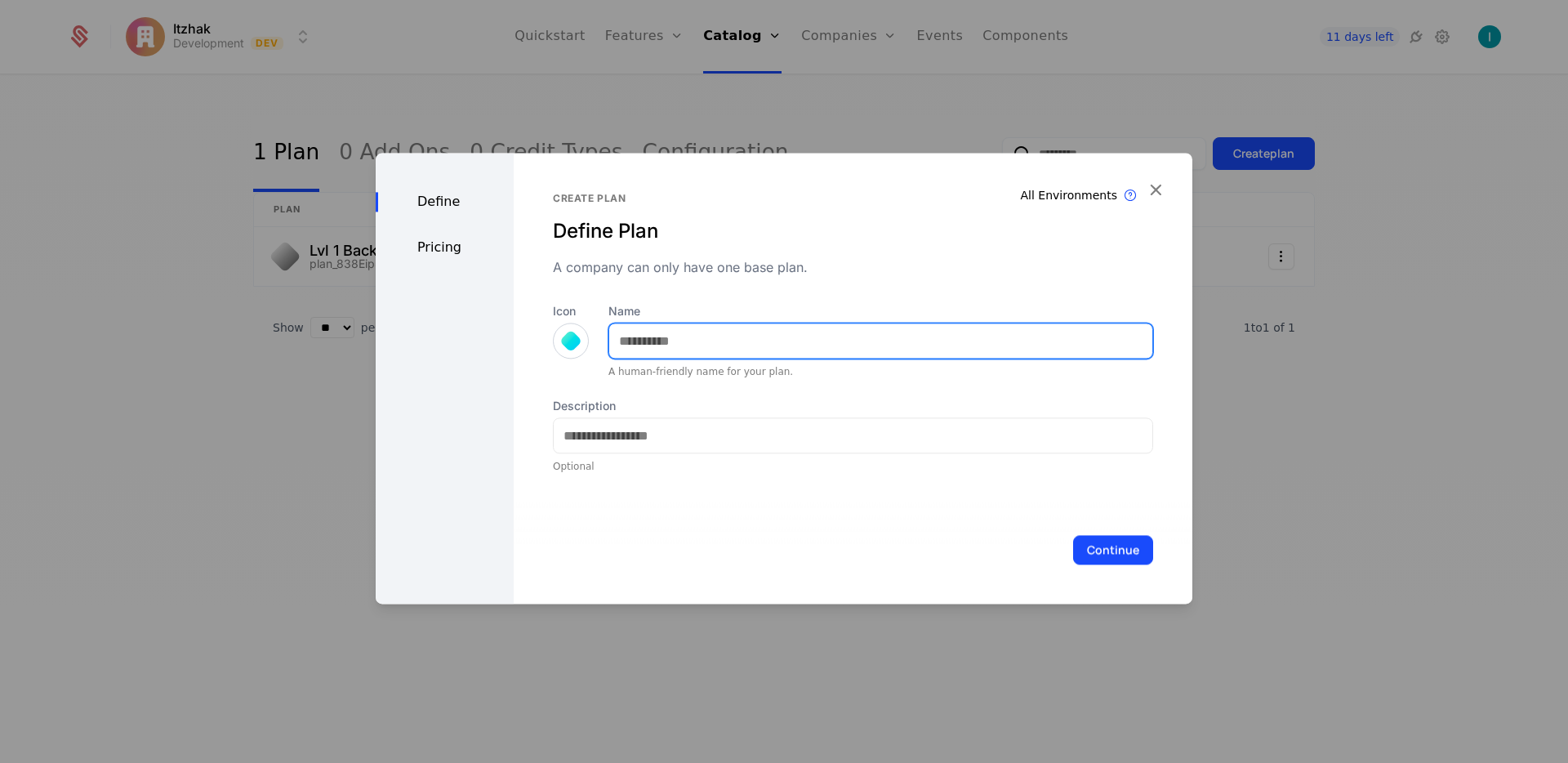
click at [684, 338] on input "Name" at bounding box center [880, 341] width 543 height 34
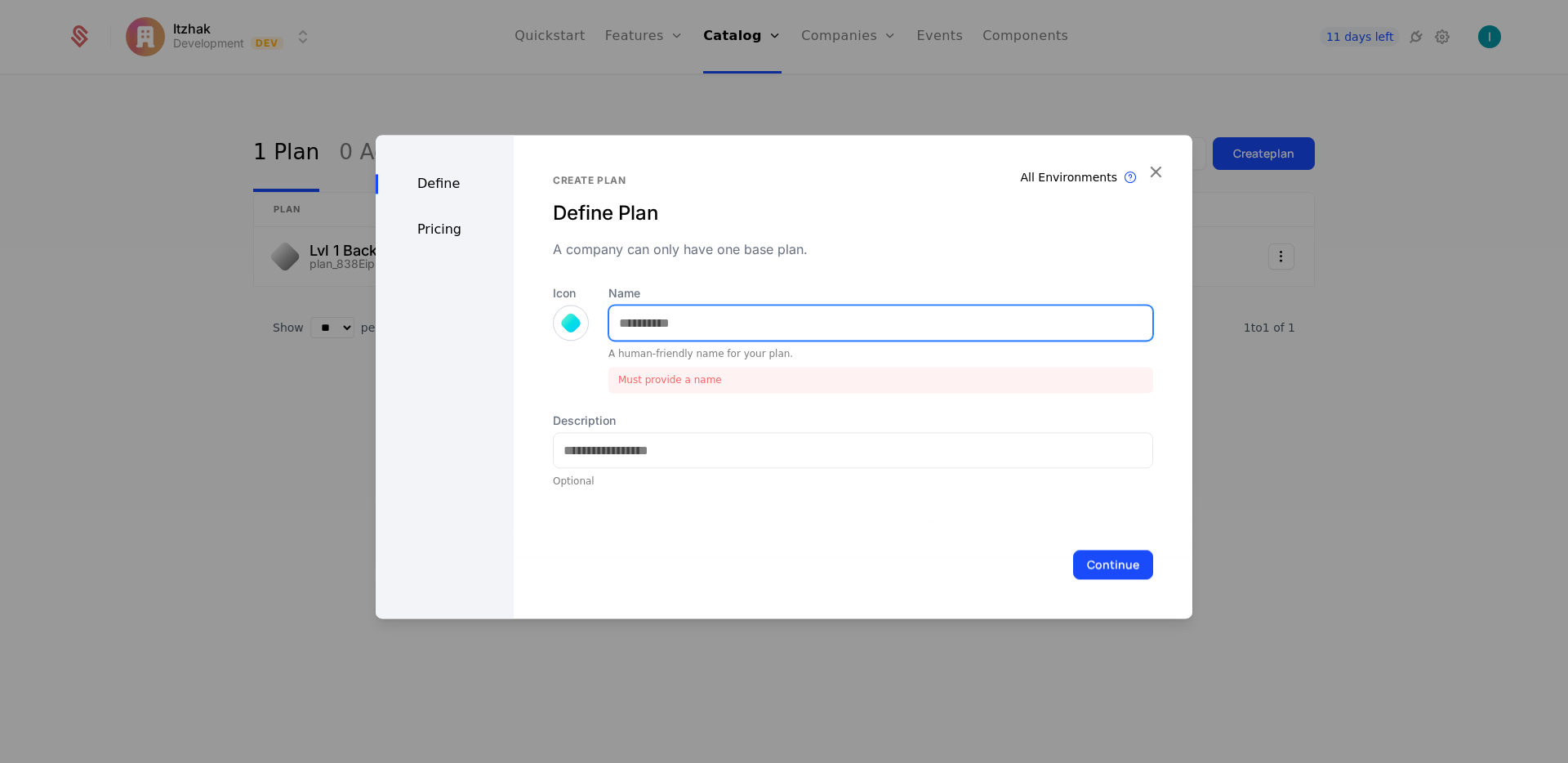
click at [677, 317] on input "Name" at bounding box center [880, 323] width 543 height 34
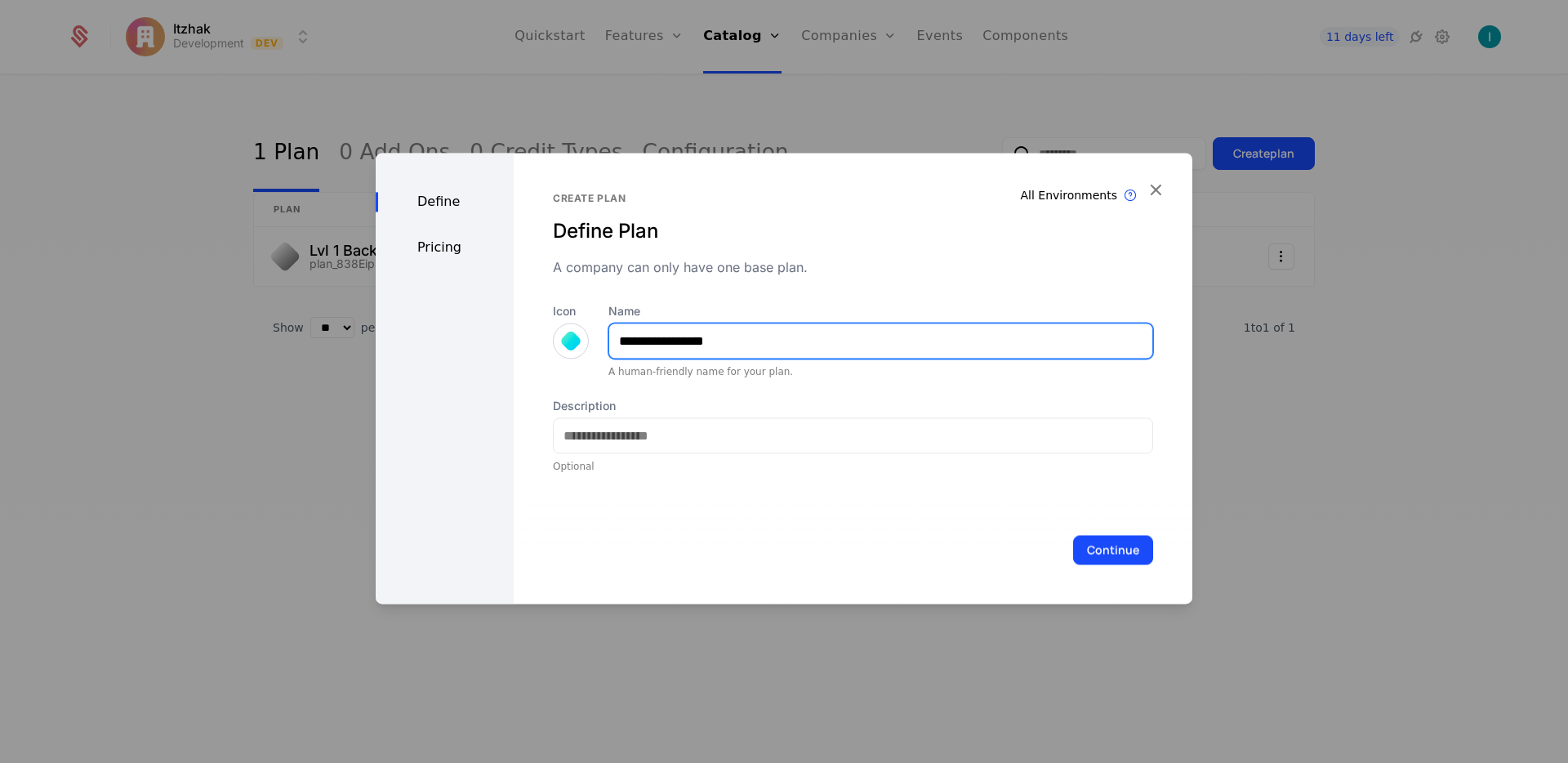
type input "**********"
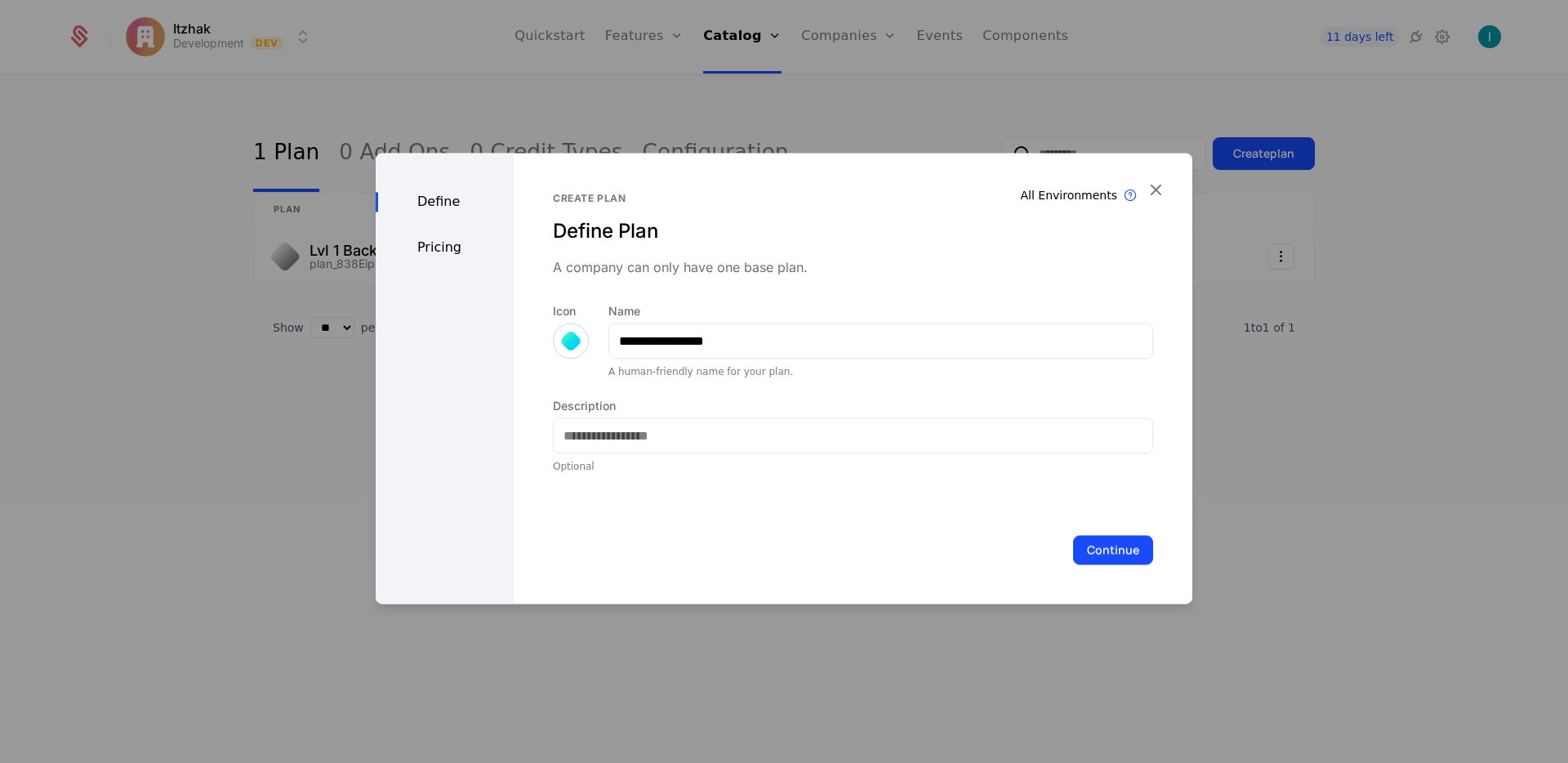
click at [803, 454] on div "Description Optional" at bounding box center [853, 436] width 600 height 76
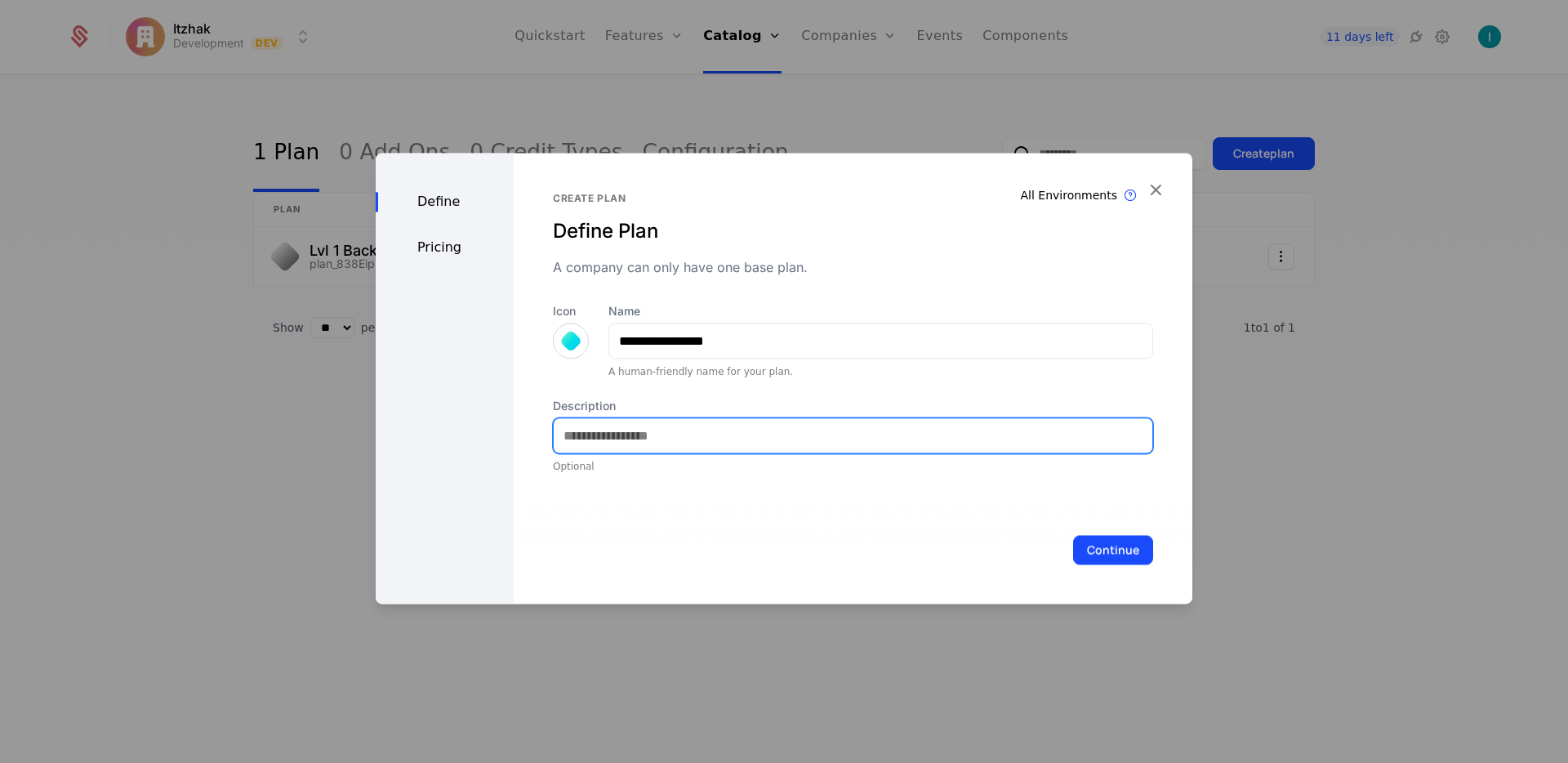
click at [803, 445] on input "Description" at bounding box center [853, 435] width 599 height 34
type input "**********"
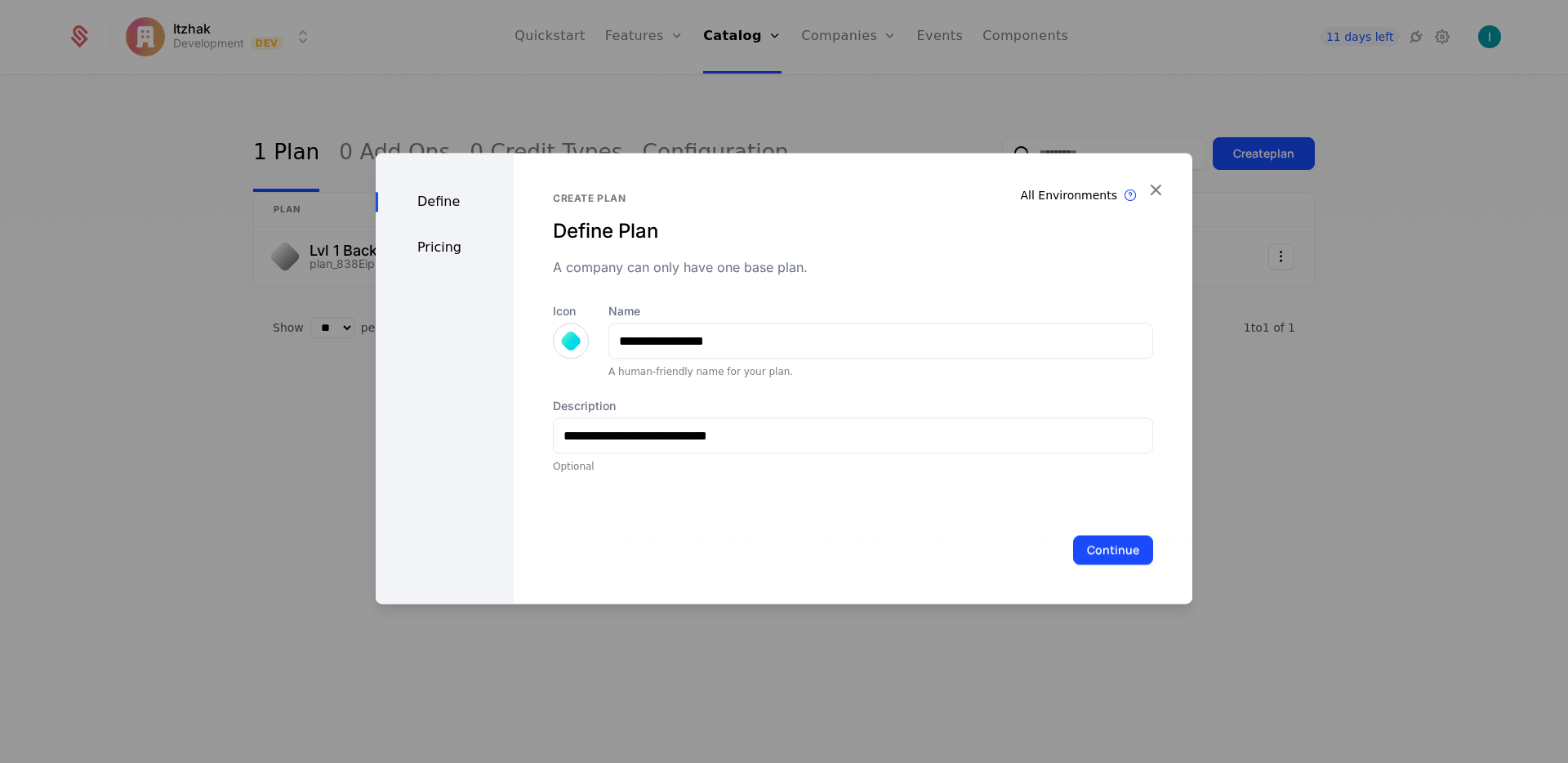
click at [1089, 523] on div "Continue" at bounding box center [853, 550] width 678 height 108
click at [1103, 543] on button "Continue" at bounding box center [1113, 550] width 80 height 29
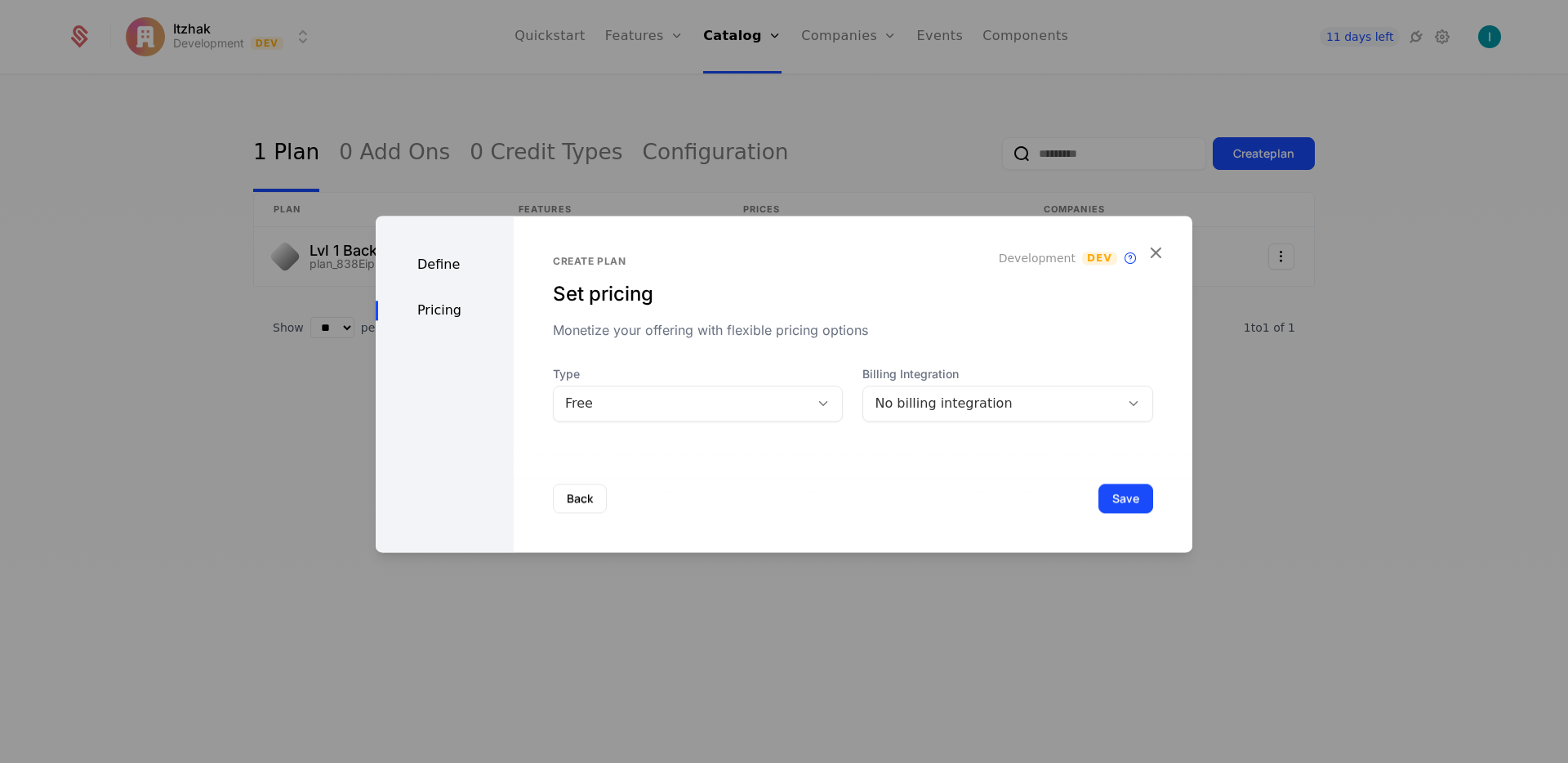
click at [620, 422] on div "Create plan Set pricing Monetize your offering with flexible pricing options De…" at bounding box center [853, 384] width 678 height 336
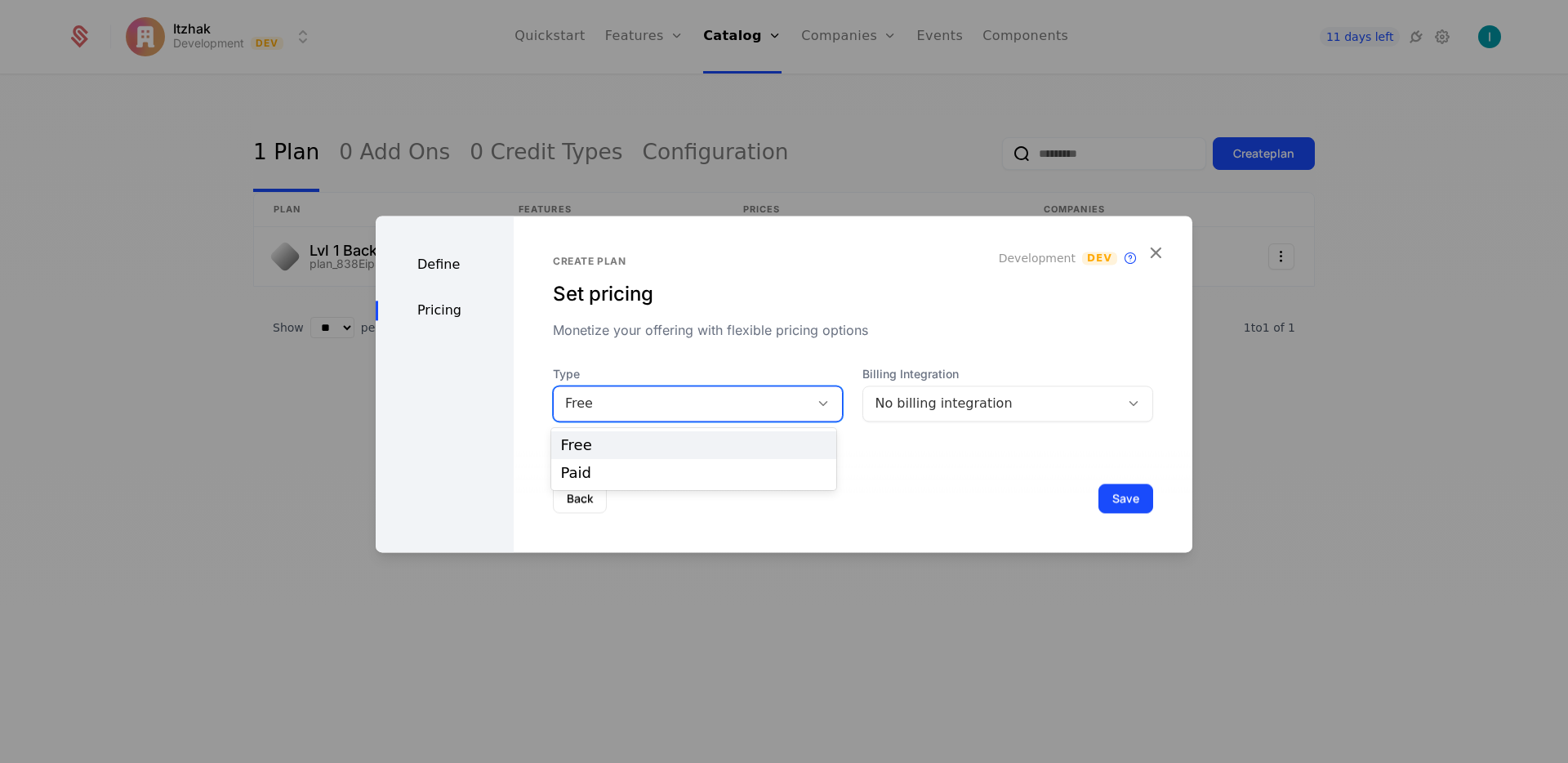
click at [621, 415] on div "Free" at bounding box center [697, 403] width 291 height 36
click at [624, 463] on div "Paid" at bounding box center [694, 473] width 285 height 27
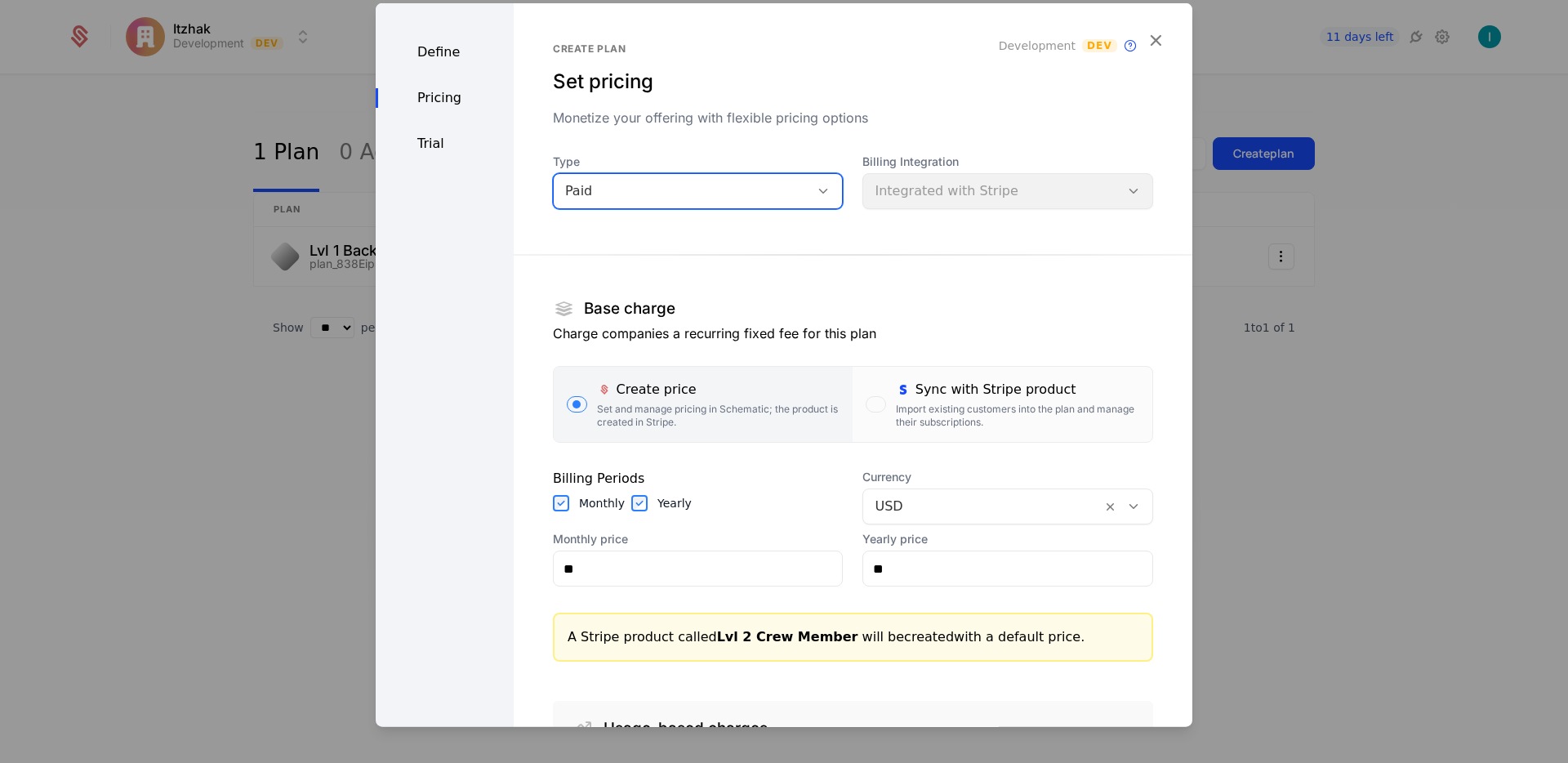
click at [865, 403] on div "button" at bounding box center [875, 404] width 20 height 16
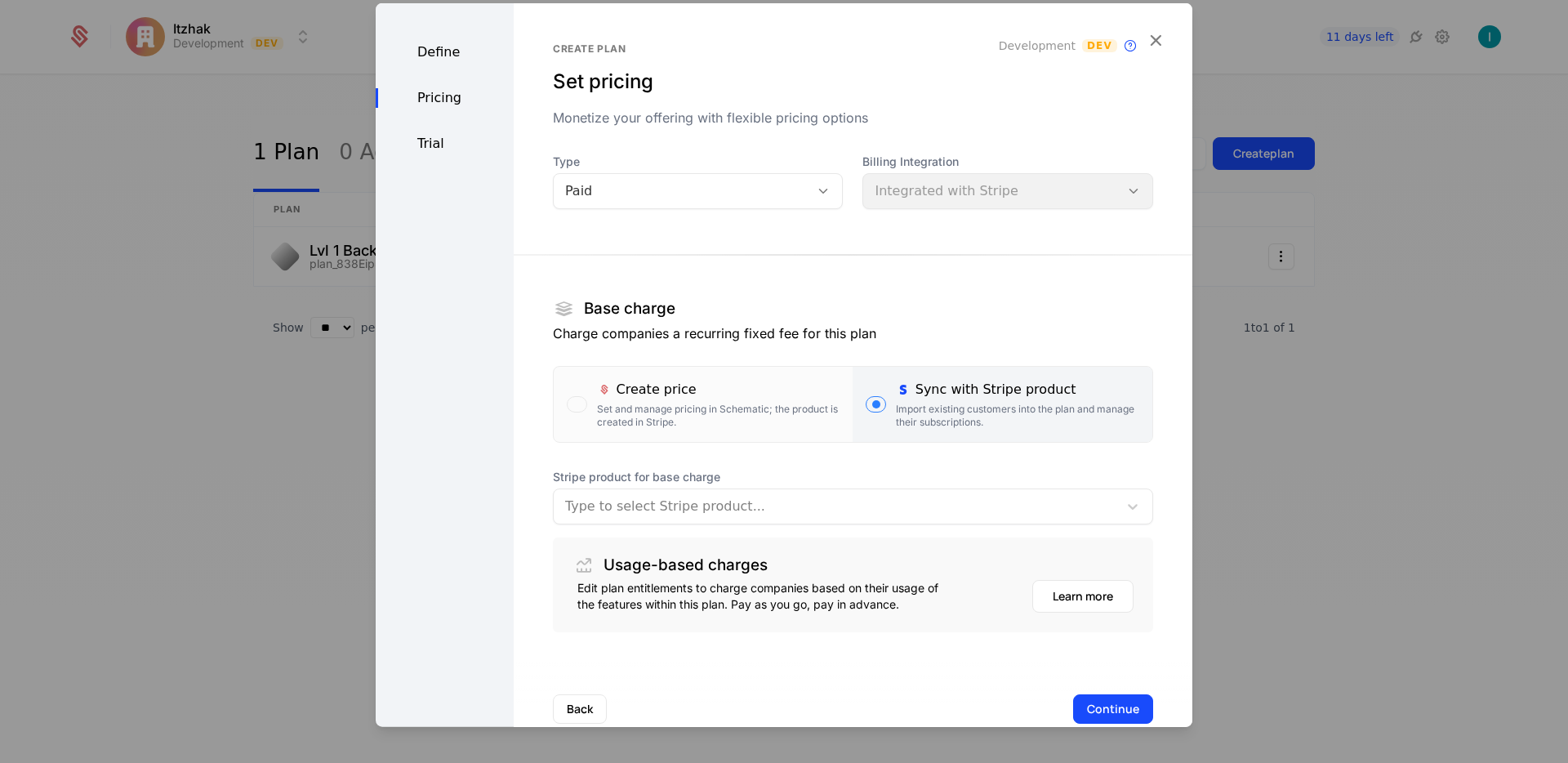
click at [737, 509] on div at bounding box center [835, 506] width 541 height 23
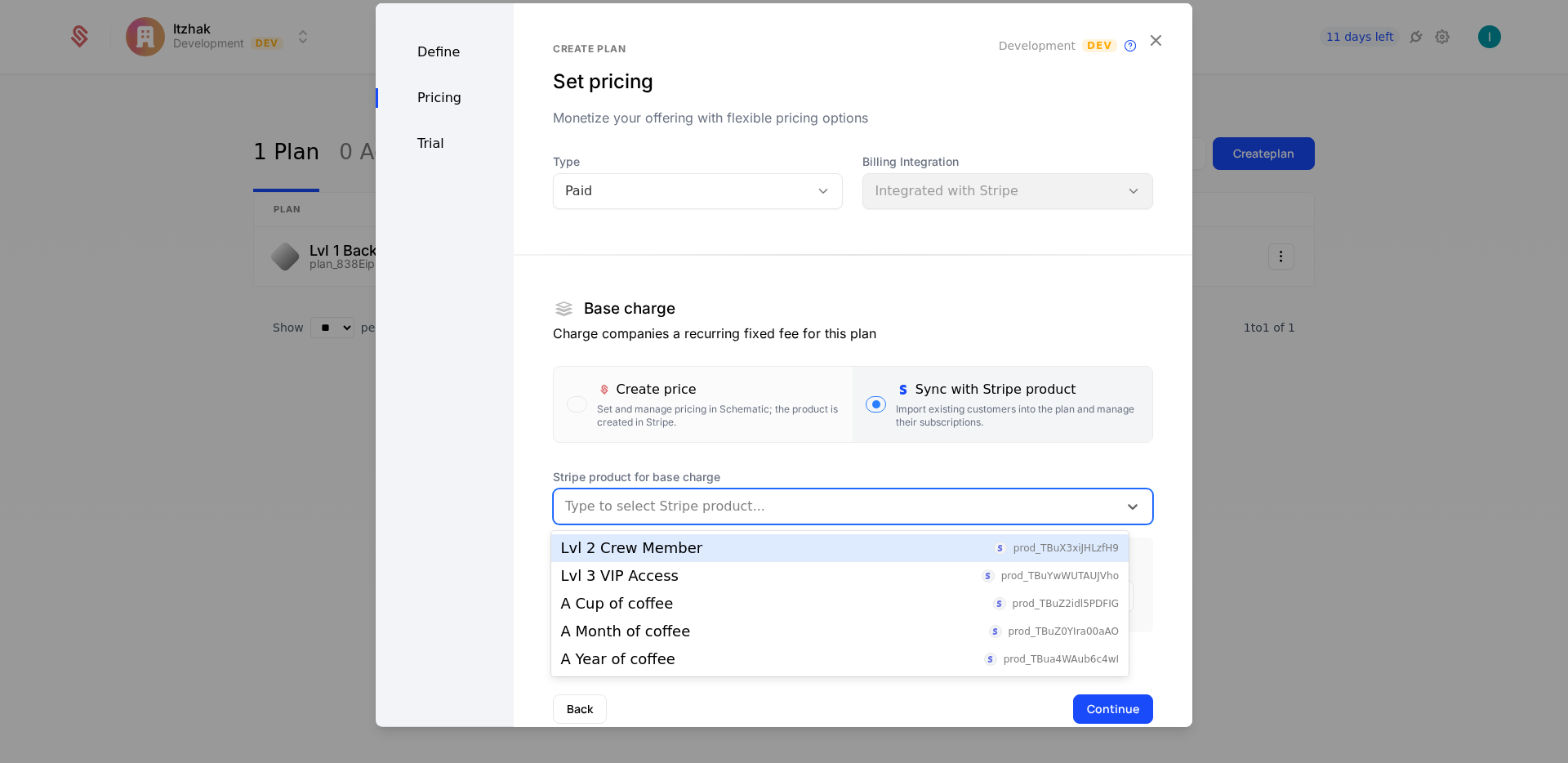
click at [701, 551] on div "Lvl 2 Crew Member prod_TBuX3xiJHLzfH9" at bounding box center [840, 548] width 558 height 15
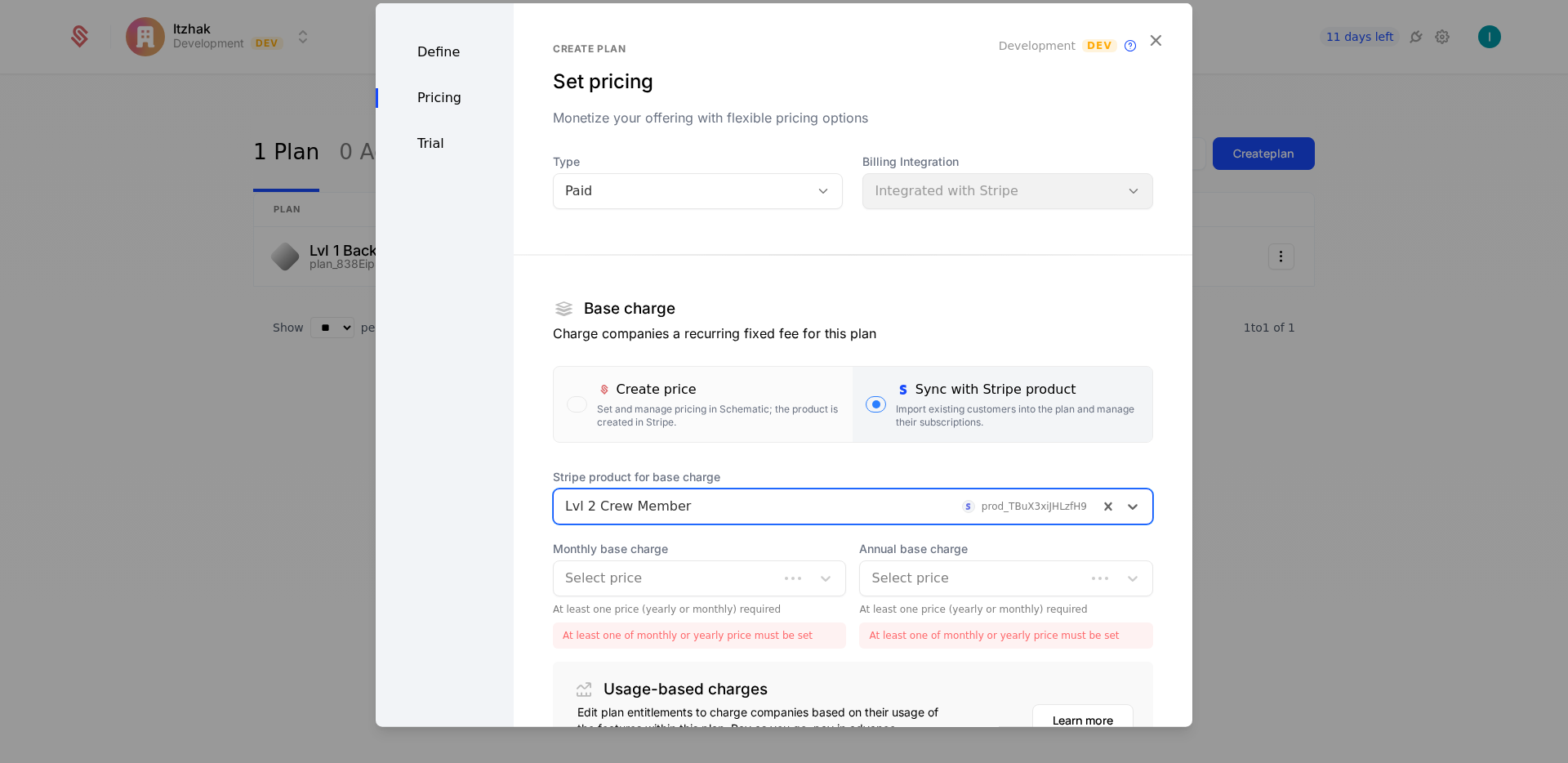
click at [631, 587] on div at bounding box center [666, 578] width 202 height 23
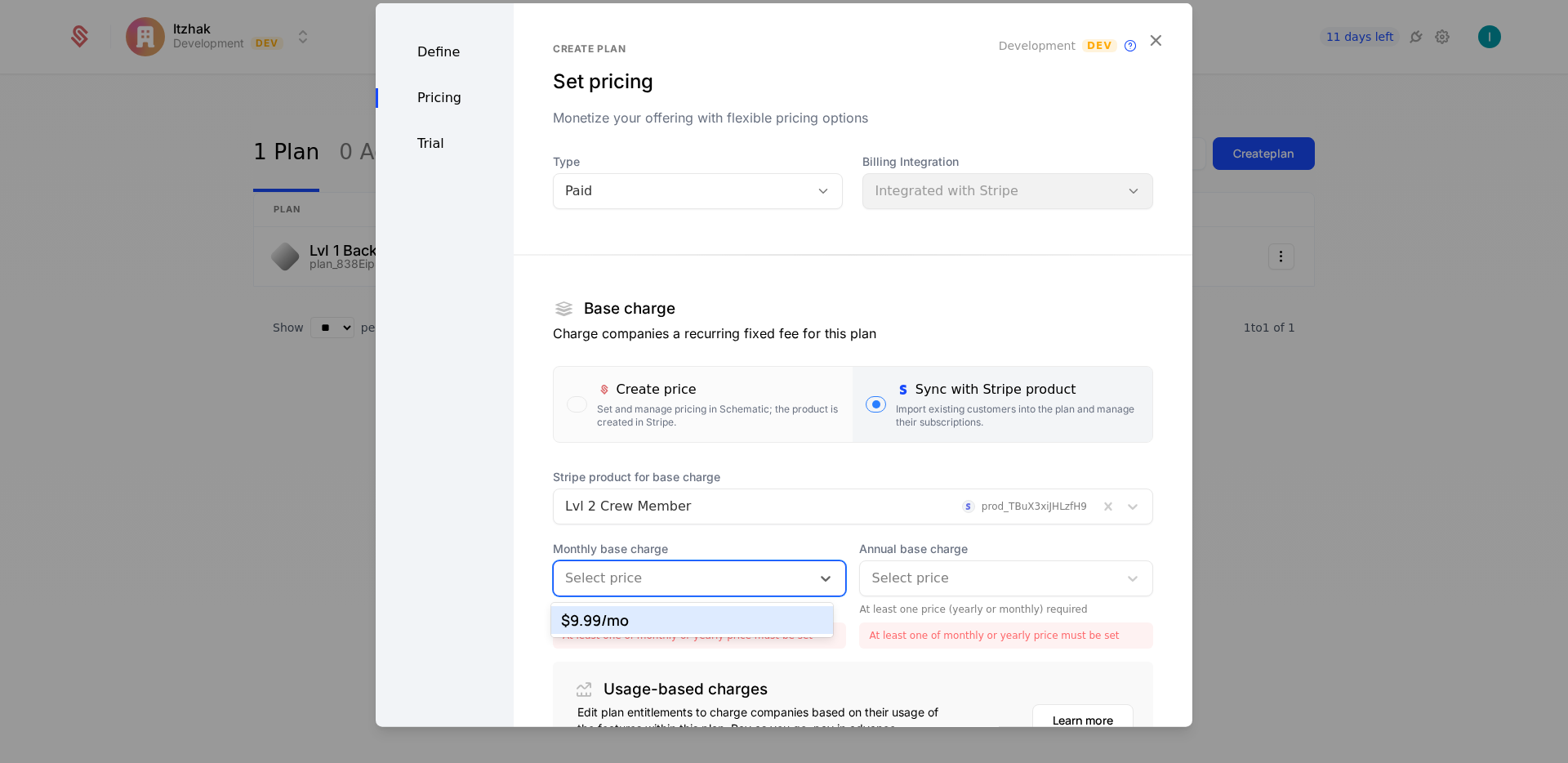
drag, startPoint x: 655, startPoint y: 624, endPoint x: 675, endPoint y: 621, distance: 20.2
click at [655, 624] on div "$9.99 /mo" at bounding box center [692, 620] width 263 height 15
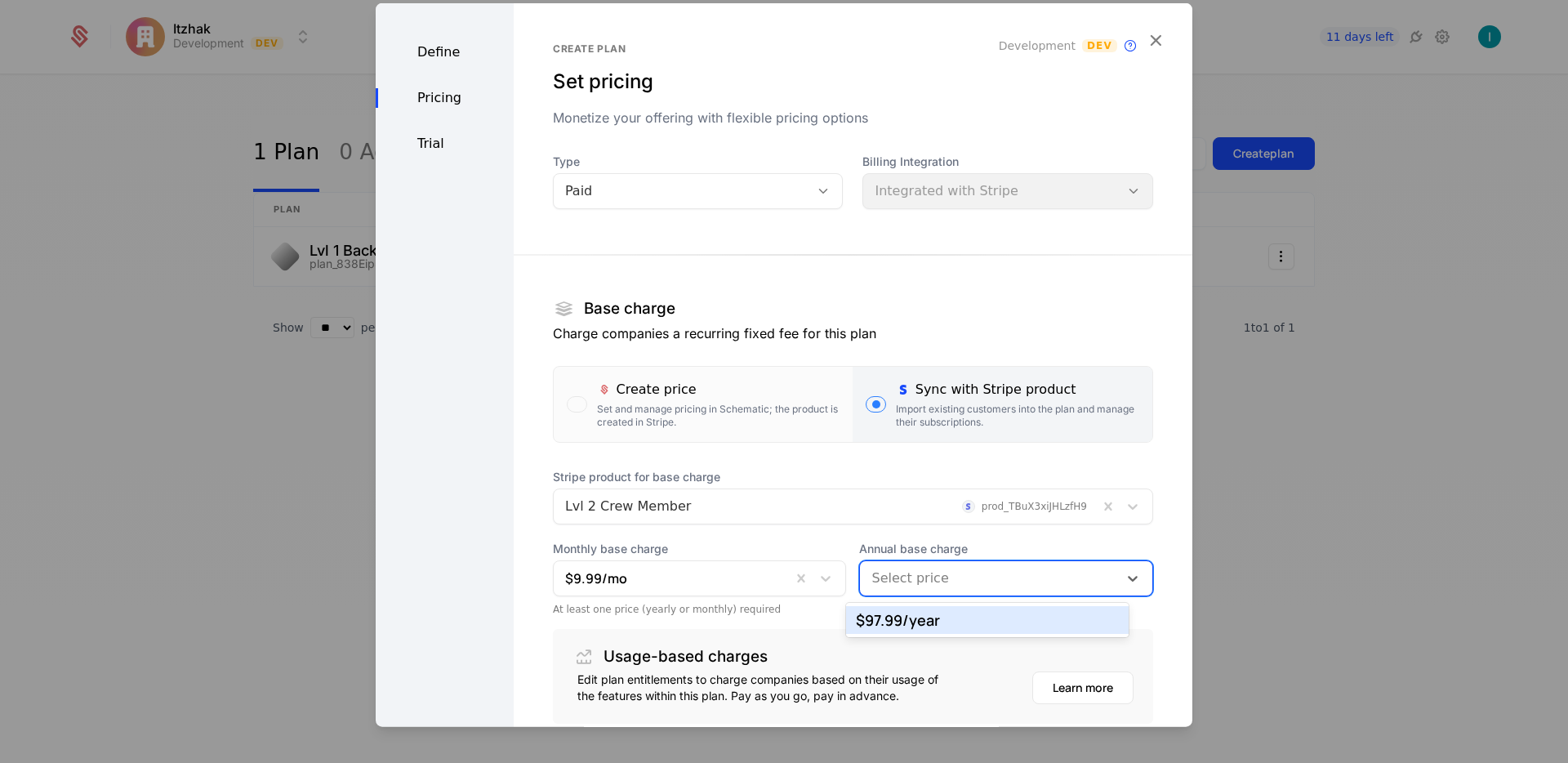
click at [871, 585] on div at bounding box center [989, 578] width 235 height 23
click at [888, 613] on div "$97.99 /year" at bounding box center [987, 620] width 263 height 15
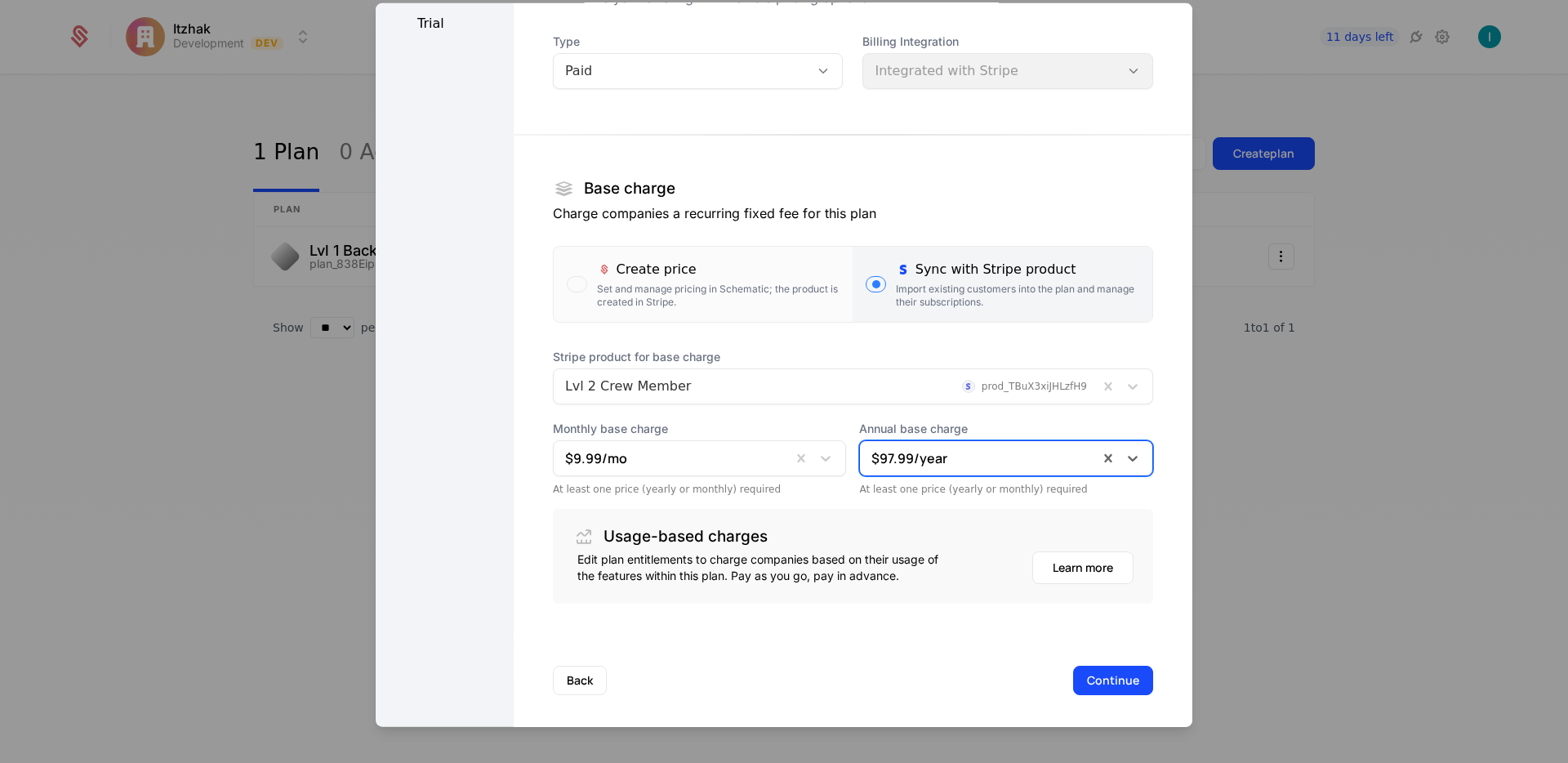
scroll to position [128, 0]
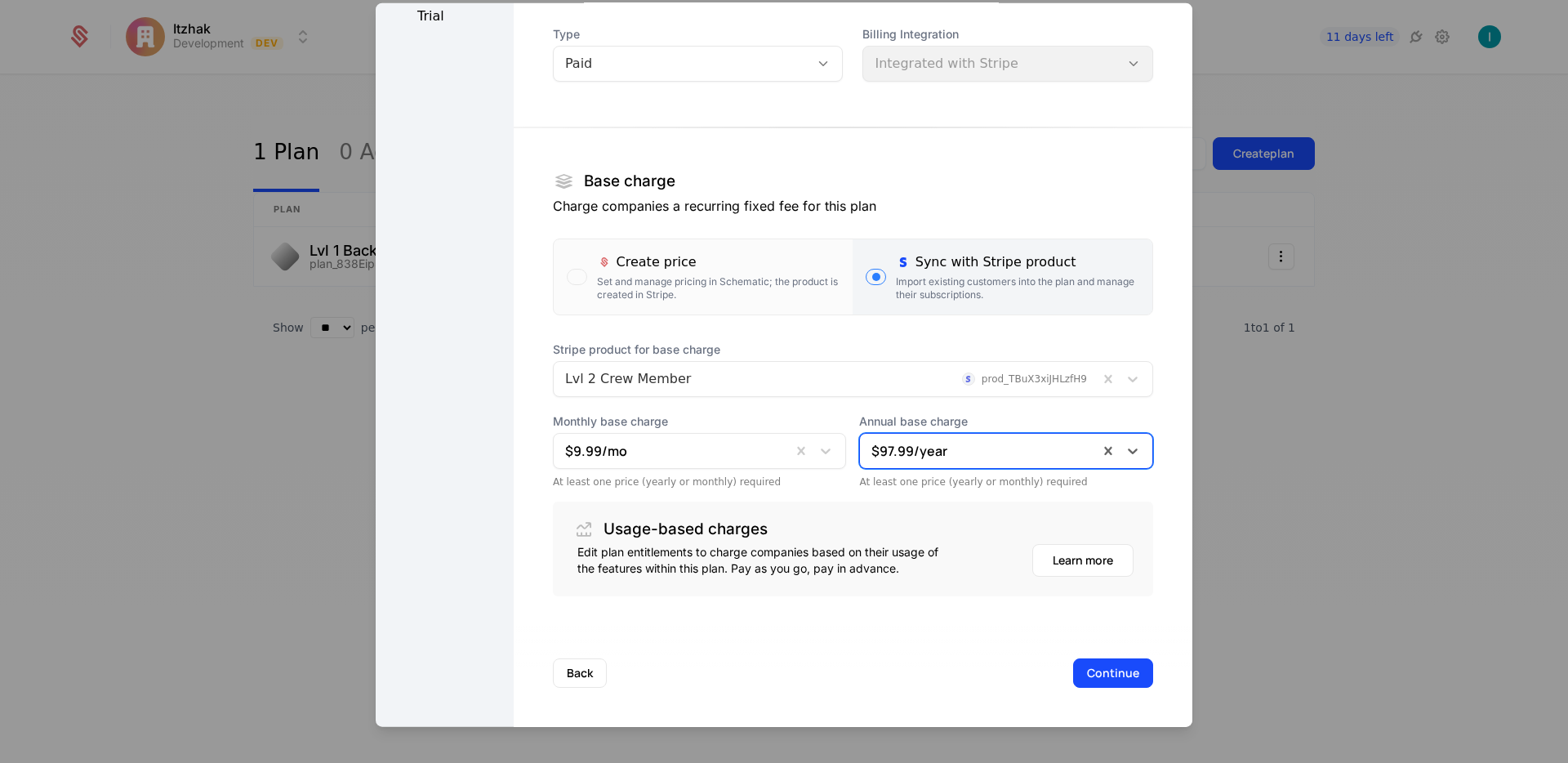
click at [1087, 672] on button "Continue" at bounding box center [1113, 673] width 80 height 29
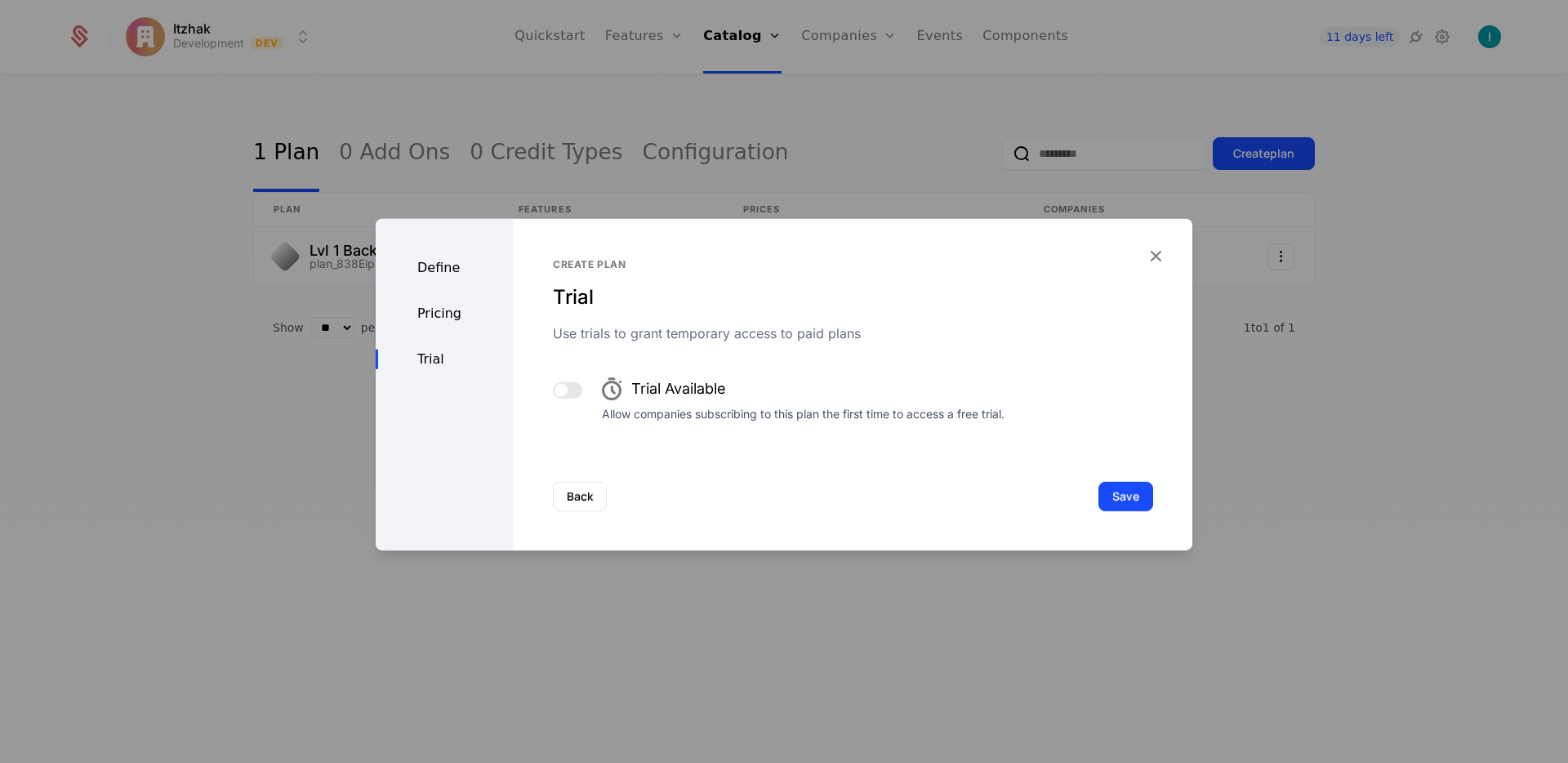
scroll to position [0, 0]
click at [1101, 494] on button "Save" at bounding box center [1125, 497] width 55 height 29
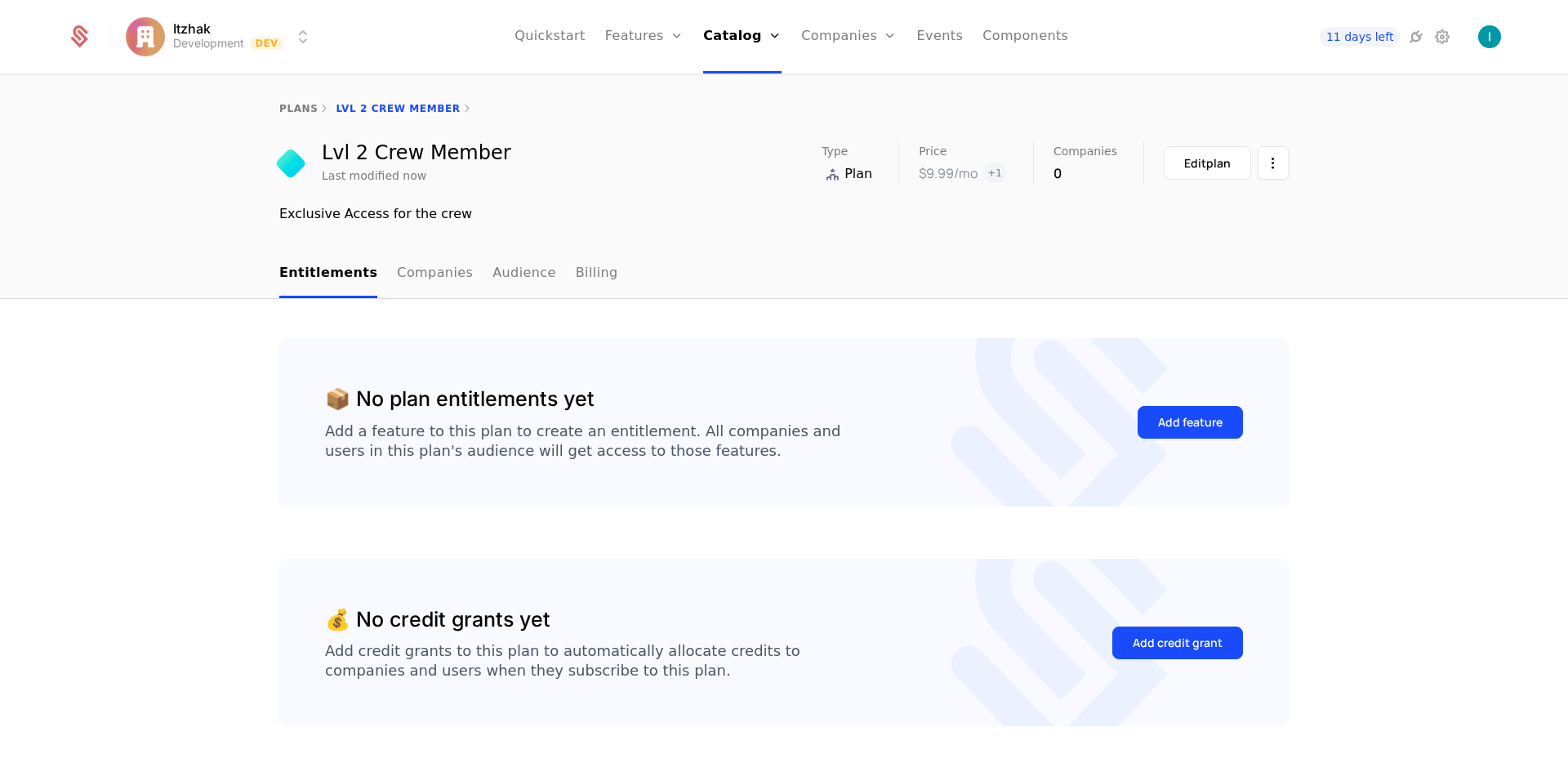
click at [283, 108] on link "plans" at bounding box center [299, 108] width 39 height 11
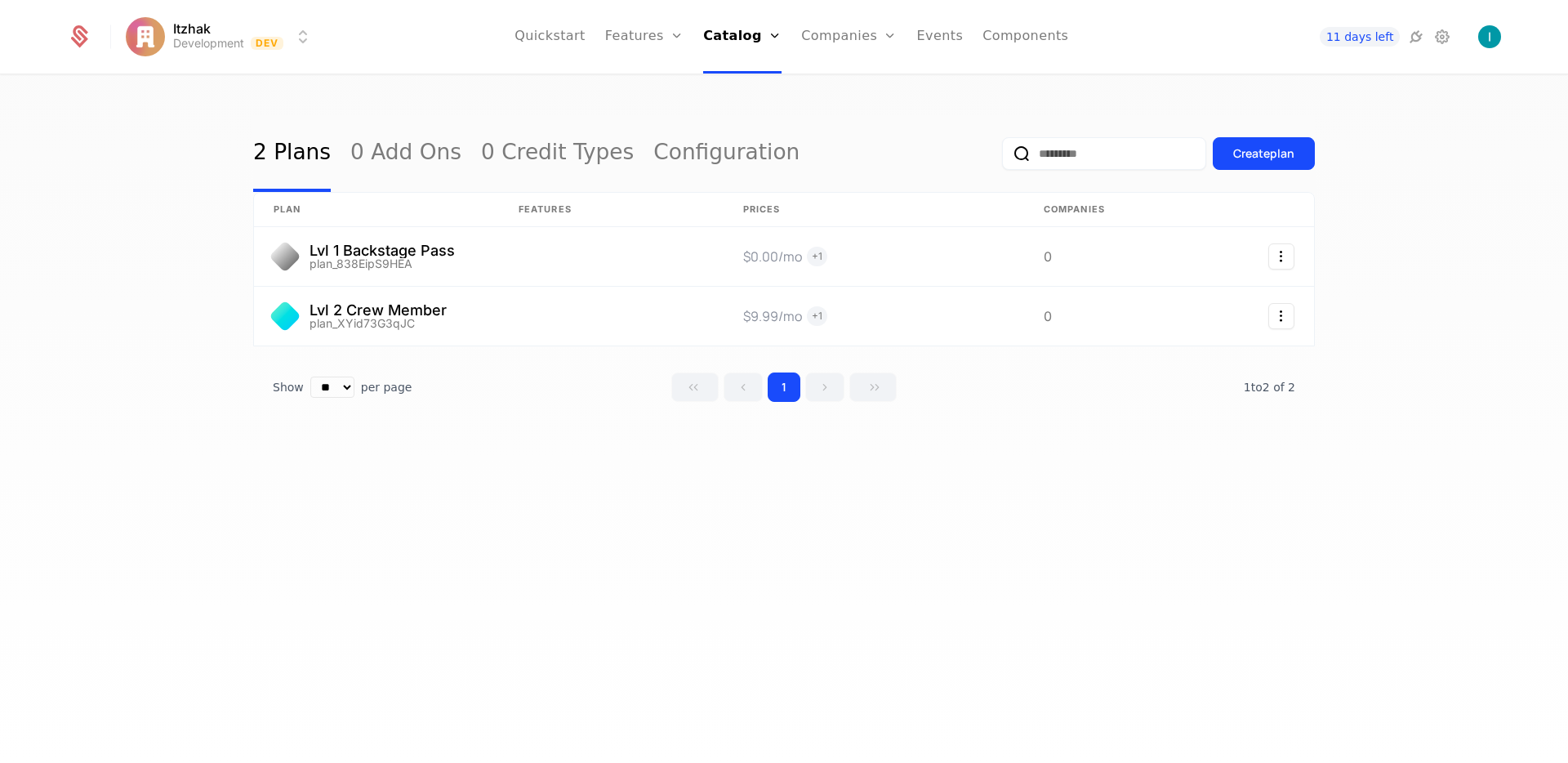
click at [1281, 142] on button "Create plan" at bounding box center [1263, 154] width 102 height 33
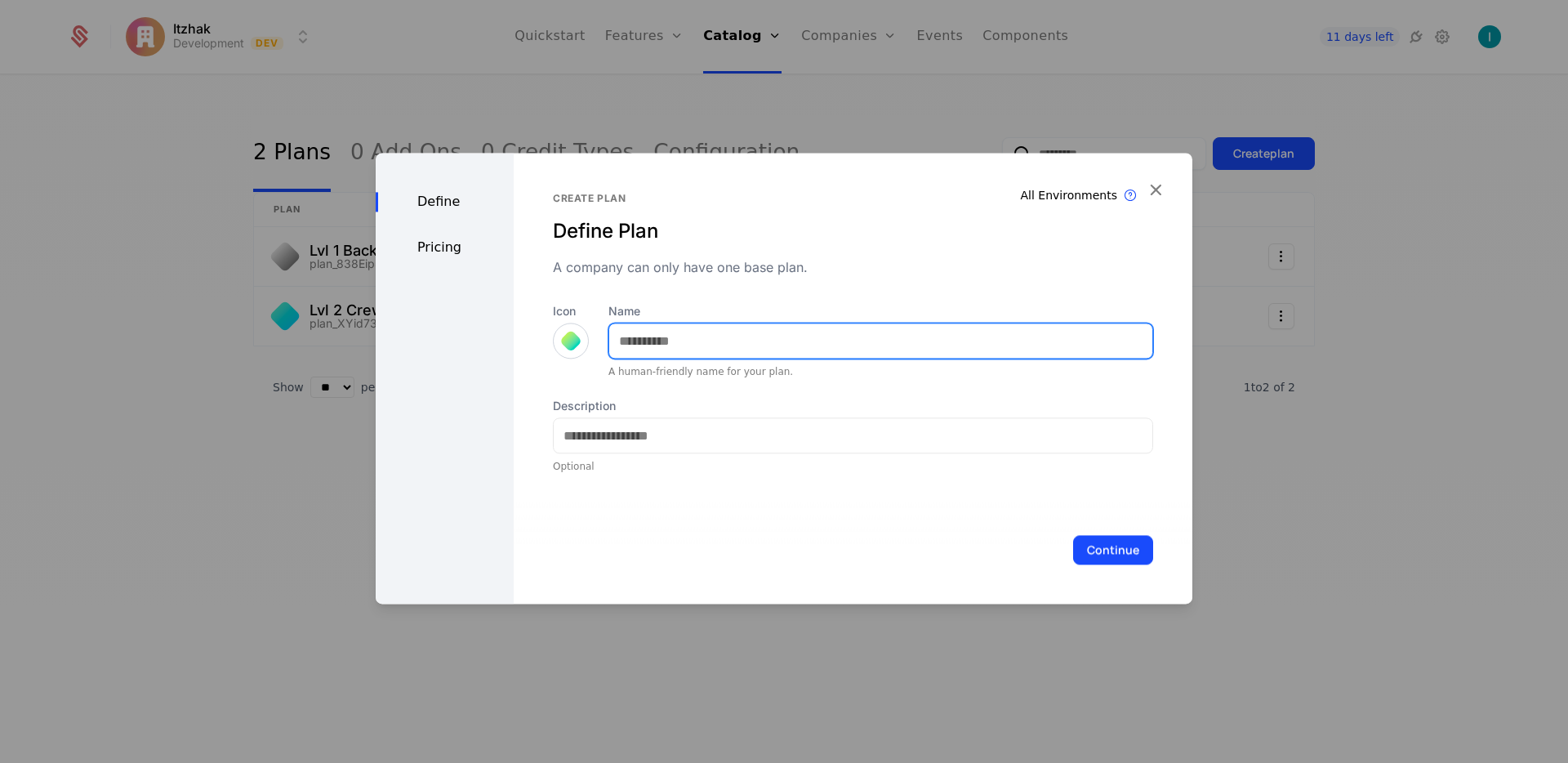
click at [646, 337] on input "Name" at bounding box center [880, 341] width 543 height 34
type input "**********"
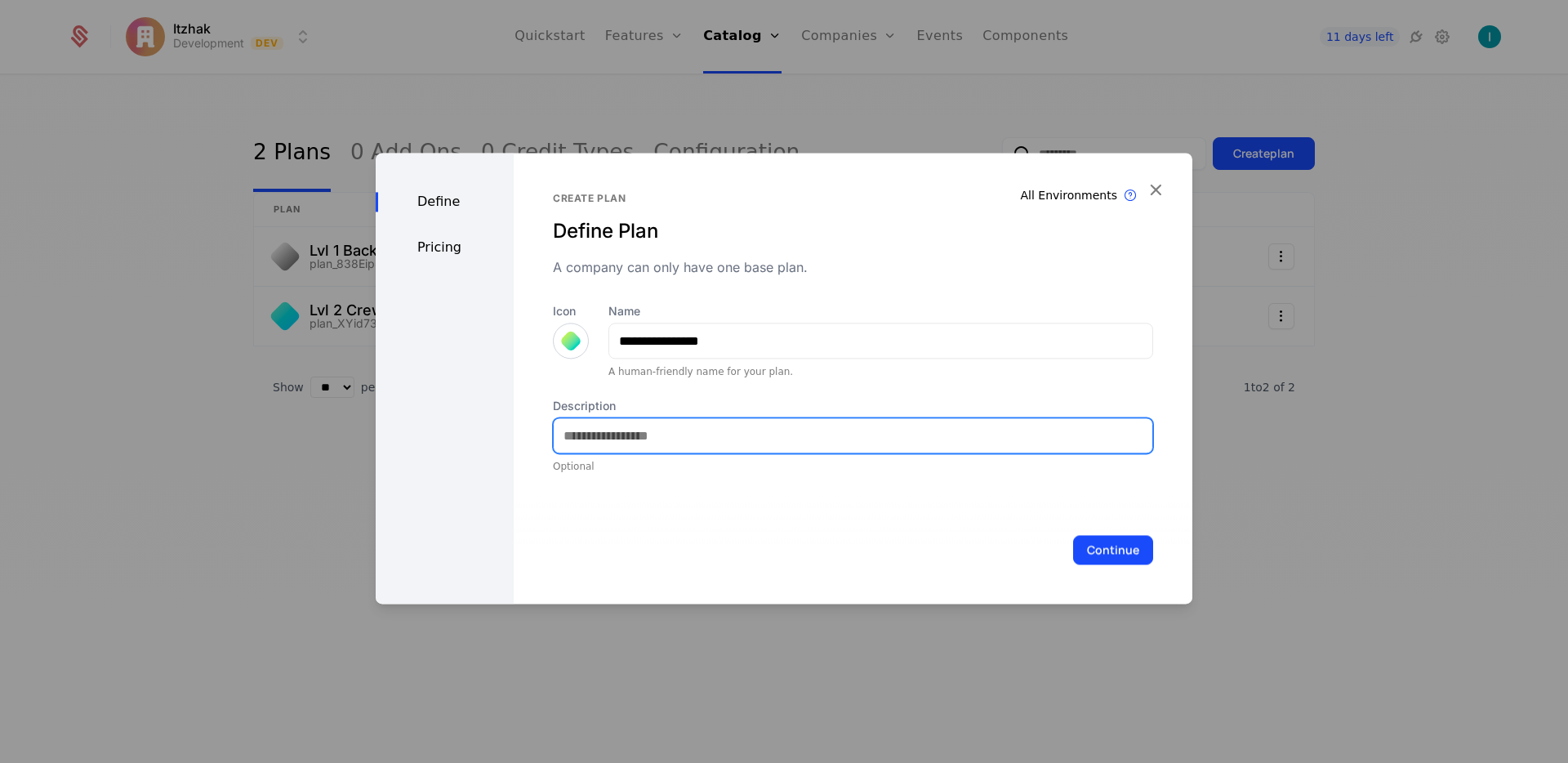
click at [687, 436] on input "Description" at bounding box center [853, 435] width 599 height 34
type input "**********"
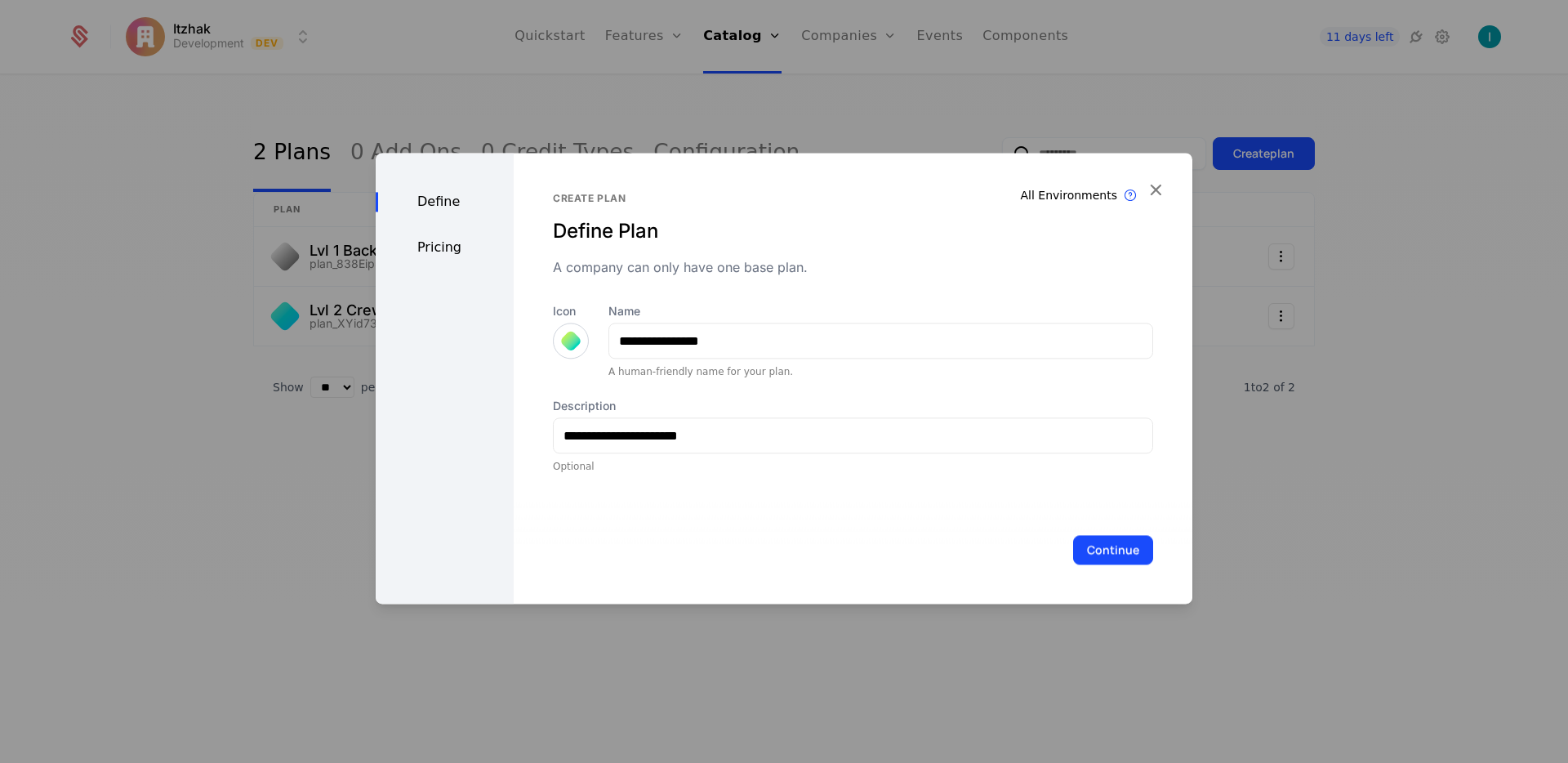
click at [1079, 547] on button "Continue" at bounding box center [1113, 550] width 80 height 29
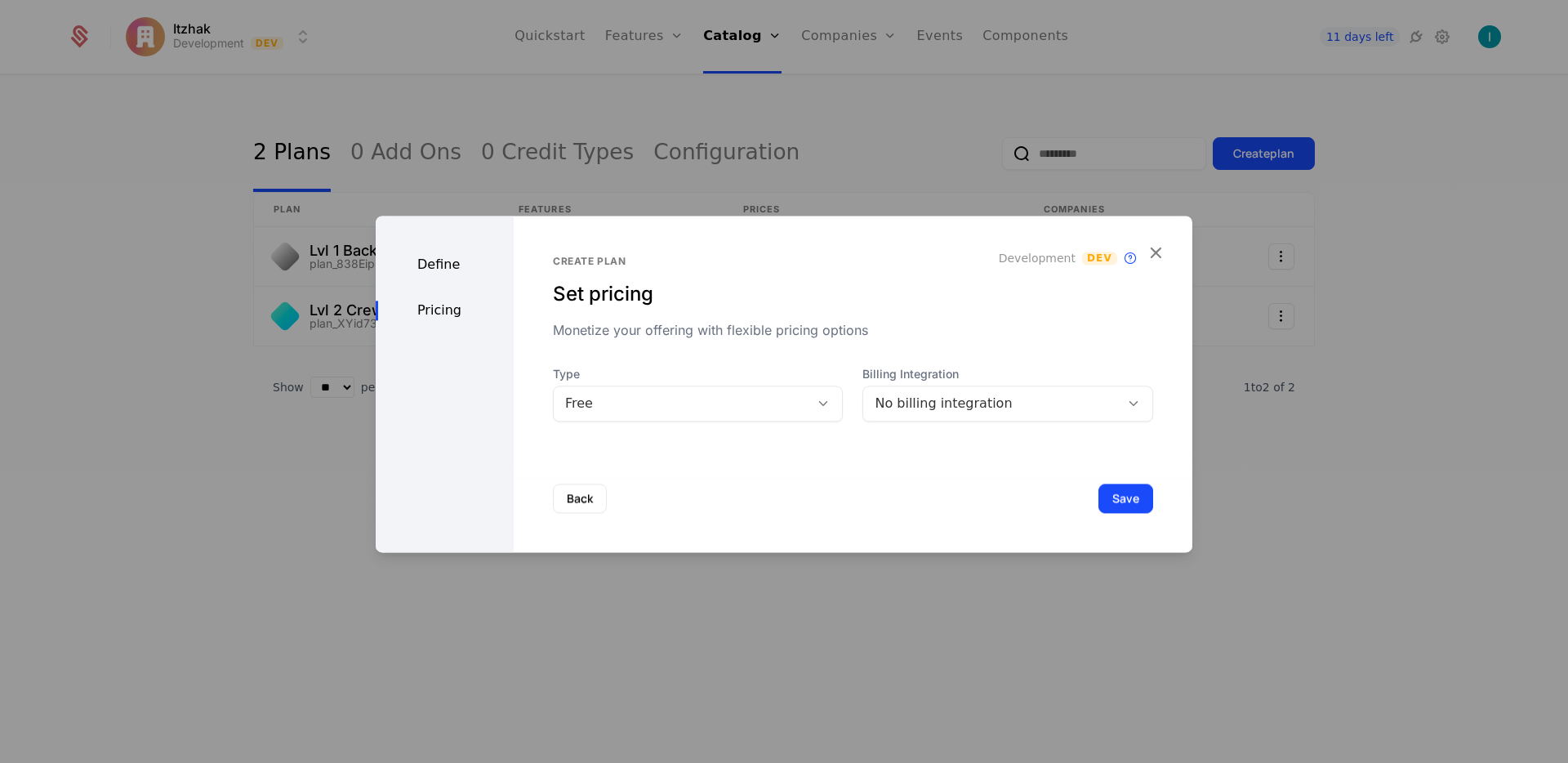
click at [673, 403] on div "Free" at bounding box center [682, 403] width 233 height 20
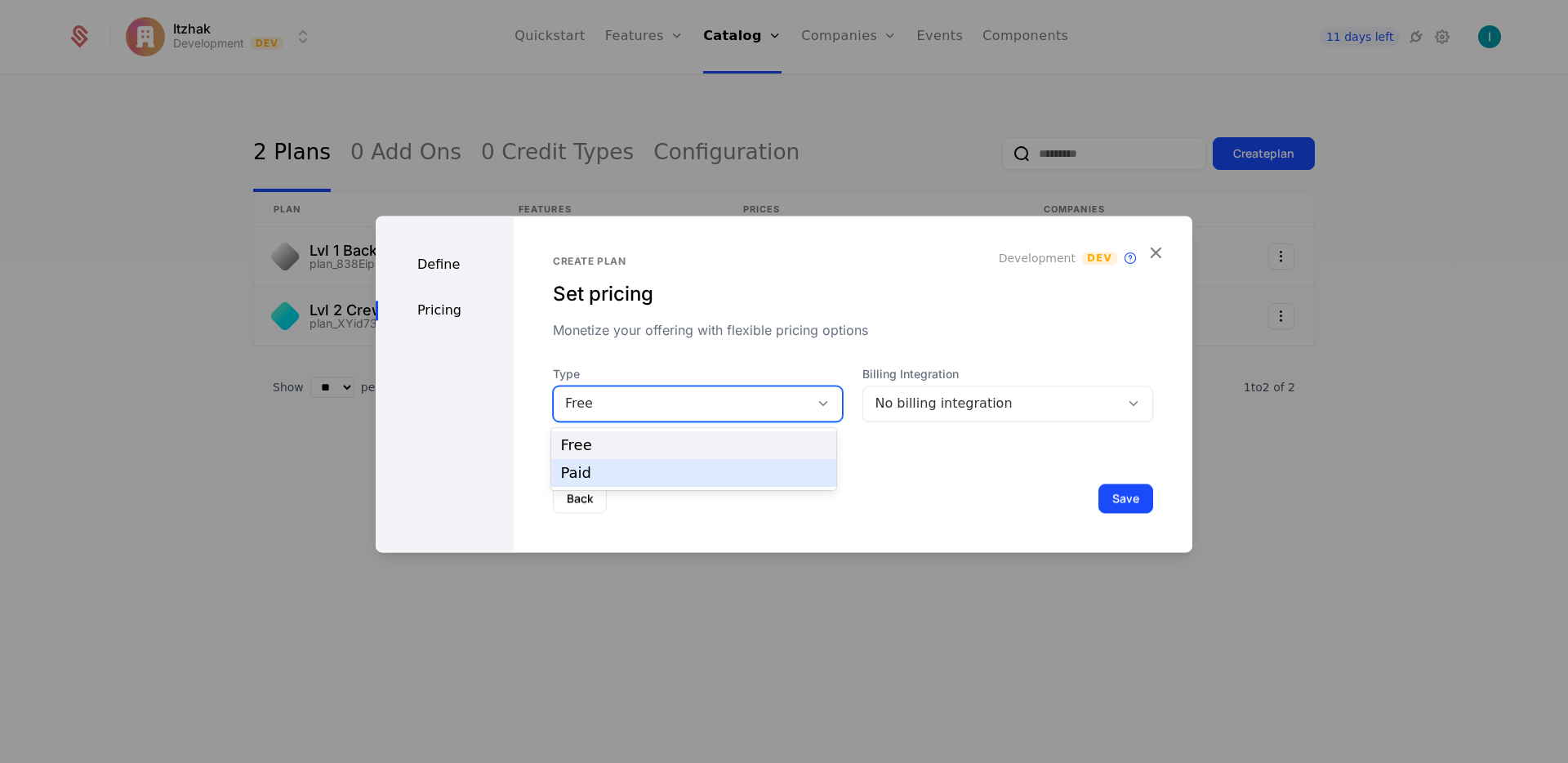
click at [658, 471] on div "Paid" at bounding box center [693, 473] width 265 height 15
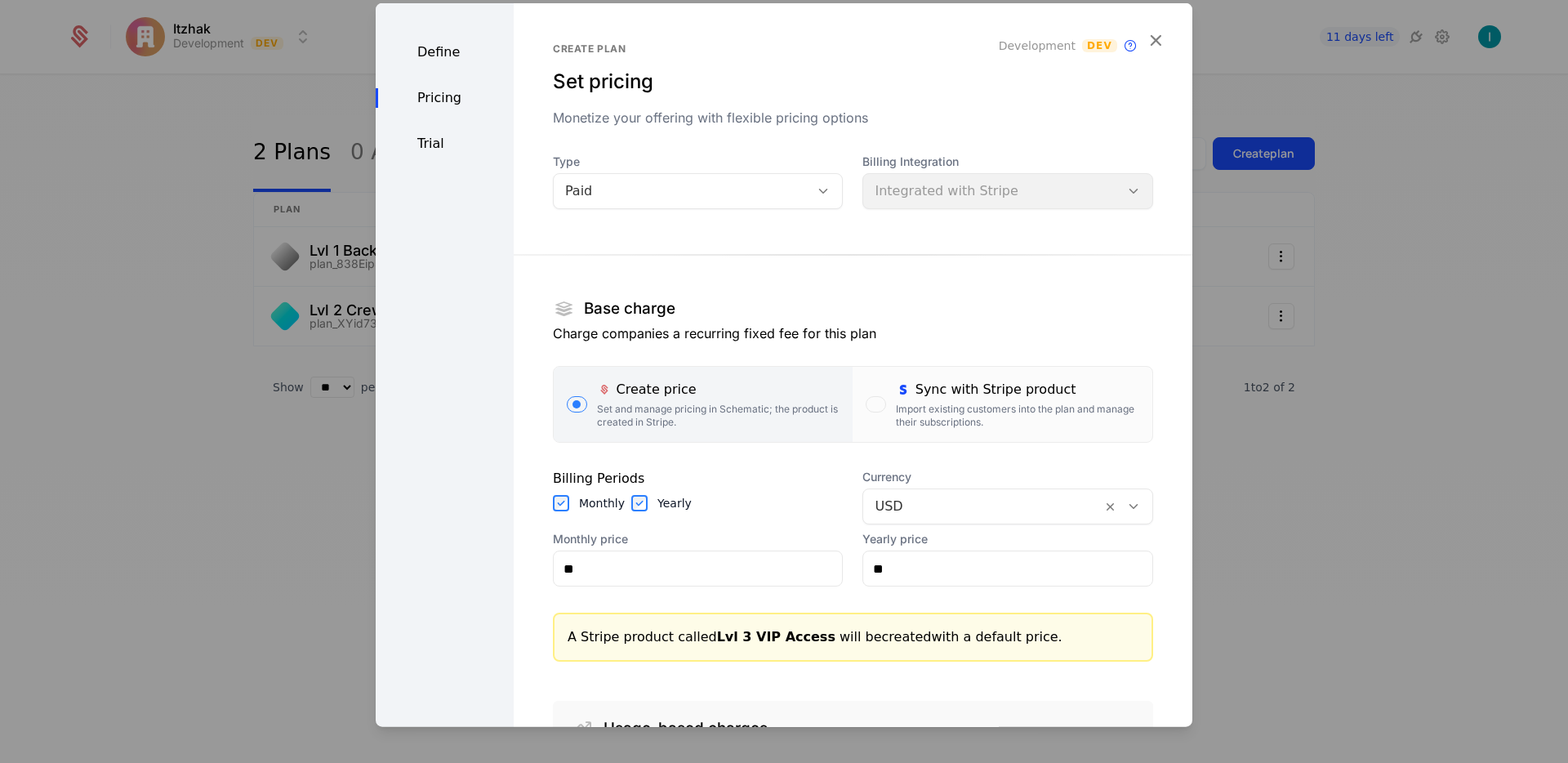
click at [867, 400] on div "button" at bounding box center [875, 404] width 20 height 16
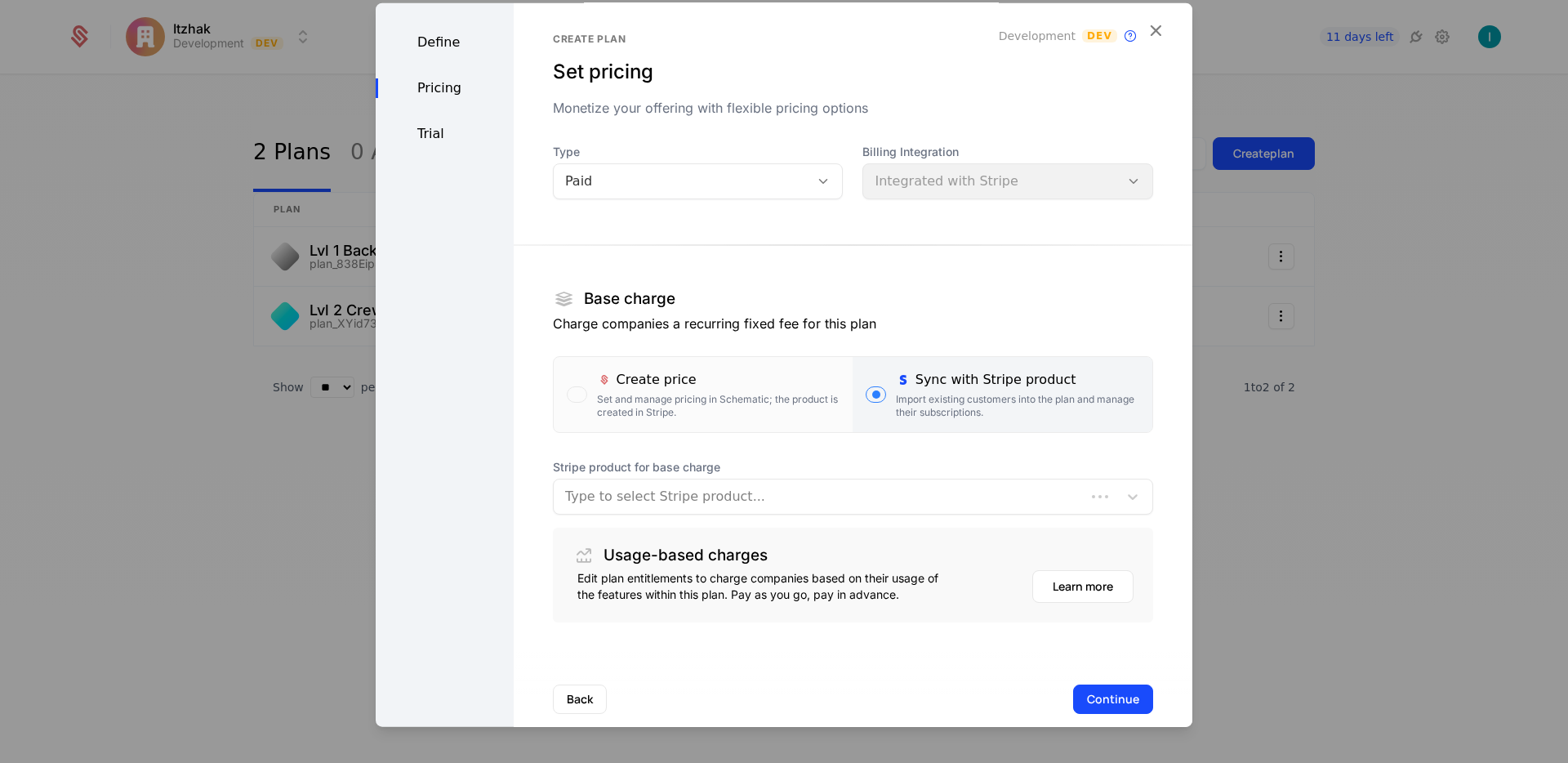
scroll to position [36, 0]
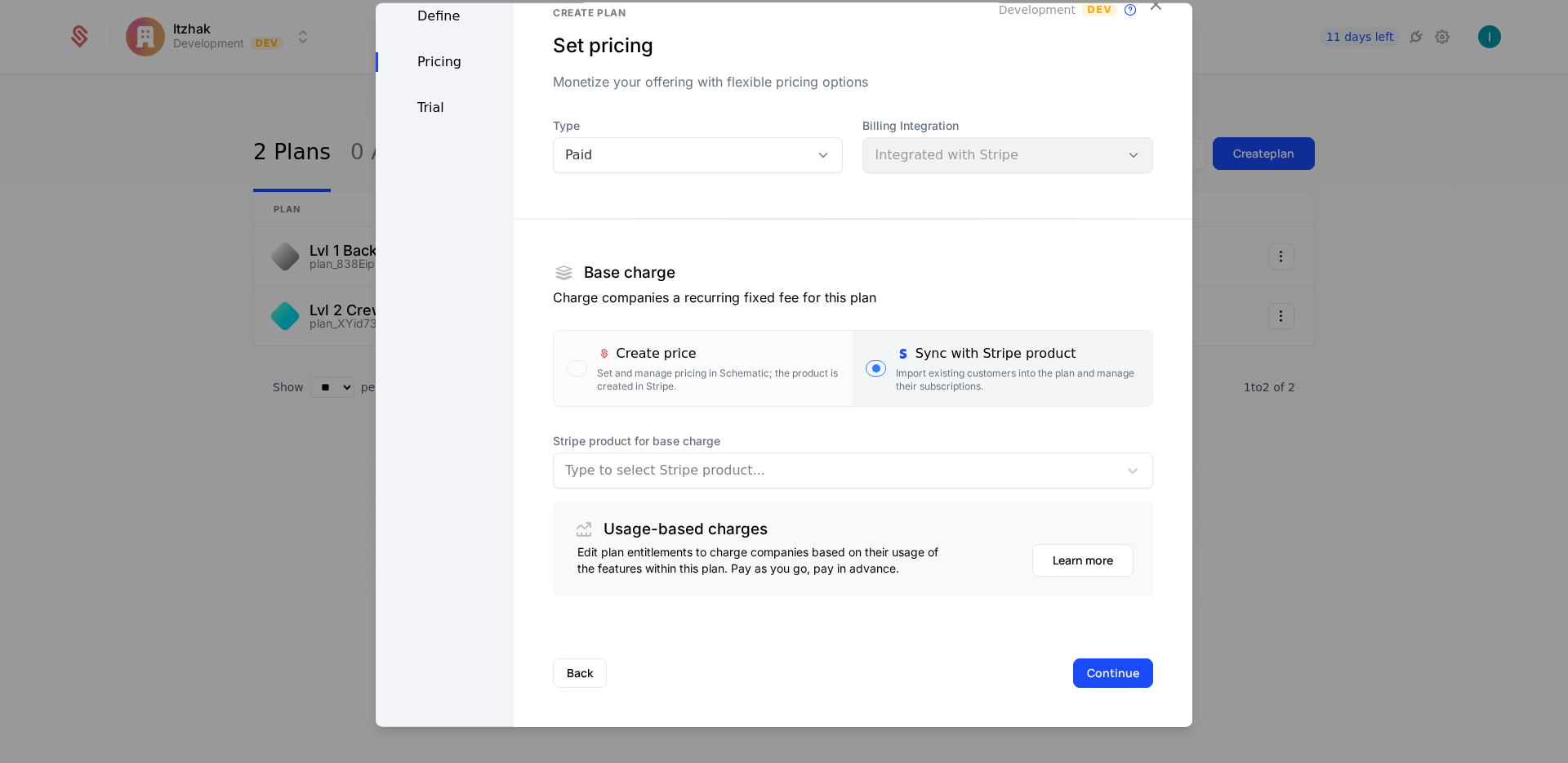
click at [742, 463] on div at bounding box center [835, 470] width 541 height 23
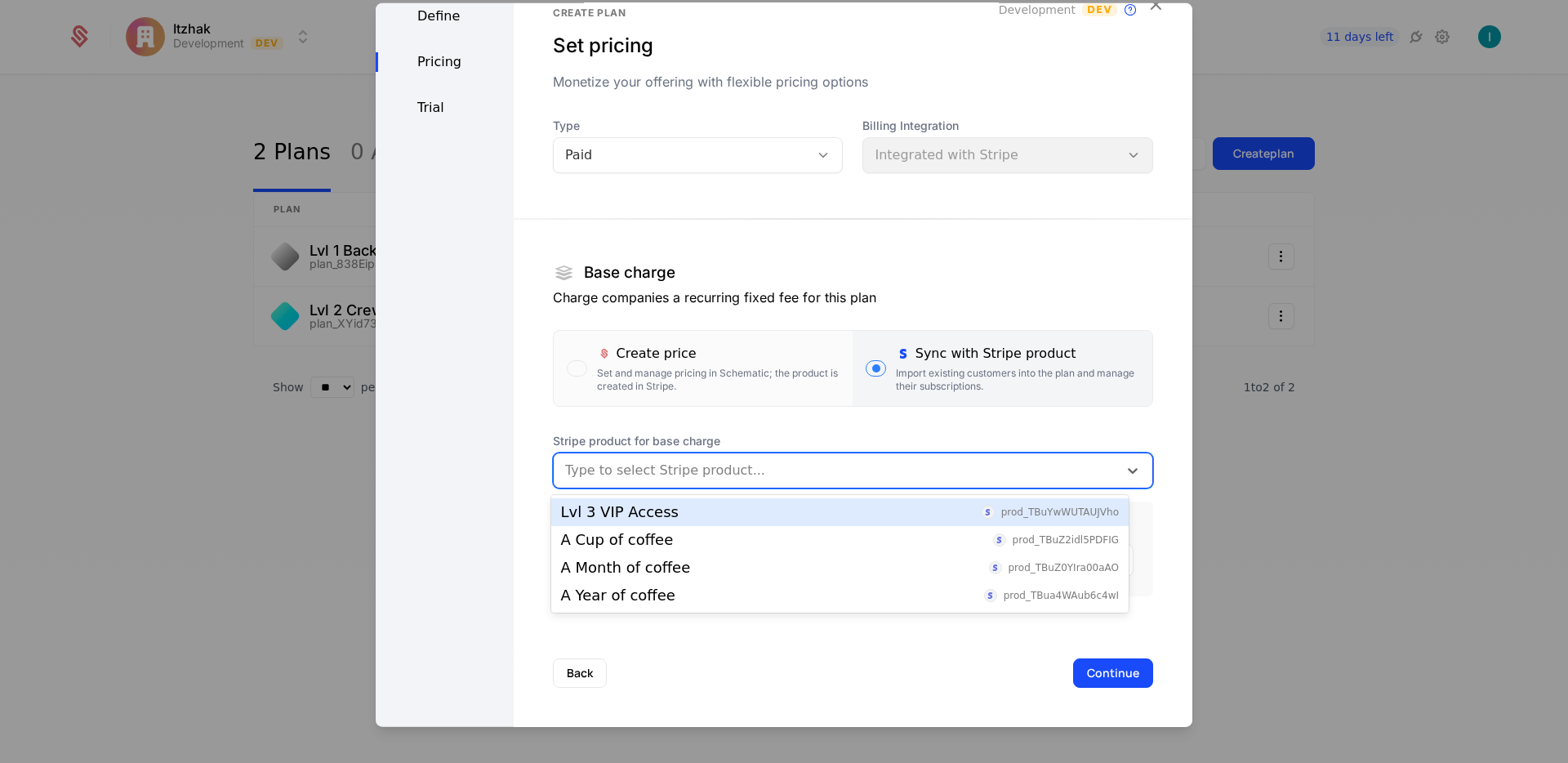
click at [711, 502] on div "Lvl 3 VIP Access prod_TBuYwWUTAUJVho" at bounding box center [840, 512] width 577 height 27
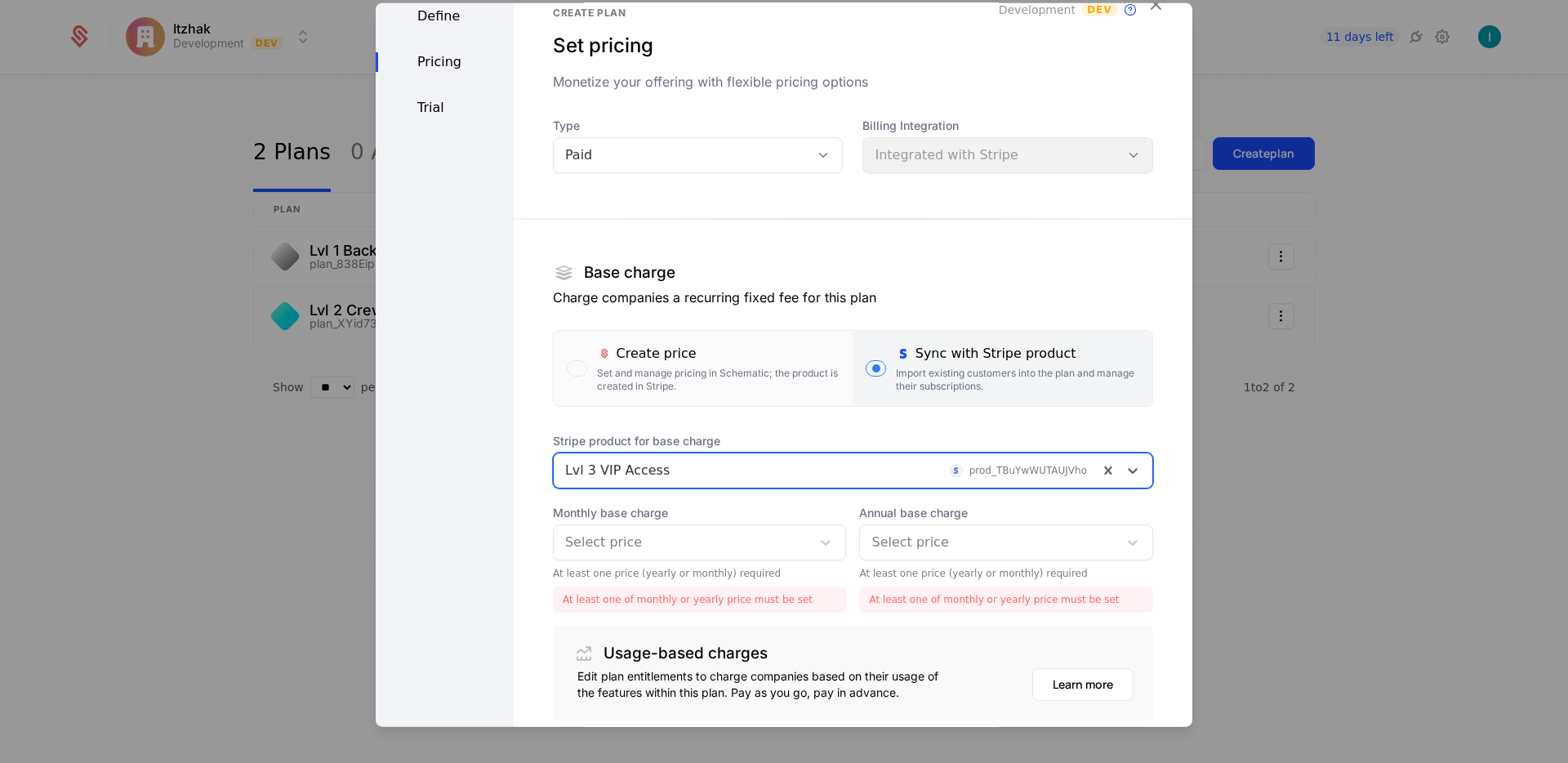
click at [723, 546] on div at bounding box center [683, 542] width 235 height 23
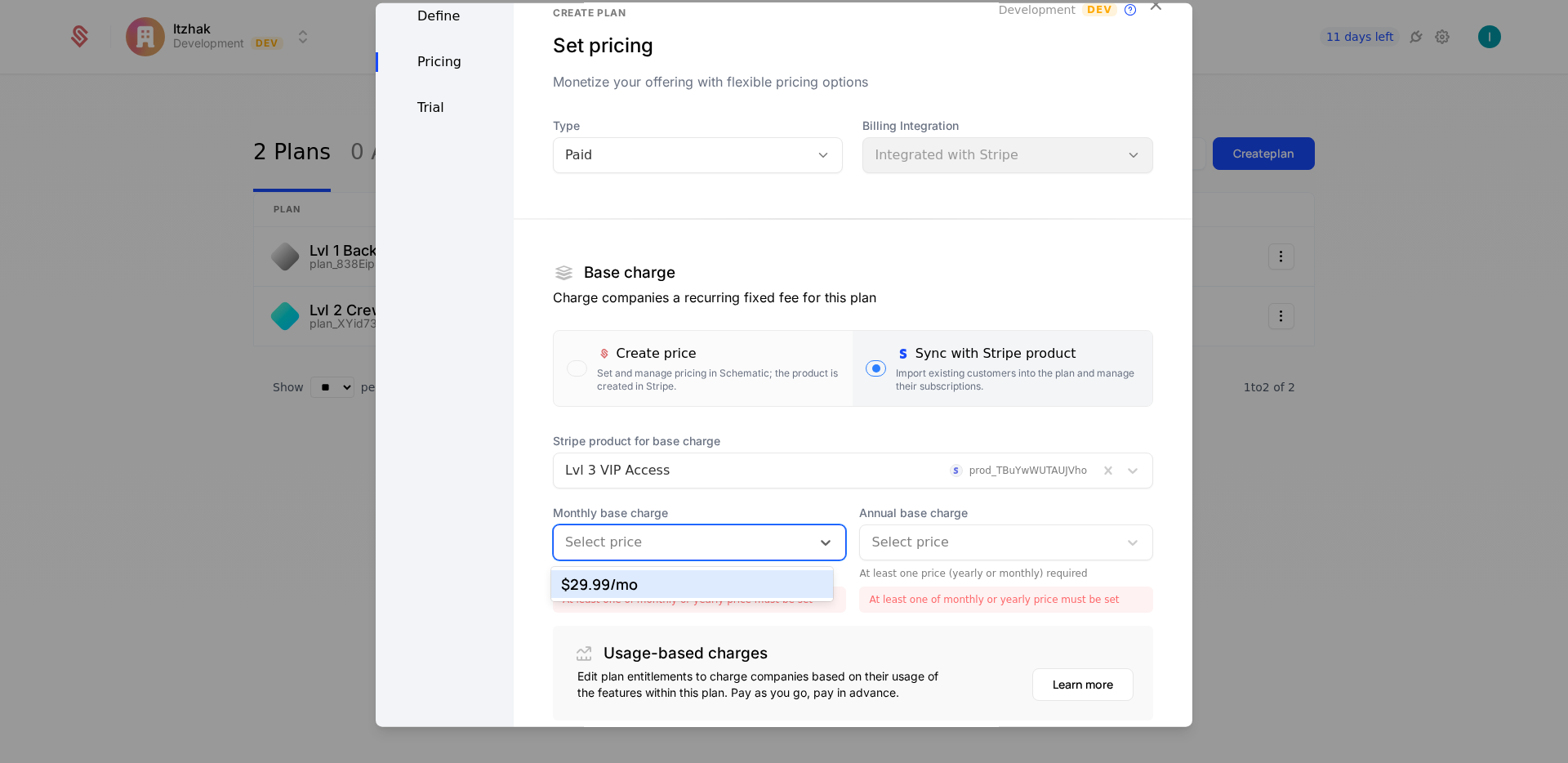
click at [716, 582] on div "$29.99 /mo" at bounding box center [692, 584] width 263 height 15
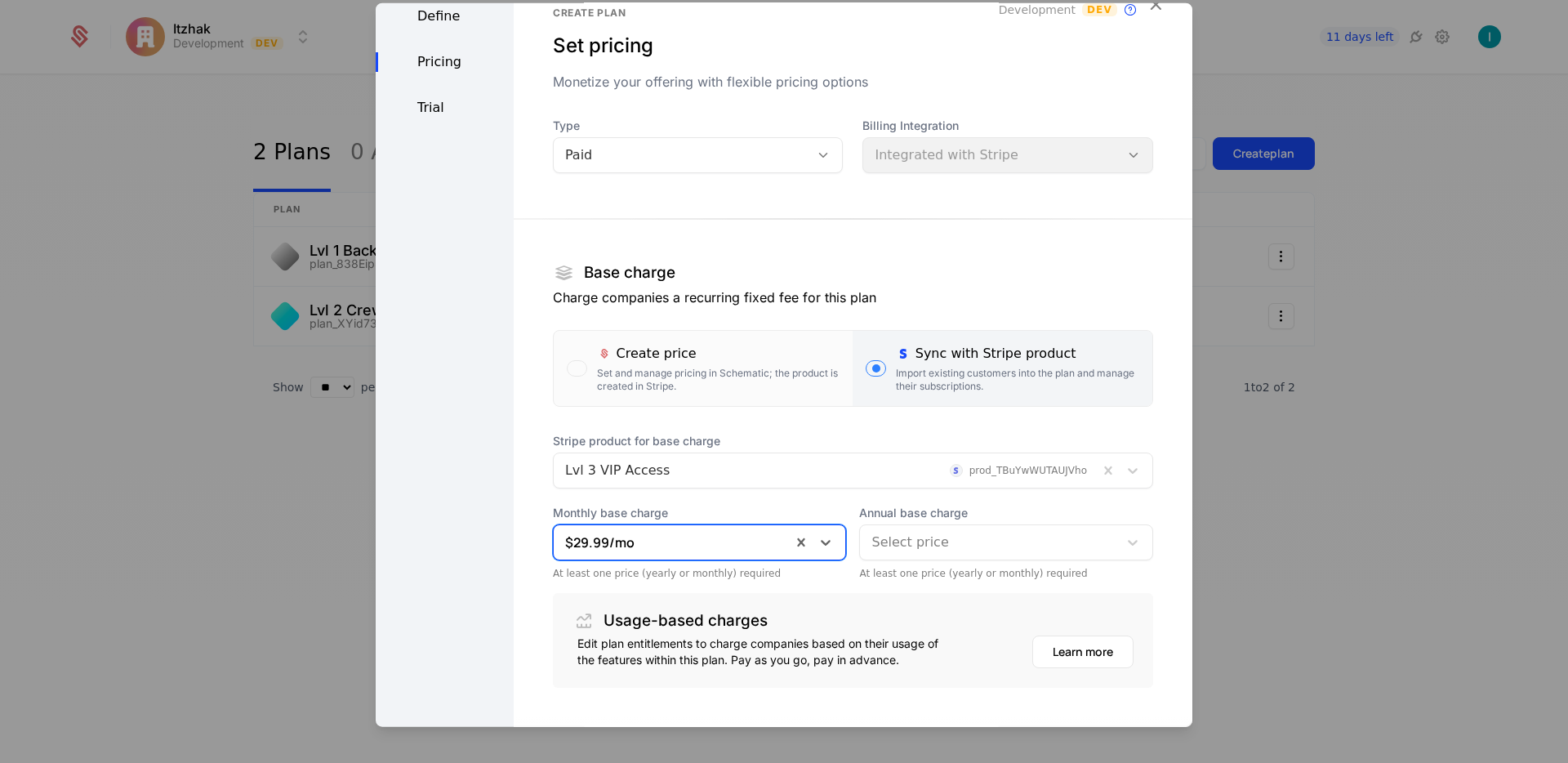
click at [893, 541] on div at bounding box center [989, 542] width 235 height 23
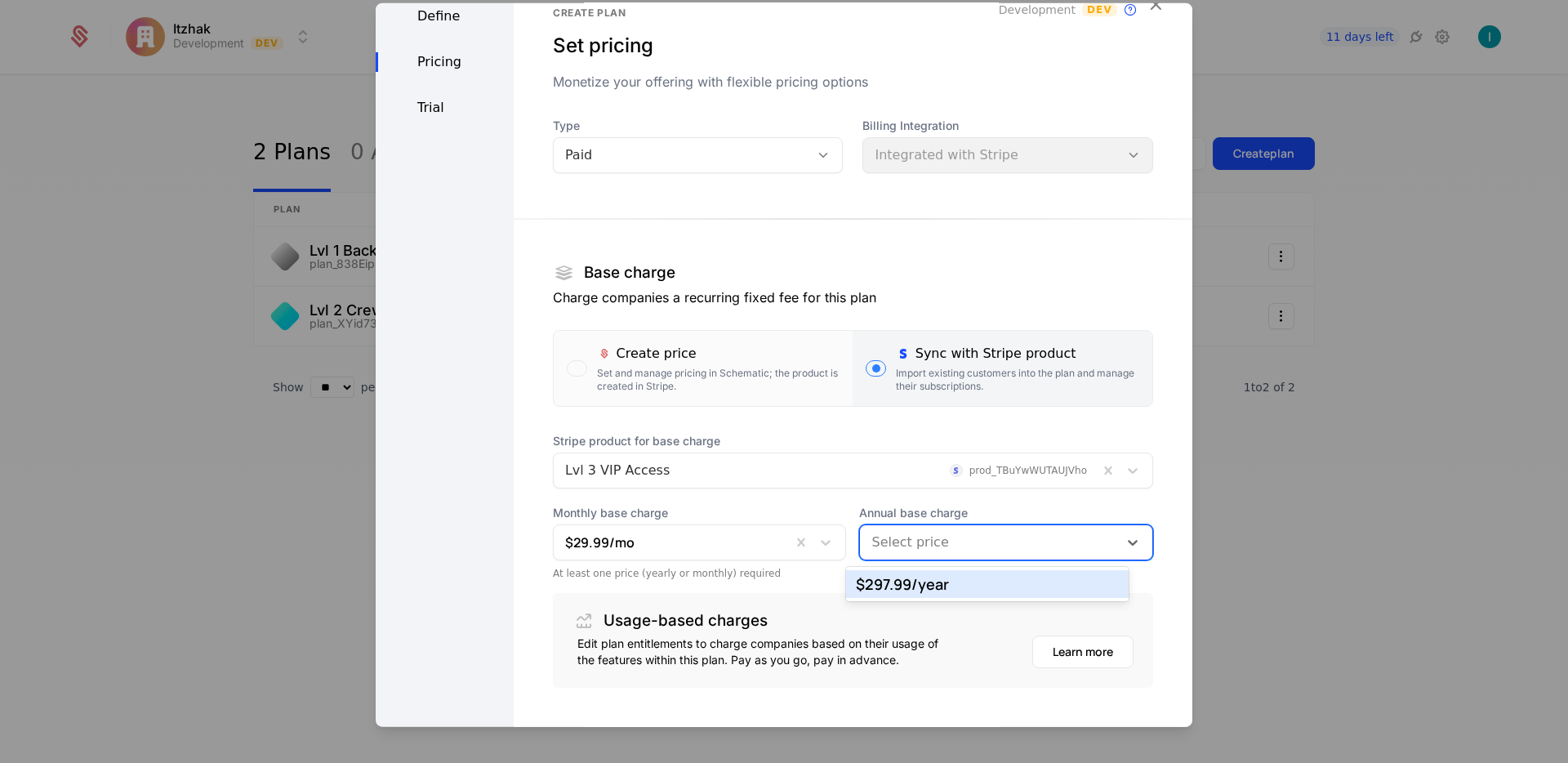
click at [899, 585] on div "$297.99 /year" at bounding box center [987, 584] width 263 height 15
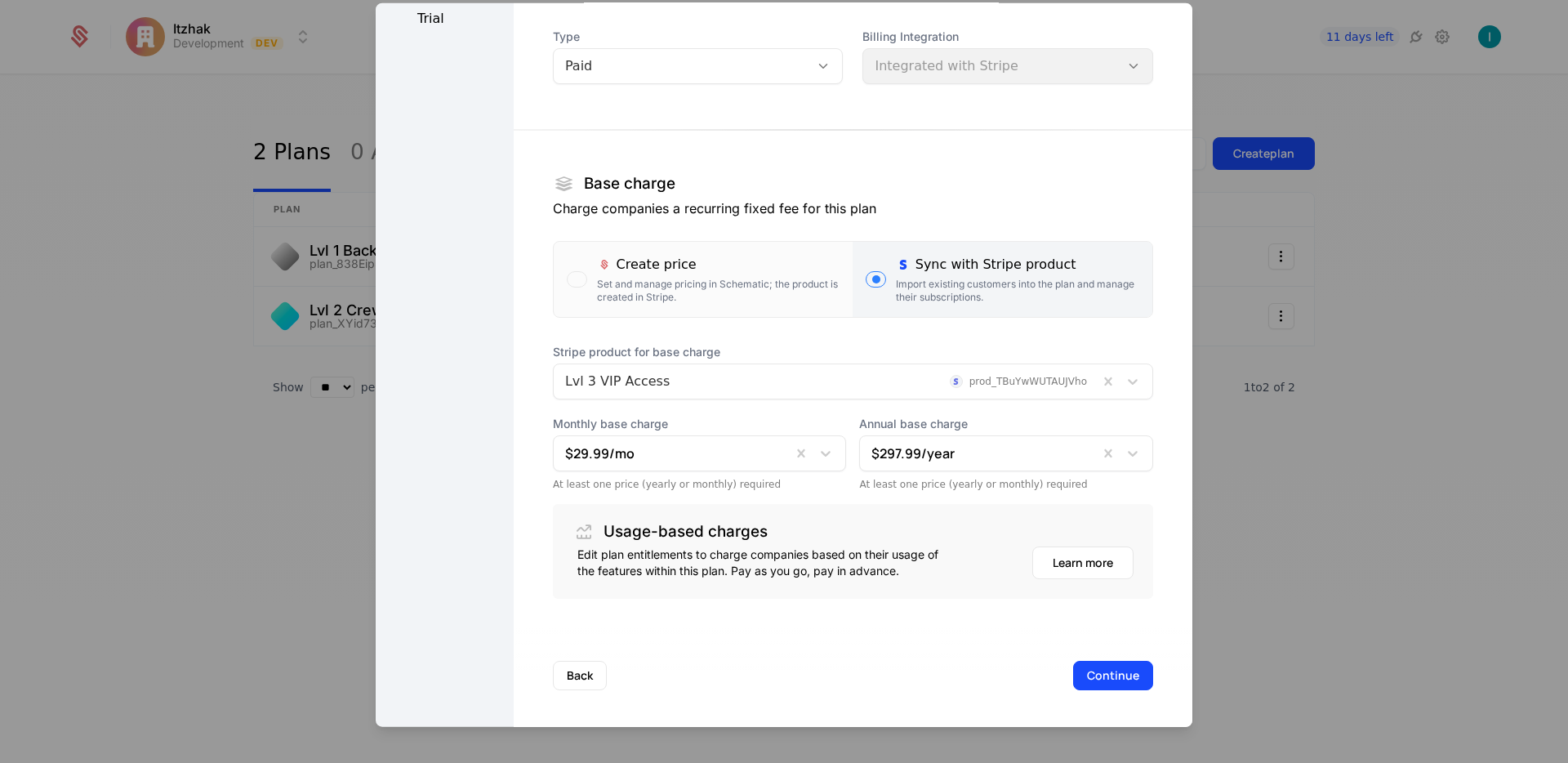
scroll to position [128, 0]
click at [1083, 675] on button "Continue" at bounding box center [1113, 673] width 80 height 29
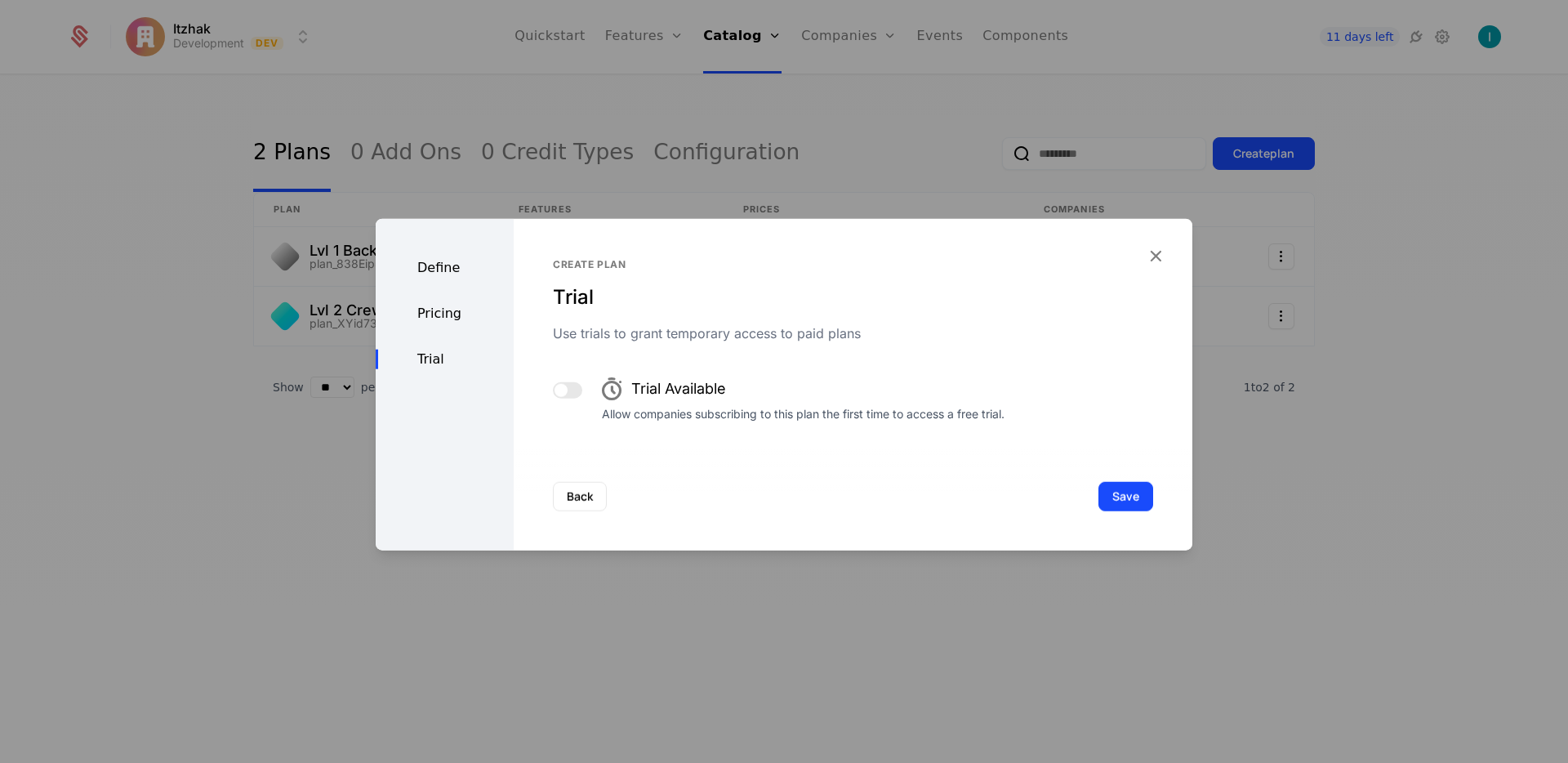
click at [1131, 497] on button "Save" at bounding box center [1125, 497] width 55 height 29
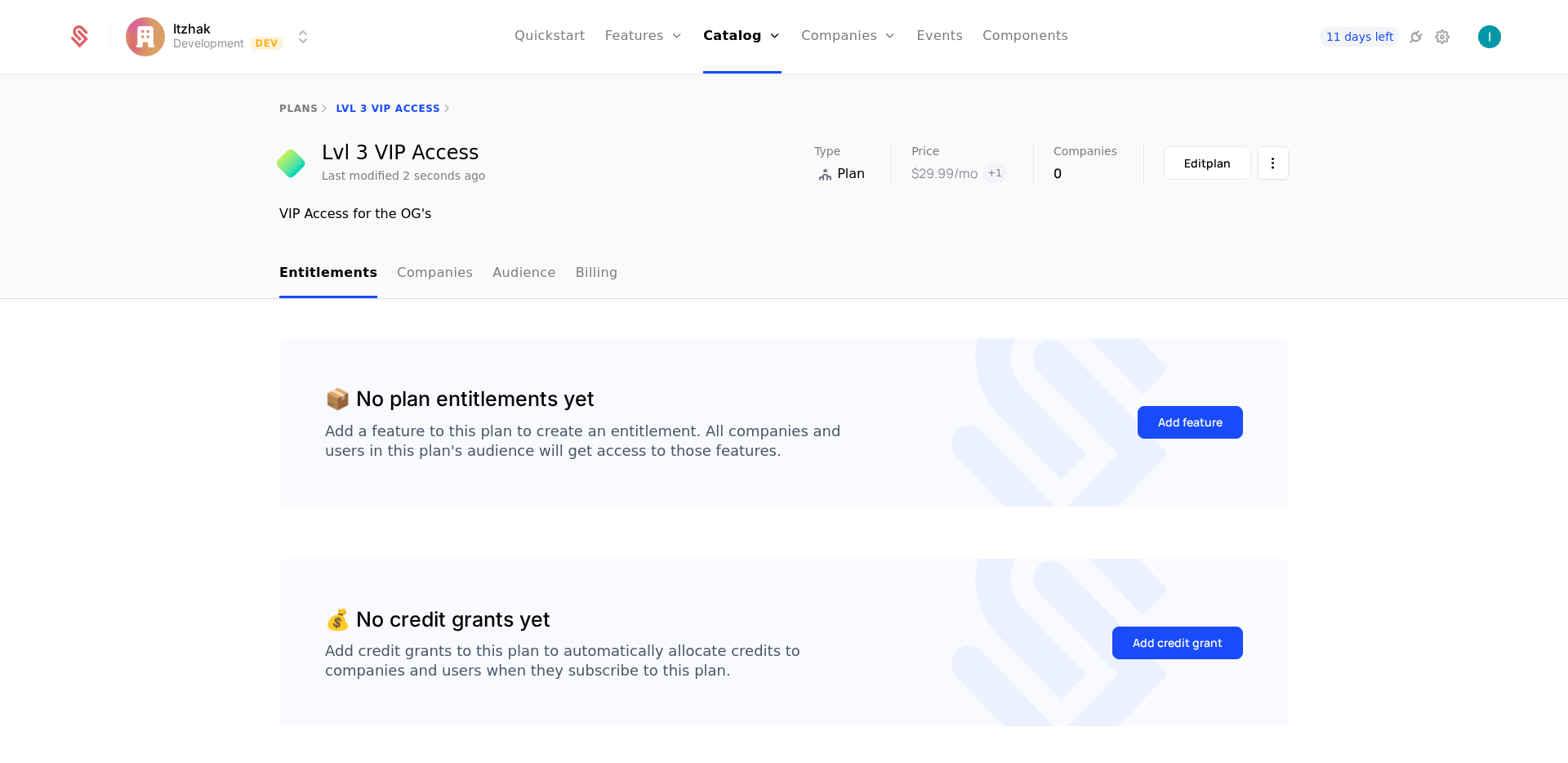
click at [280, 106] on link "plans" at bounding box center [299, 108] width 39 height 11
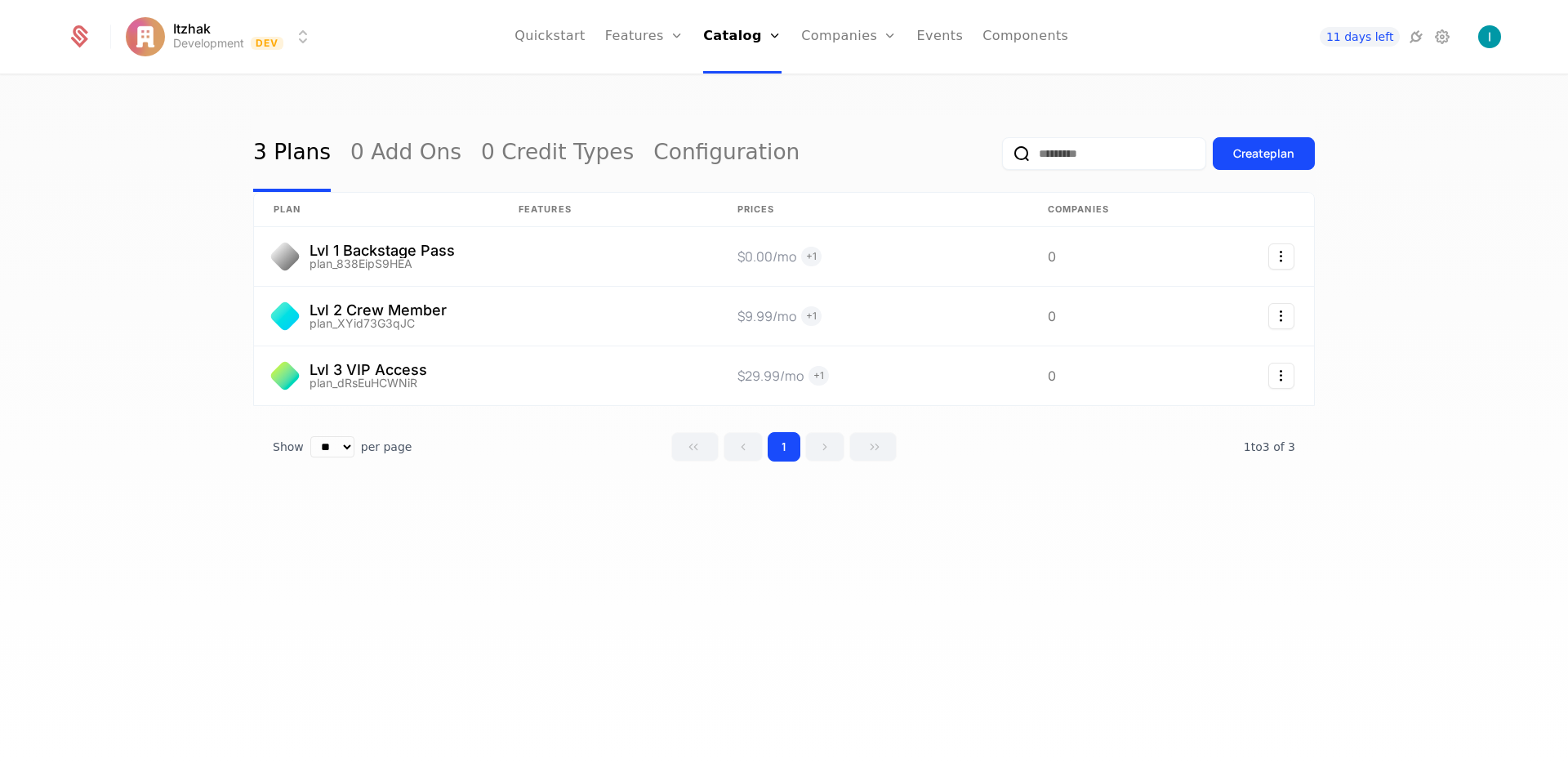
click at [643, 44] on link "Features" at bounding box center [643, 37] width 78 height 74
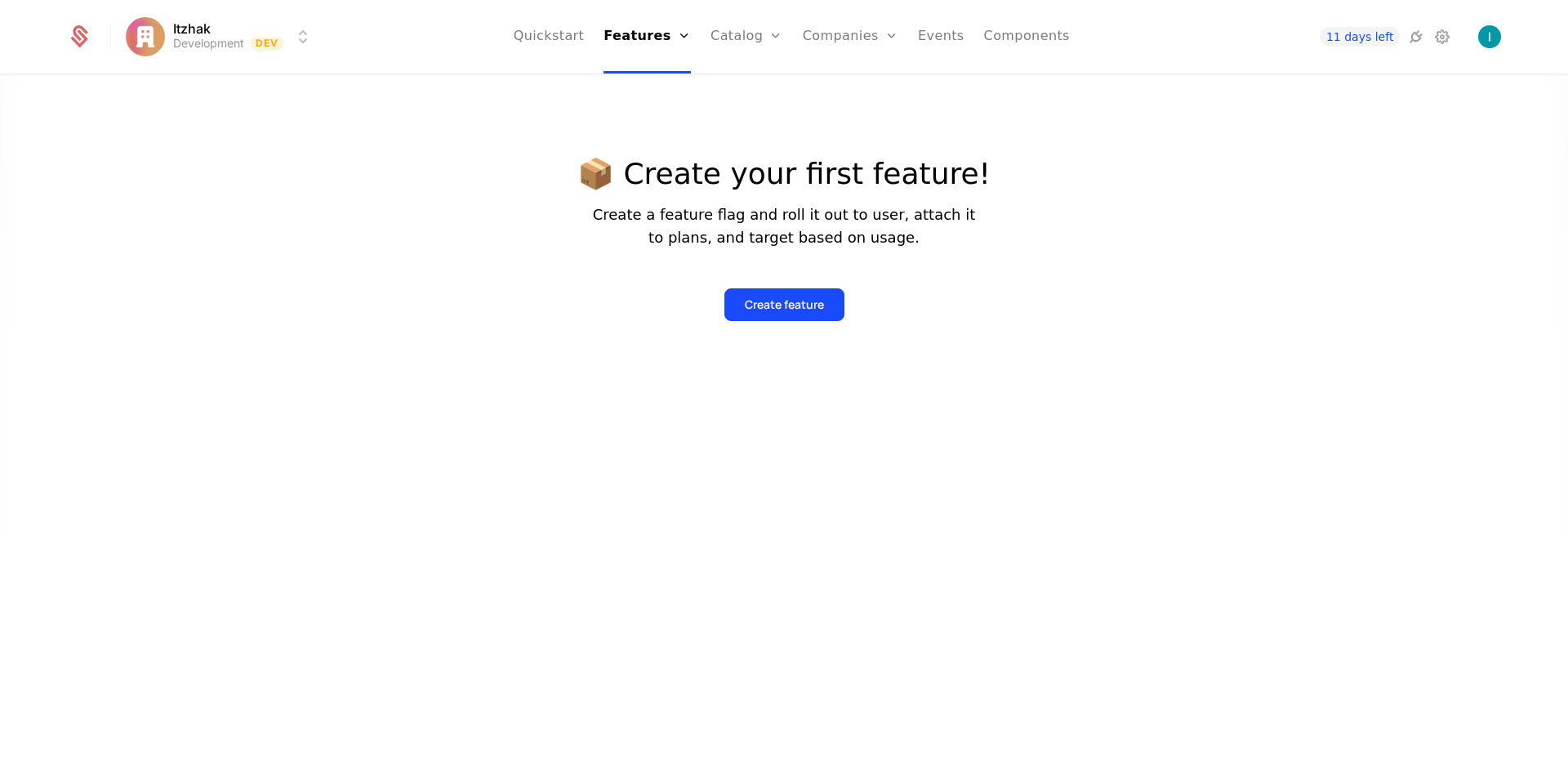
click at [659, 87] on link "Features" at bounding box center [660, 80] width 75 height 13
click at [663, 87] on link "Features" at bounding box center [660, 80] width 75 height 13
click at [348, 263] on div at bounding box center [784, 447] width 1568 height 763
